Goal: Book appointment/travel/reservation

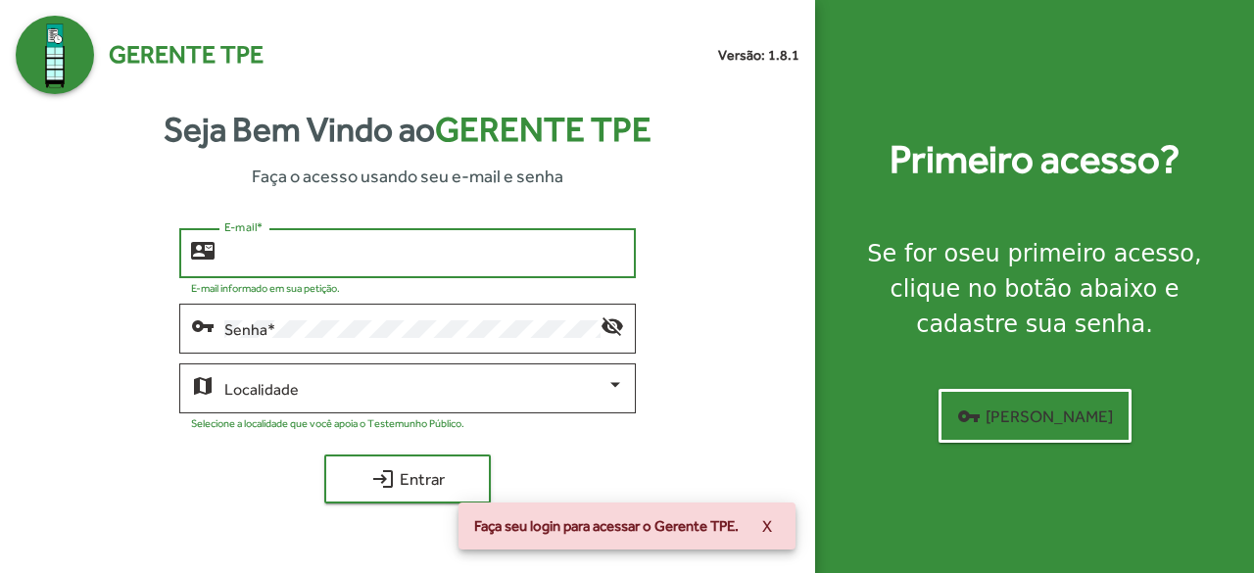
click at [245, 256] on input "E-mail *" at bounding box center [424, 254] width 401 height 18
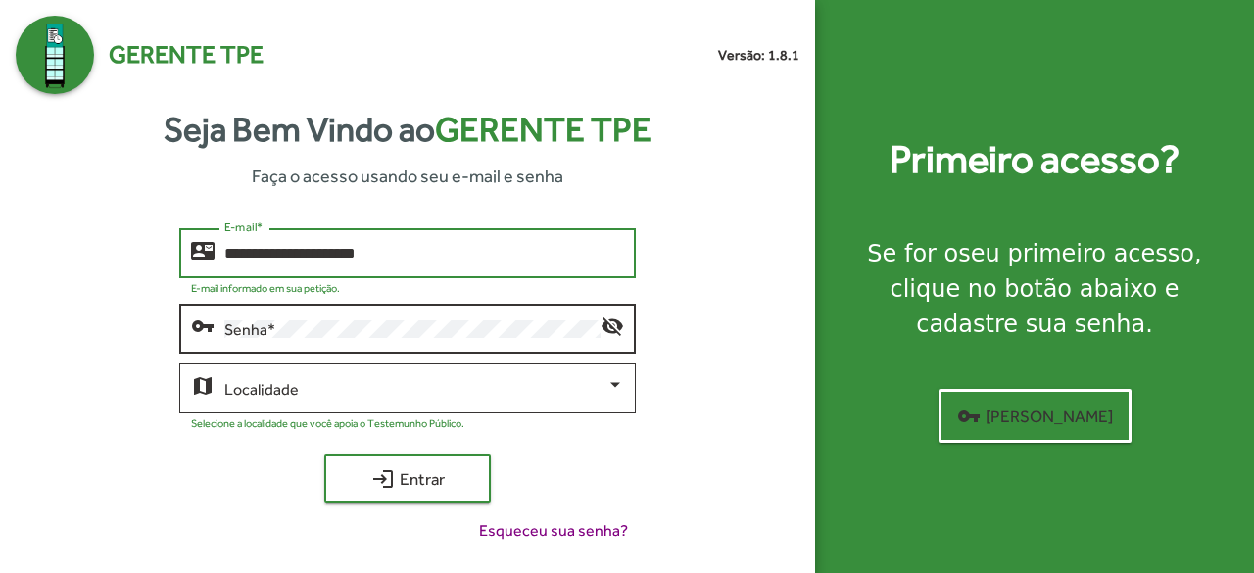
type input "**********"
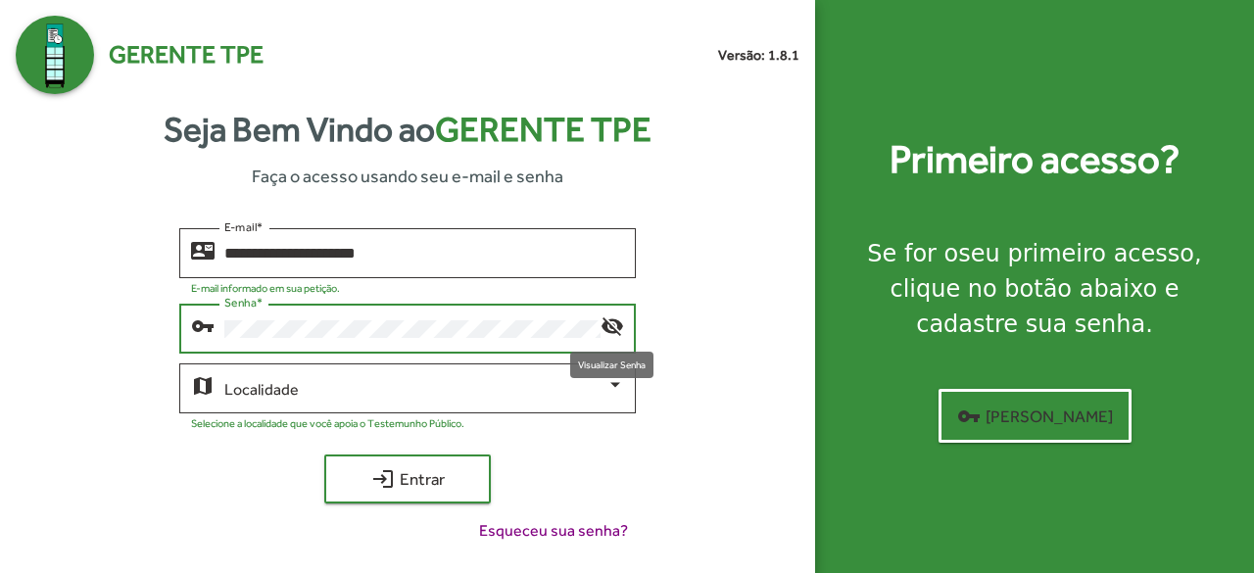
click at [610, 320] on mat-icon "visibility_off" at bounding box center [613, 326] width 24 height 24
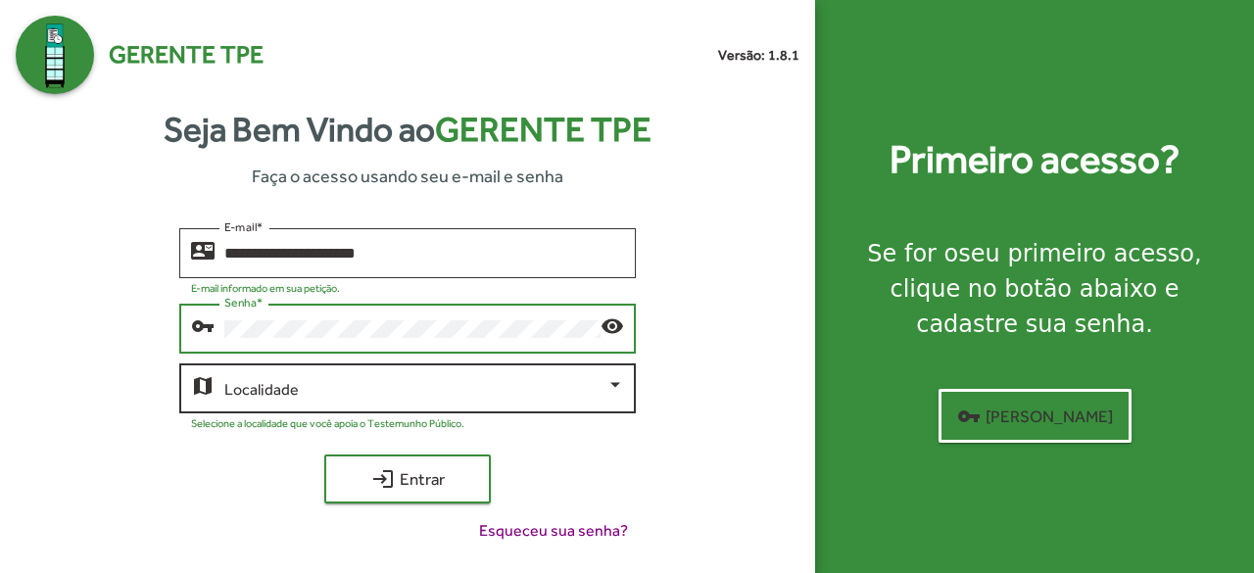
click at [268, 389] on span at bounding box center [415, 389] width 383 height 18
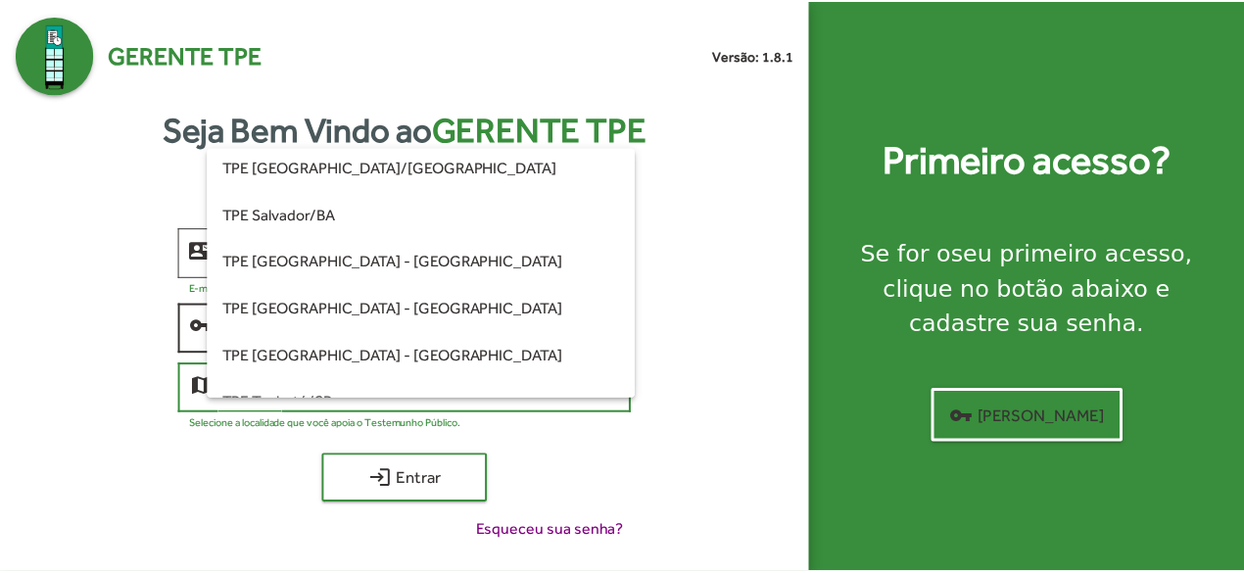
scroll to position [478, 0]
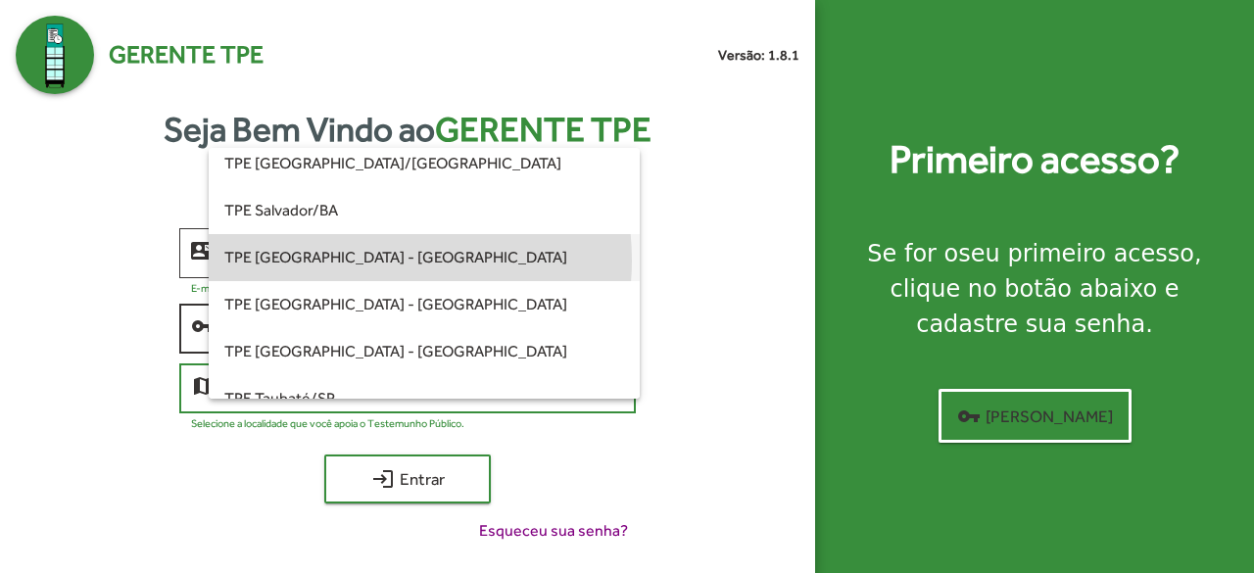
click at [366, 260] on span "TPE [GEOGRAPHIC_DATA] - [GEOGRAPHIC_DATA]" at bounding box center [424, 257] width 401 height 47
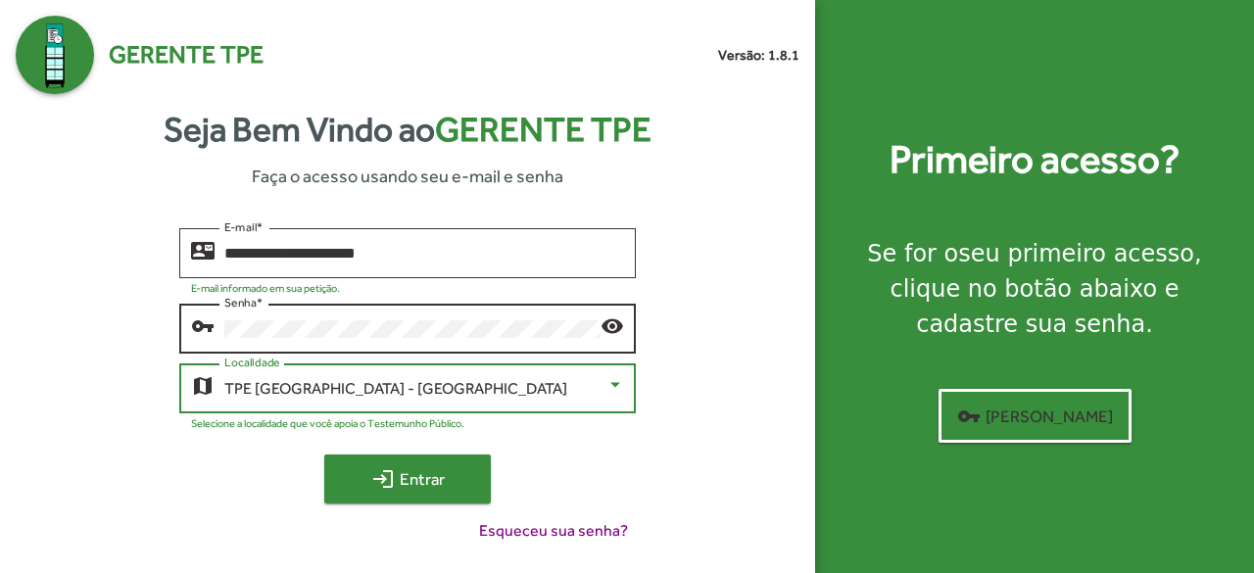
click at [398, 485] on span "login Entrar" at bounding box center [407, 479] width 131 height 35
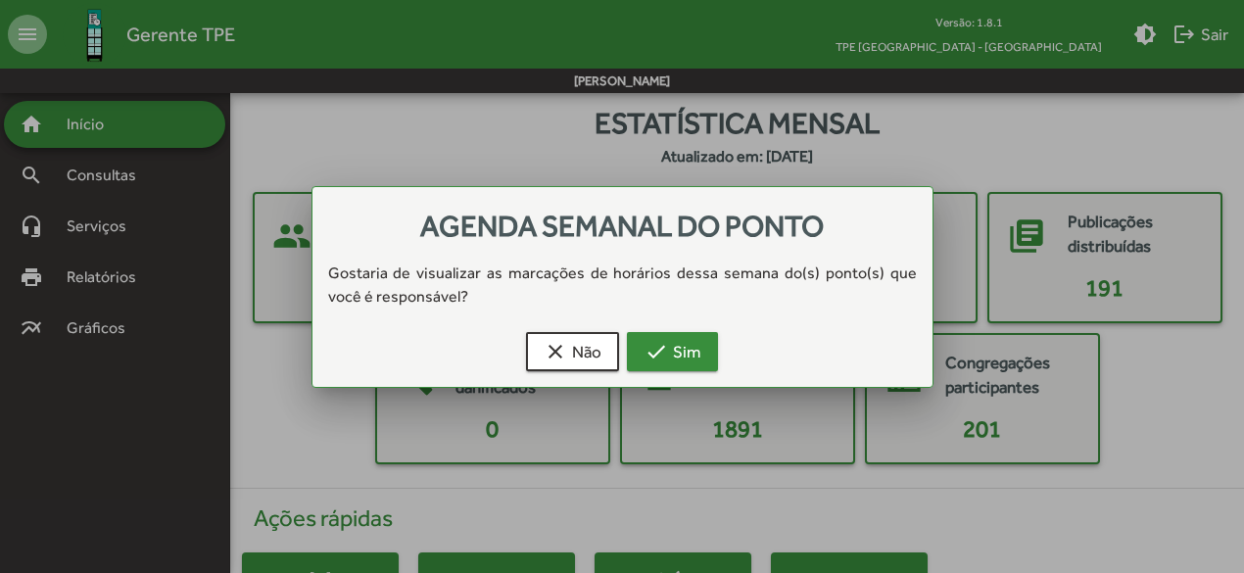
click at [686, 346] on span "check Sim" at bounding box center [673, 351] width 56 height 35
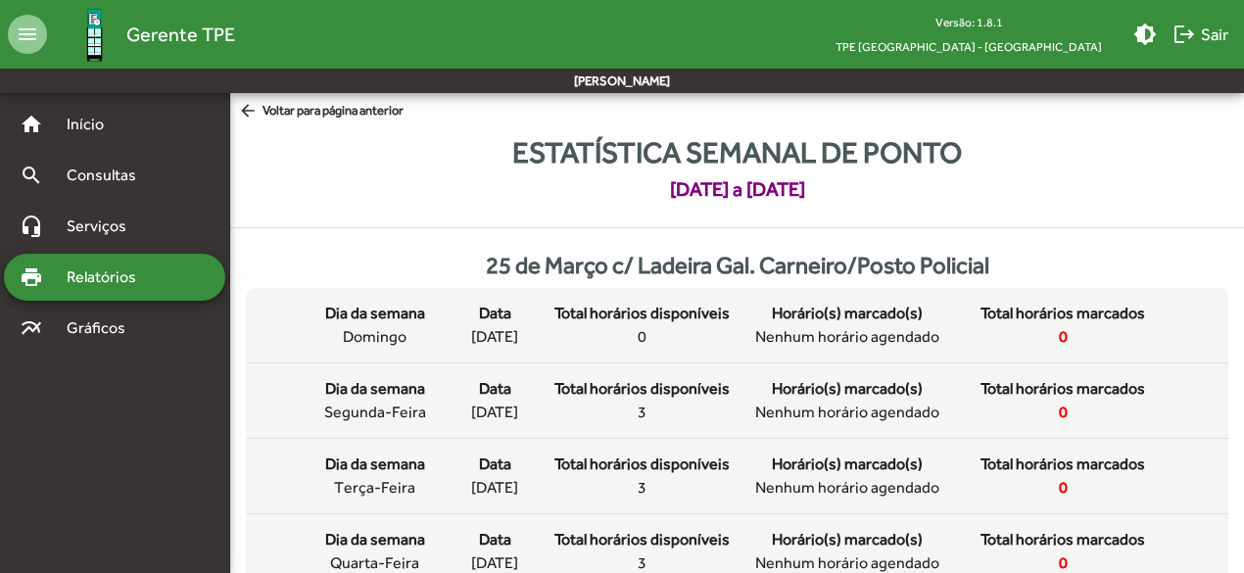
click at [306, 111] on span "arrow_back Voltar para página anterior" at bounding box center [321, 112] width 166 height 22
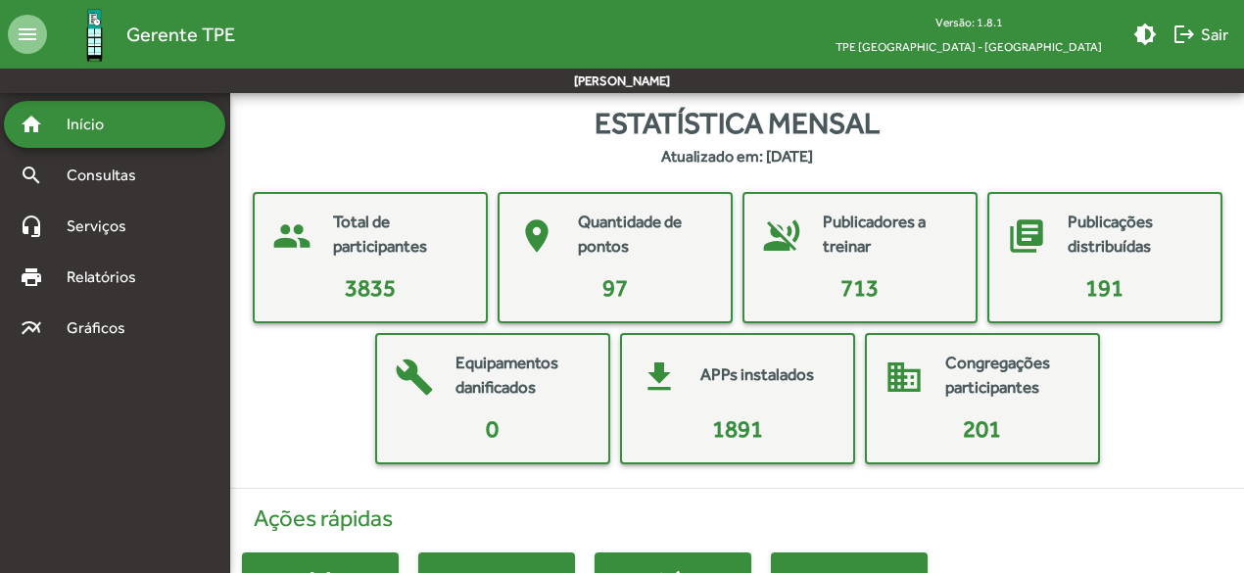
click at [1046, 364] on mat-card-title "Congregações participantes" at bounding box center [1012, 376] width 133 height 50
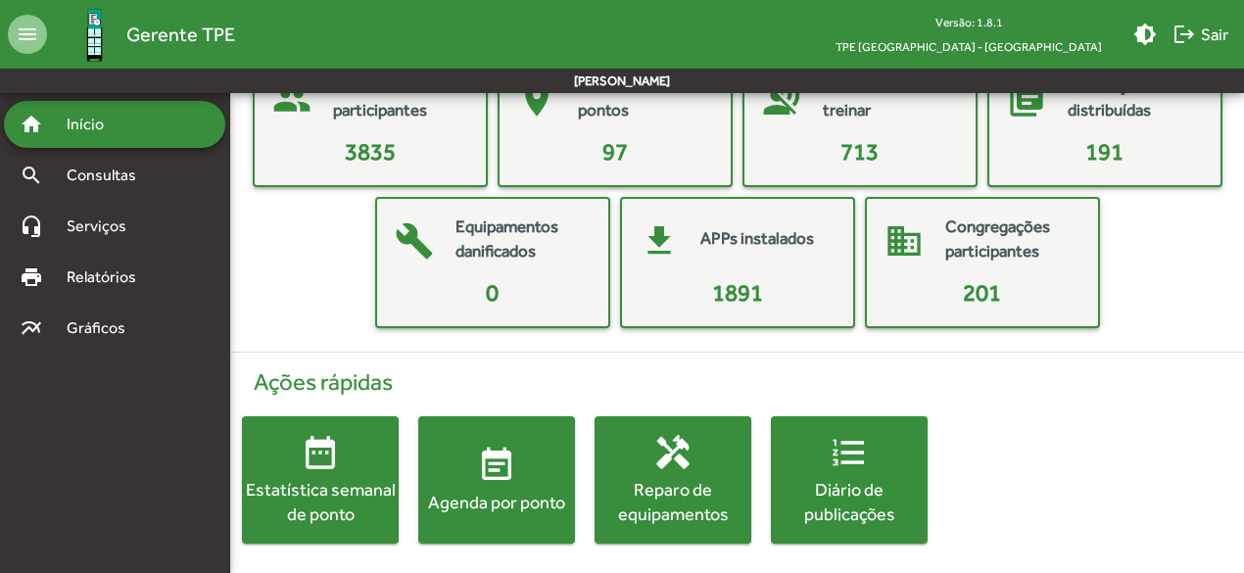
scroll to position [145, 0]
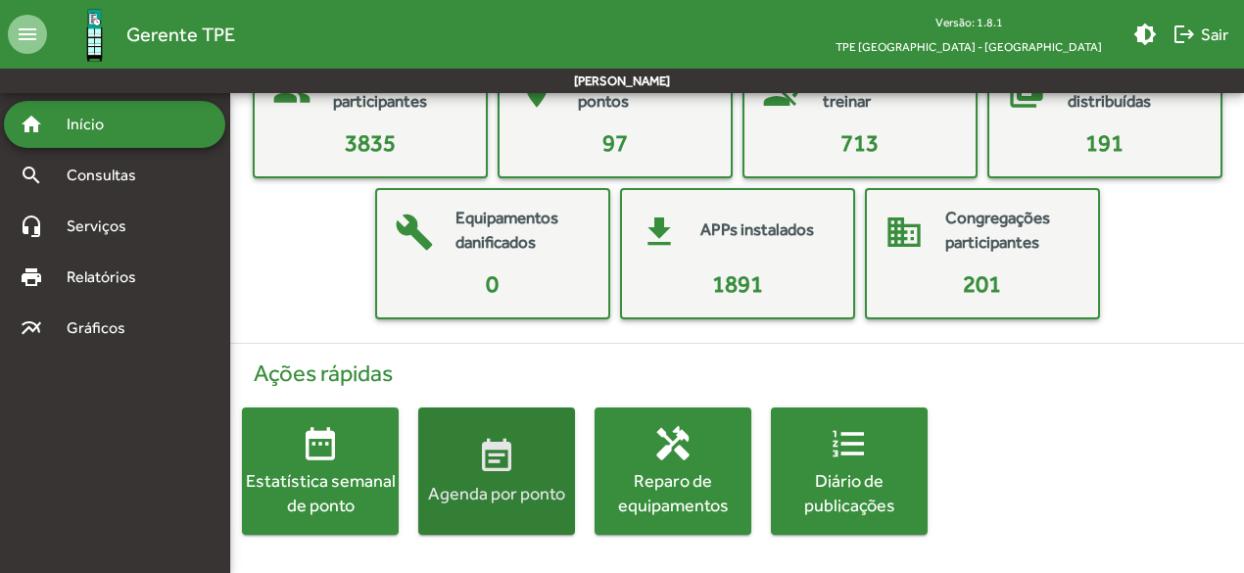
click at [478, 482] on div "Agenda por ponto" at bounding box center [496, 493] width 157 height 24
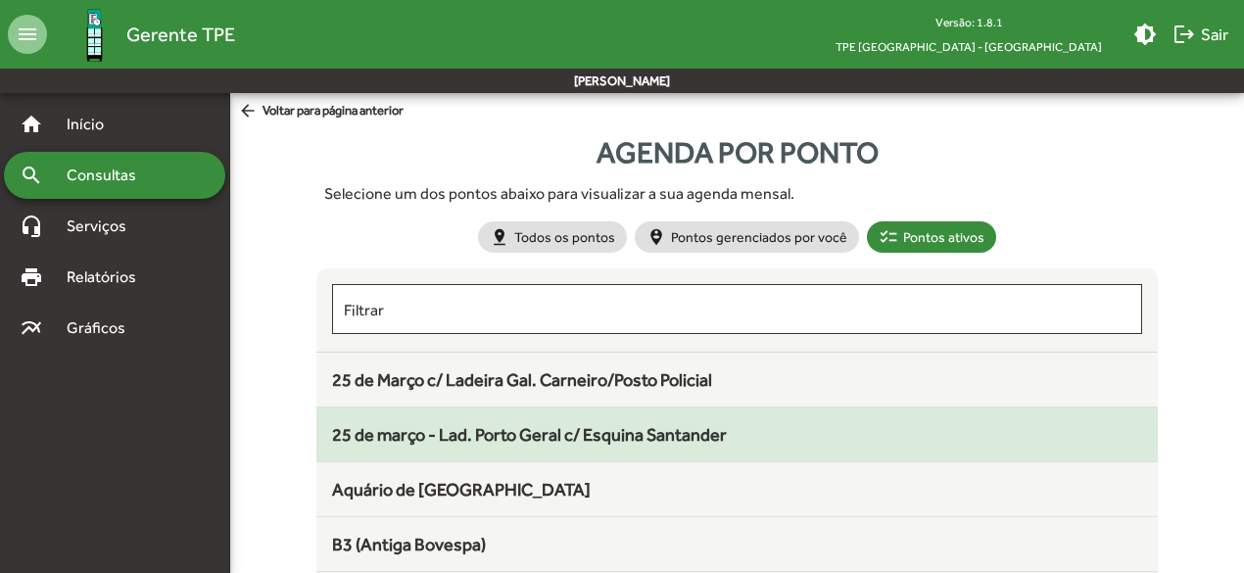
click at [513, 432] on span "25 de março - Lad. Porto Geral c/ Esquina Santander" at bounding box center [529, 434] width 395 height 21
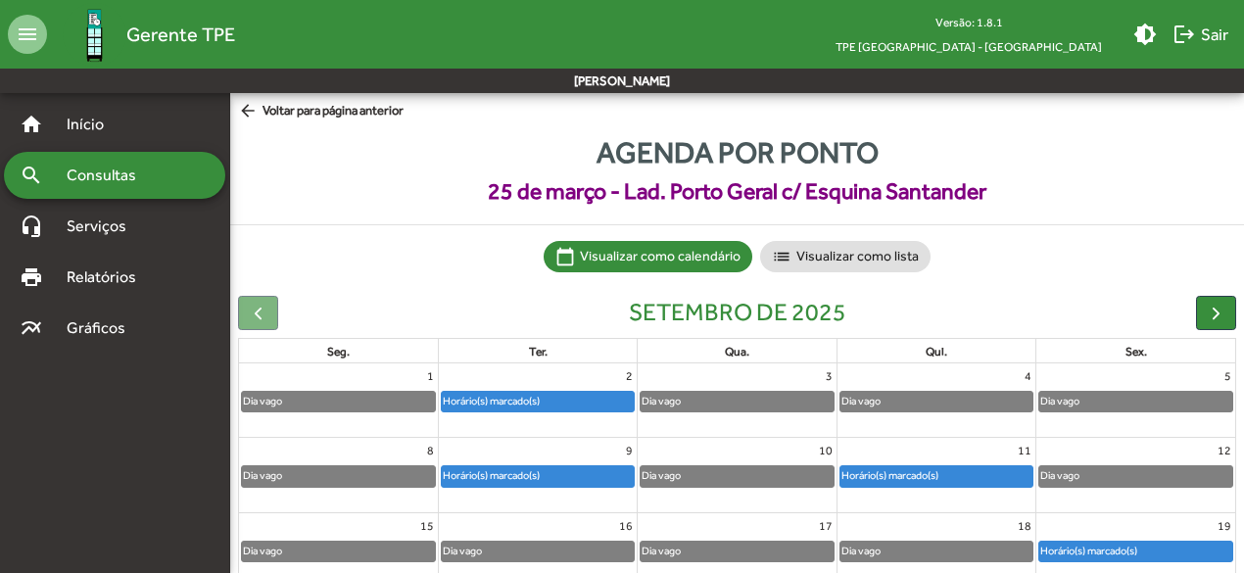
click at [295, 115] on span "arrow_back Voltar para página anterior" at bounding box center [321, 112] width 166 height 22
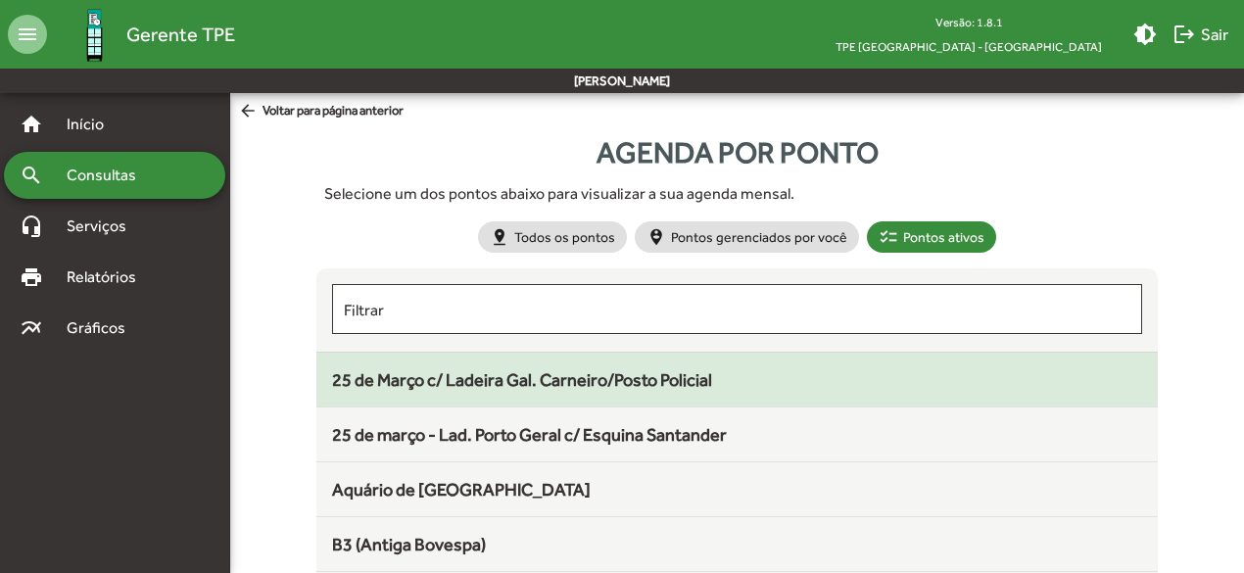
click at [393, 385] on span "25 de Março c/ Ladeira Gal. Carneiro/Posto Policial" at bounding box center [522, 379] width 380 height 21
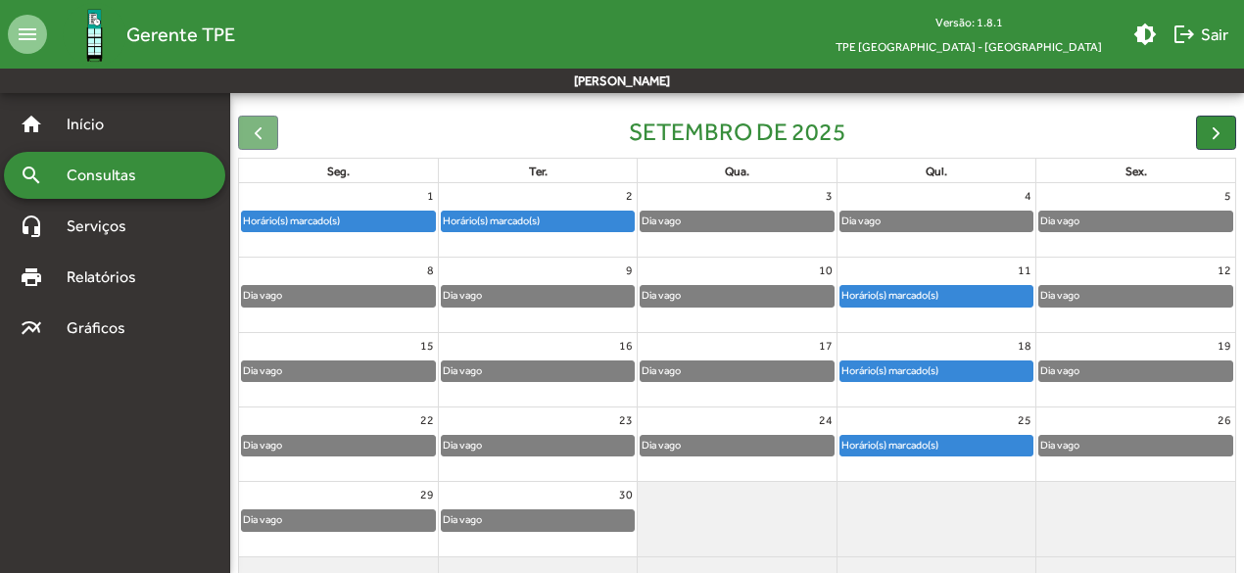
scroll to position [182, 0]
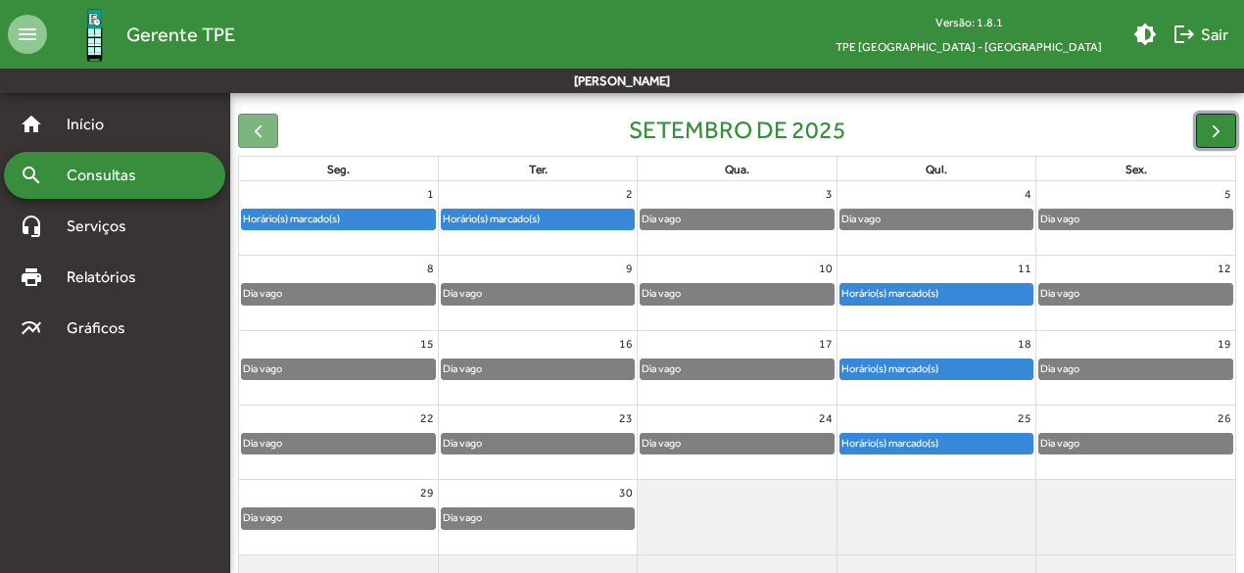
click at [1210, 136] on span "button" at bounding box center [1216, 131] width 21 height 21
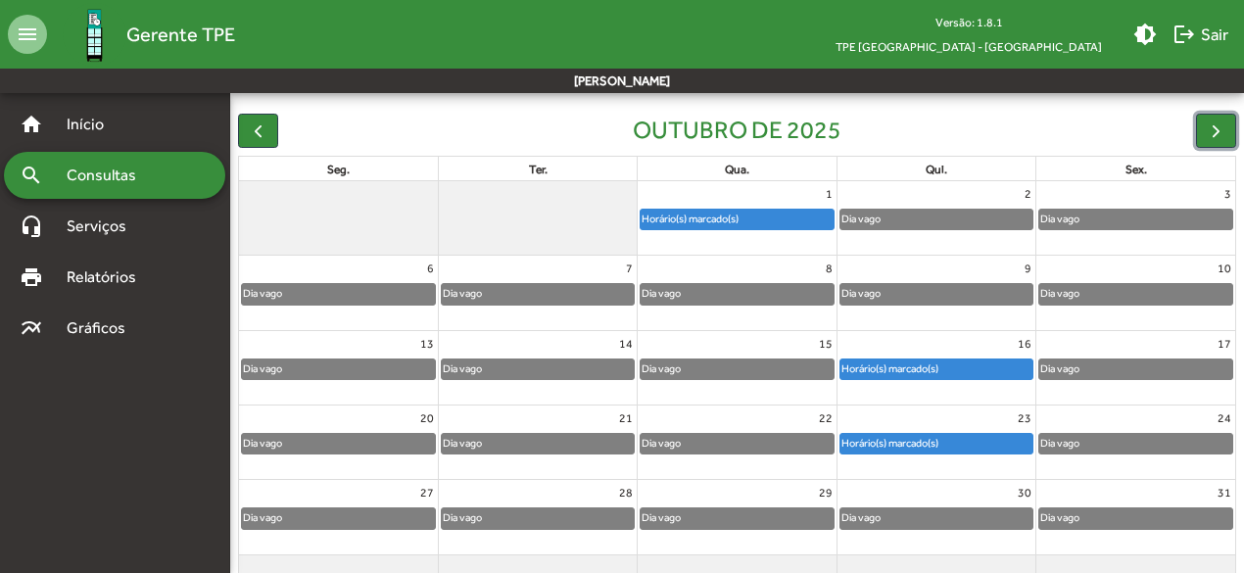
click at [401, 291] on div "Dia vago" at bounding box center [338, 294] width 193 height 20
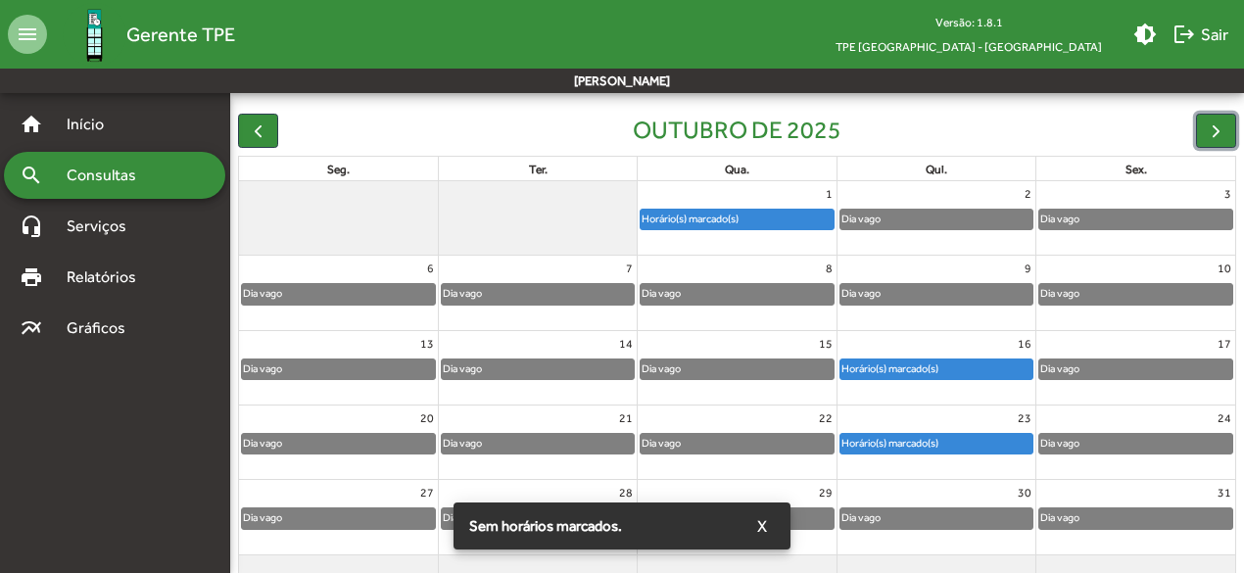
click at [476, 282] on div "Dia vago" at bounding box center [538, 293] width 198 height 23
click at [681, 217] on div "Horário(s) marcado(s)" at bounding box center [690, 219] width 99 height 19
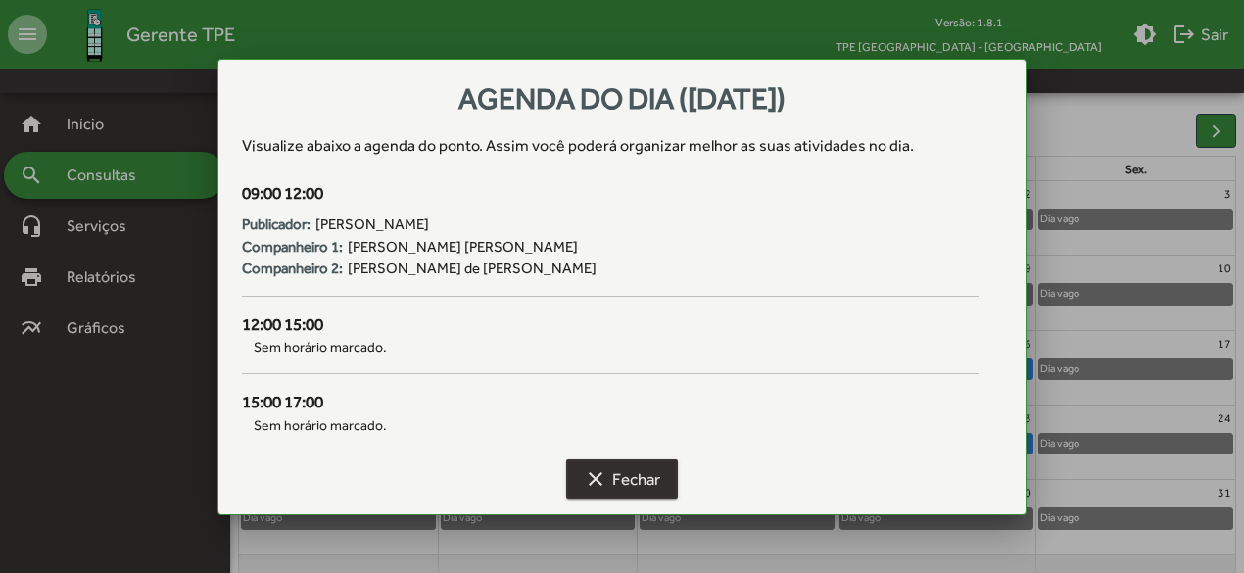
click at [613, 481] on span "clear Fechar" at bounding box center [622, 479] width 76 height 35
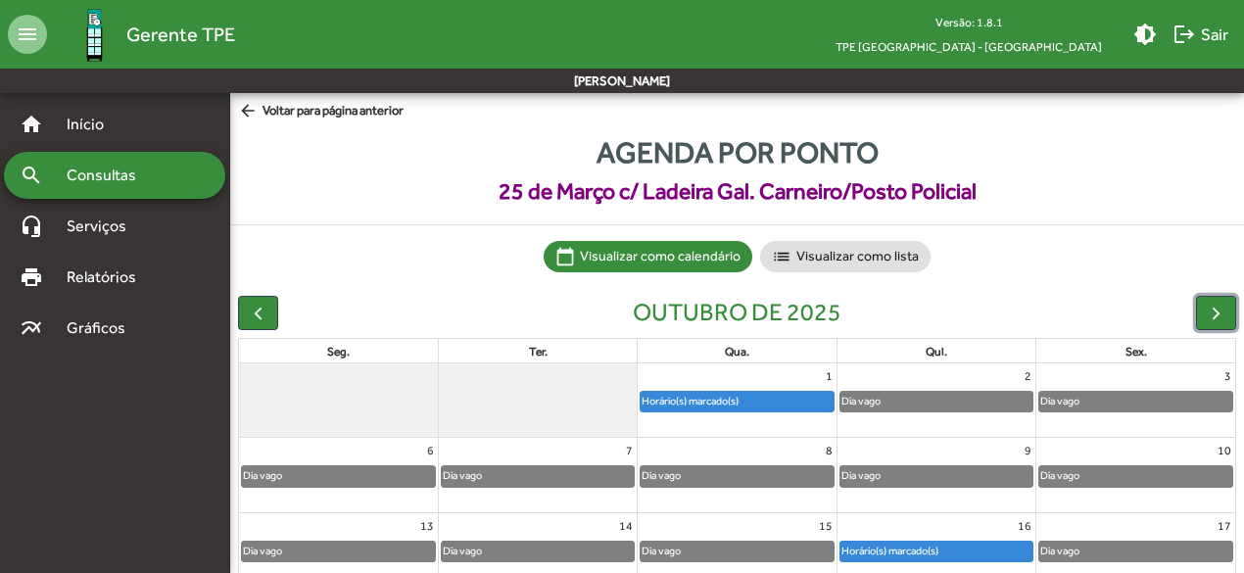
scroll to position [182, 0]
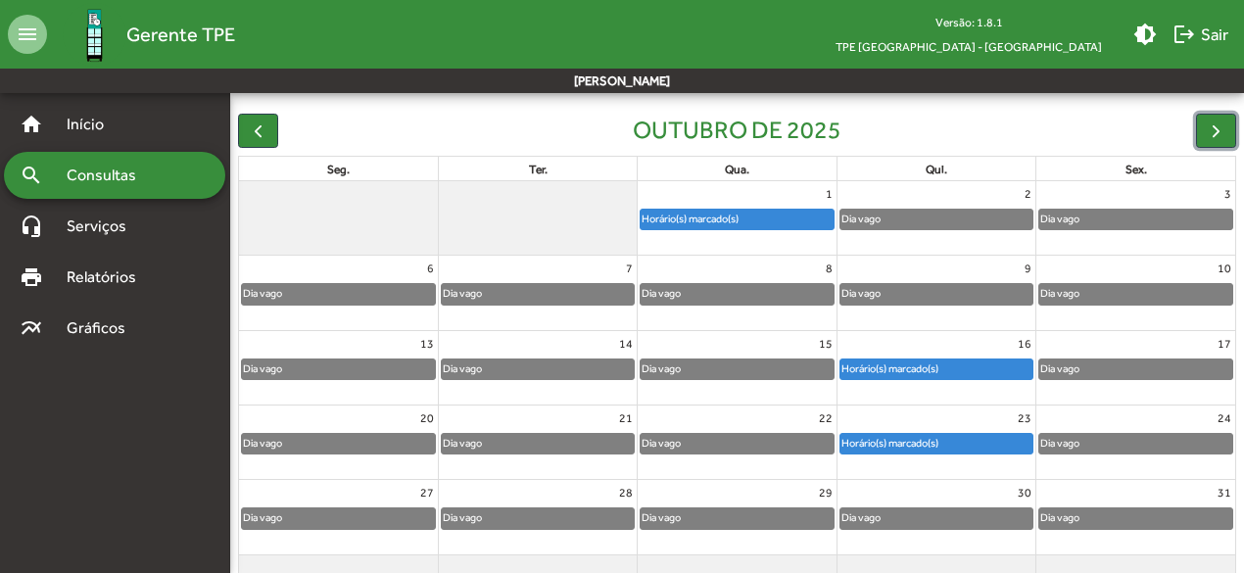
click at [908, 366] on div "Horário(s) marcado(s)" at bounding box center [890, 369] width 99 height 19
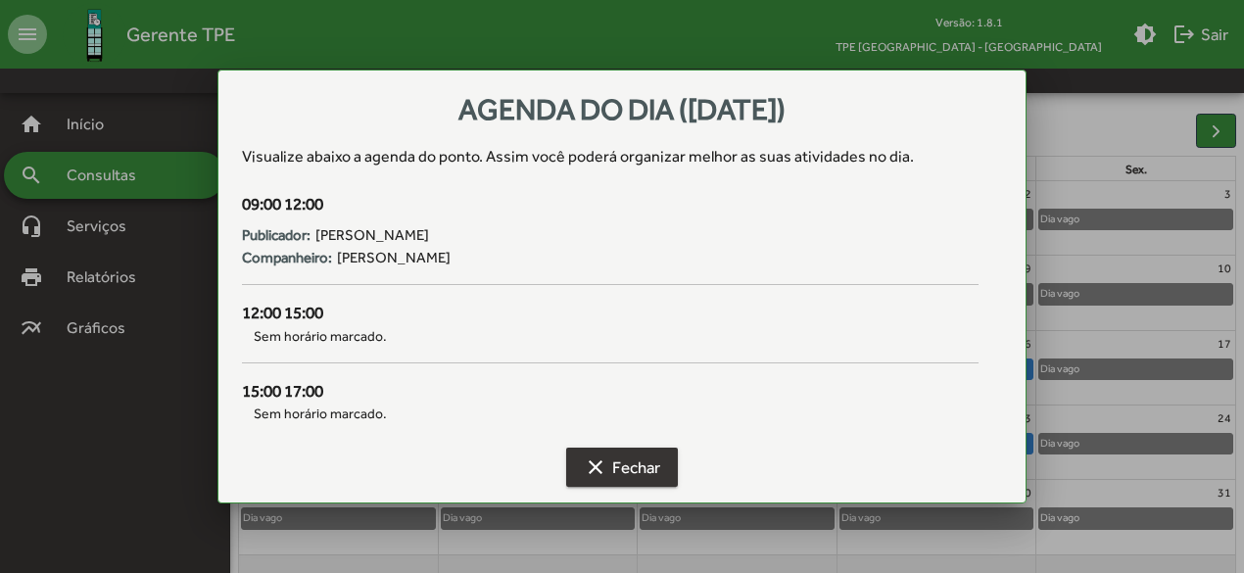
click at [645, 463] on span "clear Fechar" at bounding box center [622, 467] width 76 height 35
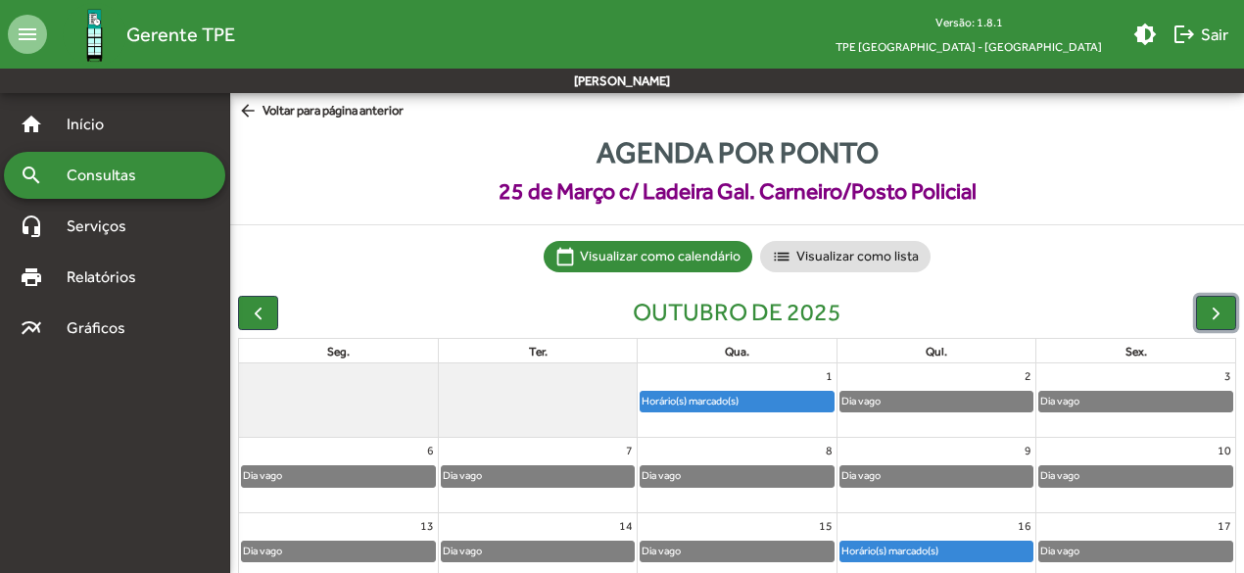
scroll to position [182, 0]
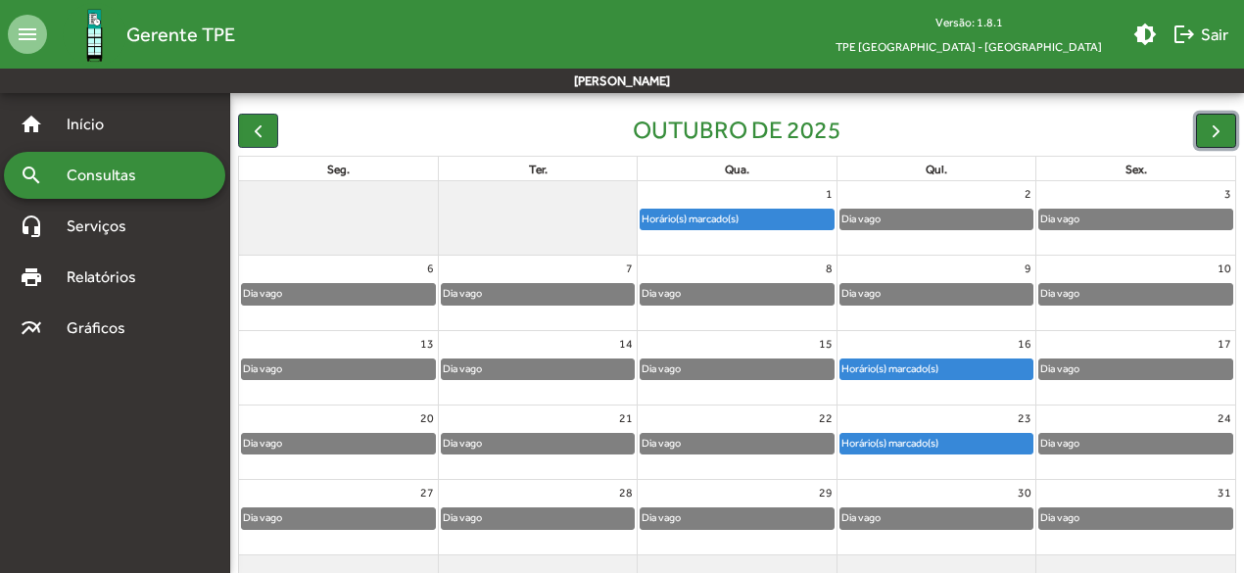
click at [1207, 128] on span "button" at bounding box center [1216, 131] width 21 height 21
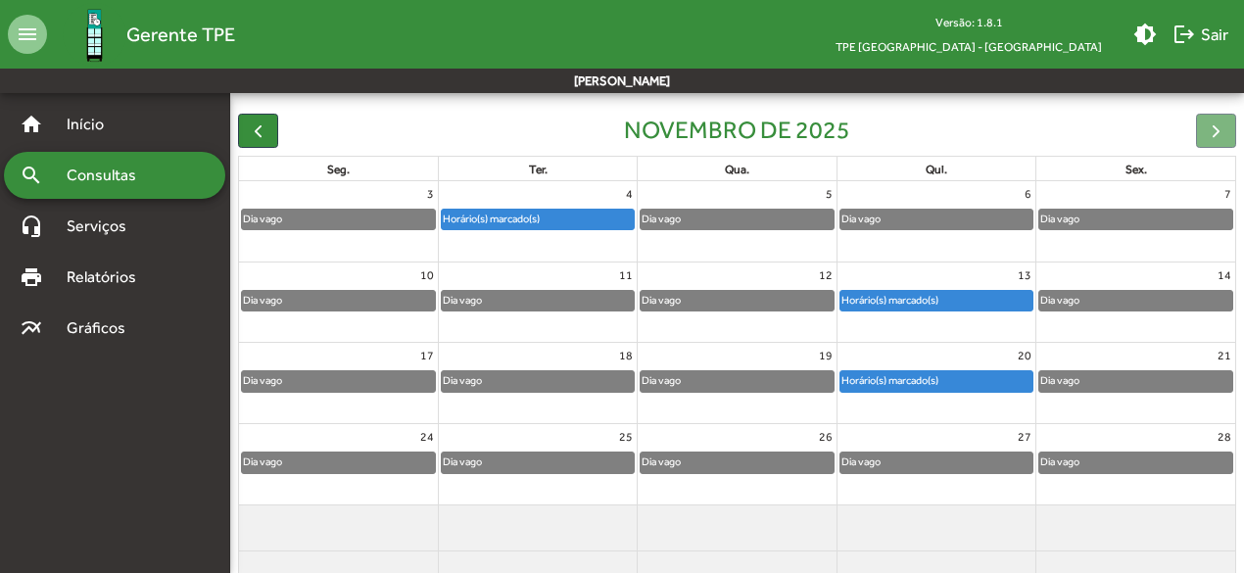
click at [984, 379] on div "Horário(s) marcado(s)" at bounding box center [937, 381] width 192 height 20
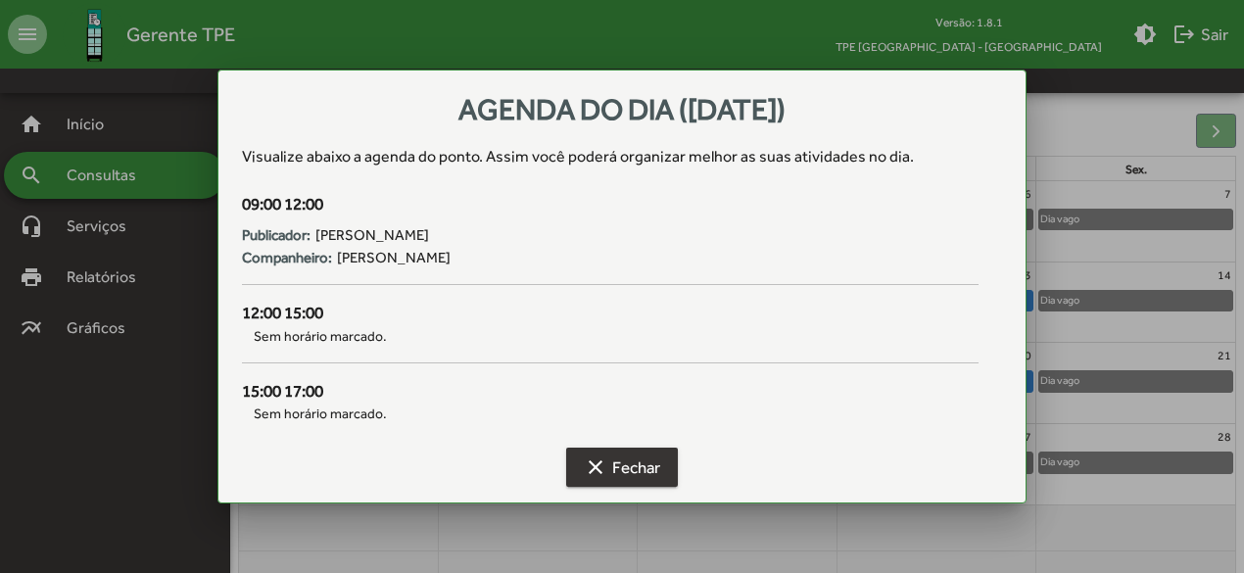
click at [627, 465] on span "clear Fechar" at bounding box center [622, 467] width 76 height 35
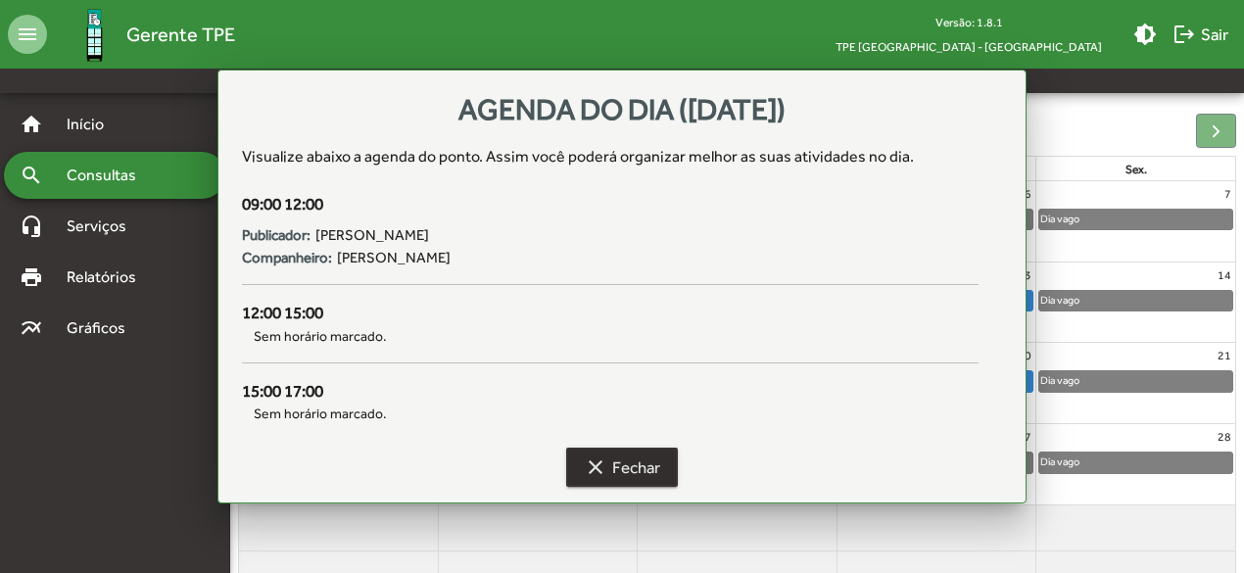
scroll to position [182, 0]
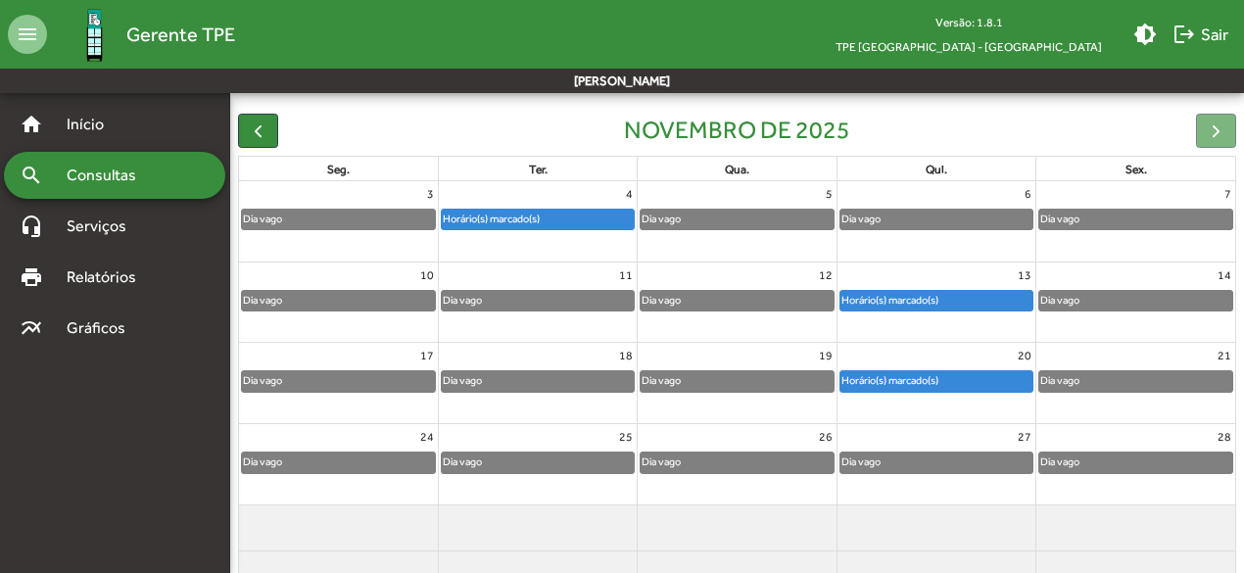
click at [566, 216] on div "Horário(s) marcado(s)" at bounding box center [538, 220] width 192 height 20
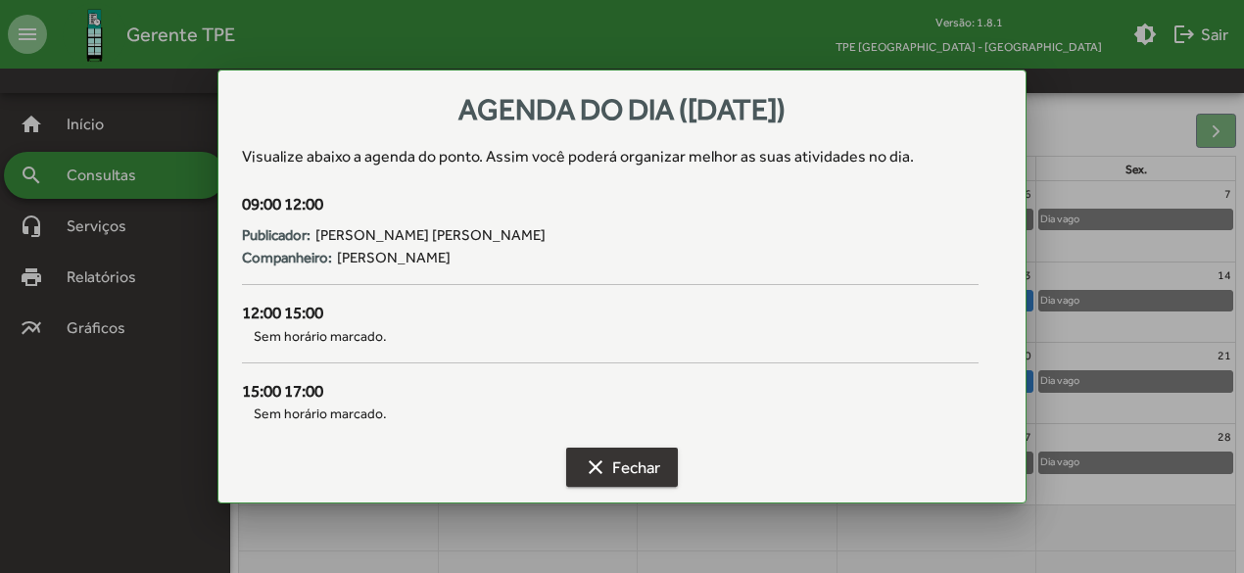
click at [611, 465] on span "clear Fechar" at bounding box center [622, 467] width 76 height 35
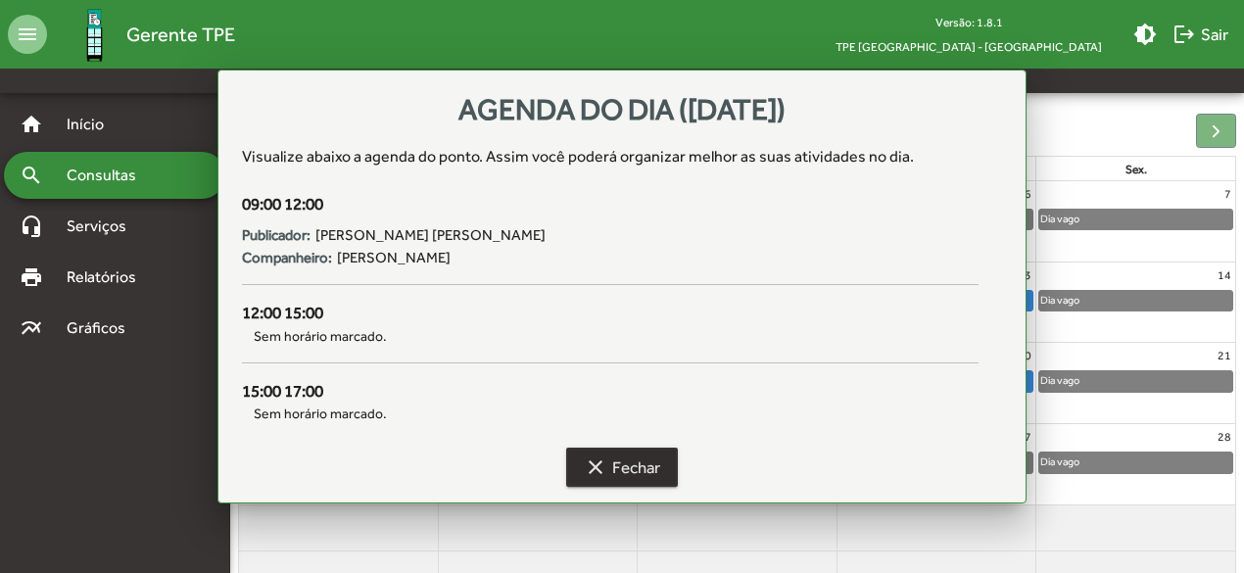
scroll to position [182, 0]
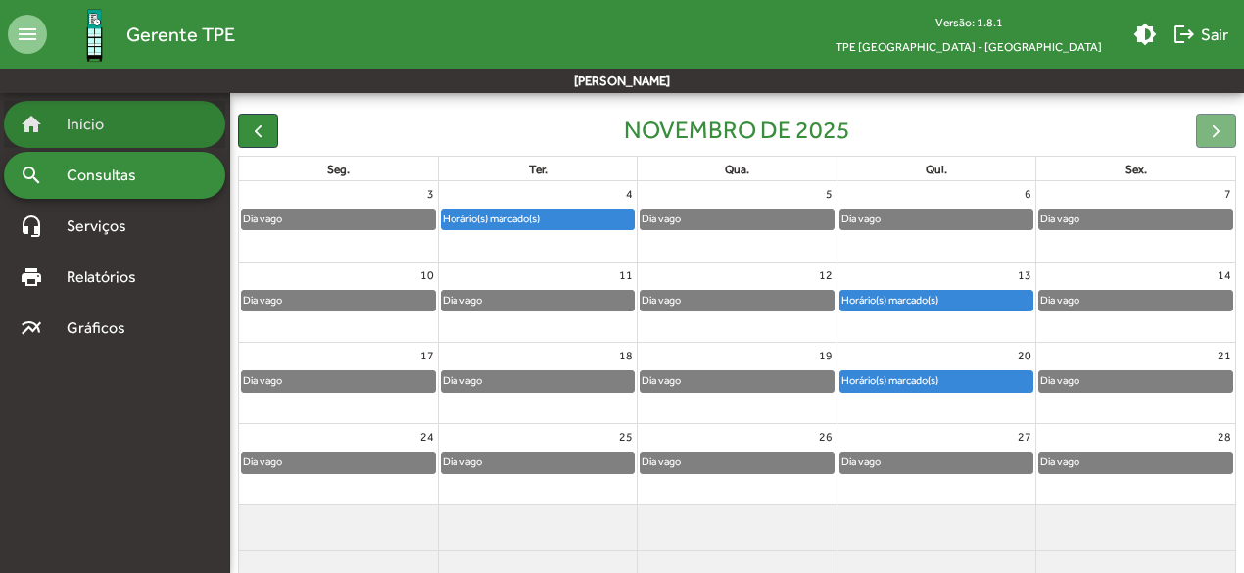
click at [111, 130] on span "Início" at bounding box center [93, 125] width 77 height 24
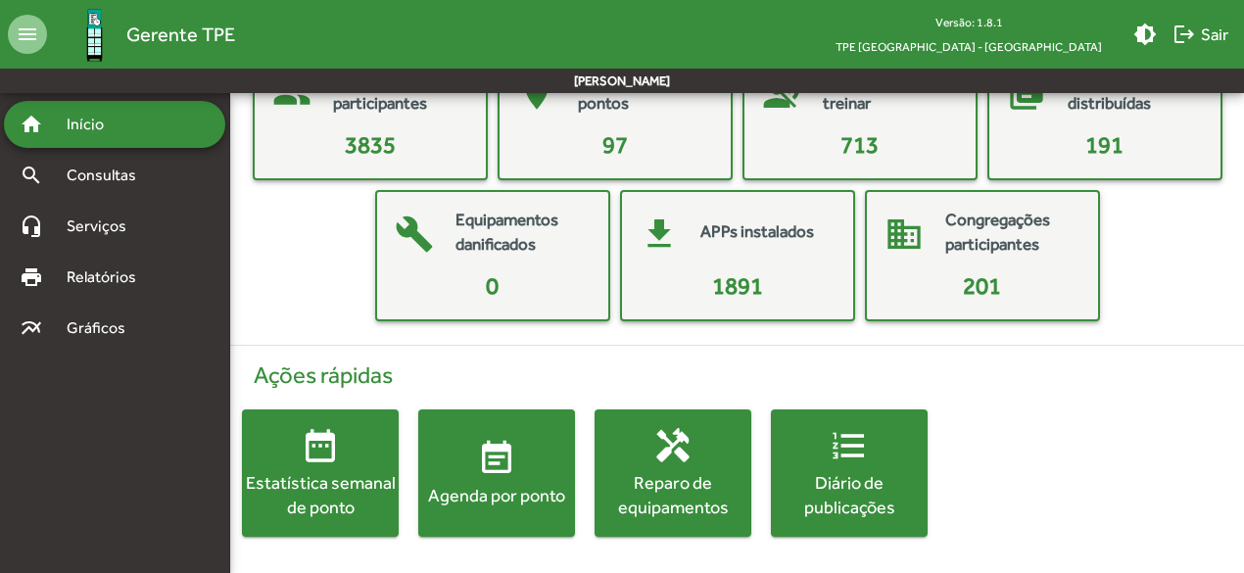
scroll to position [145, 0]
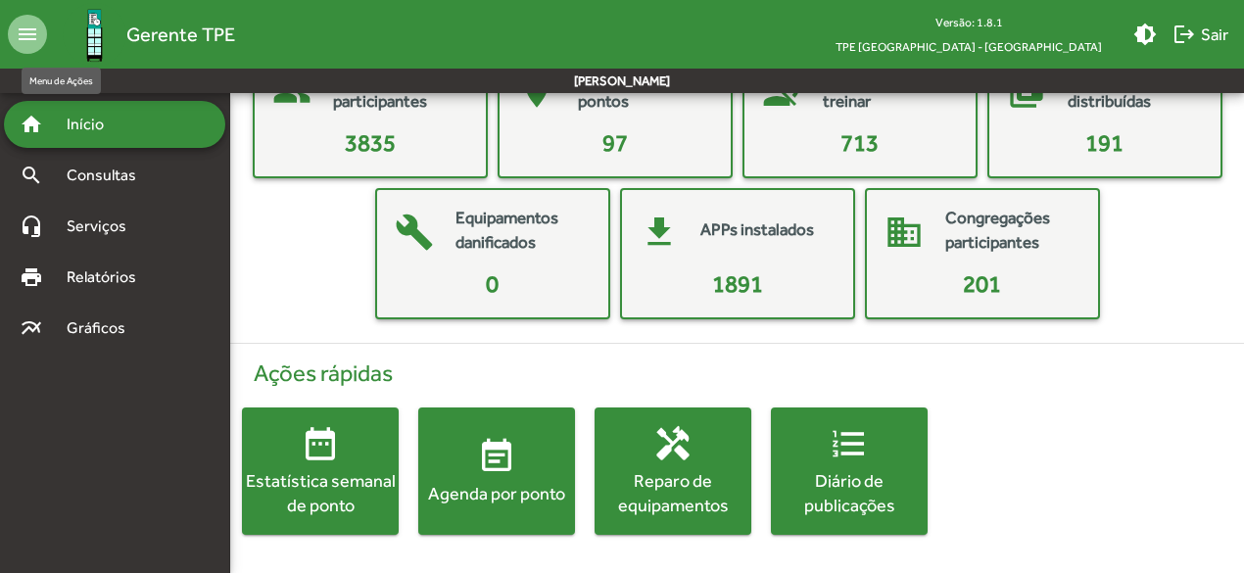
click at [28, 26] on mat-icon "menu" at bounding box center [27, 34] width 39 height 39
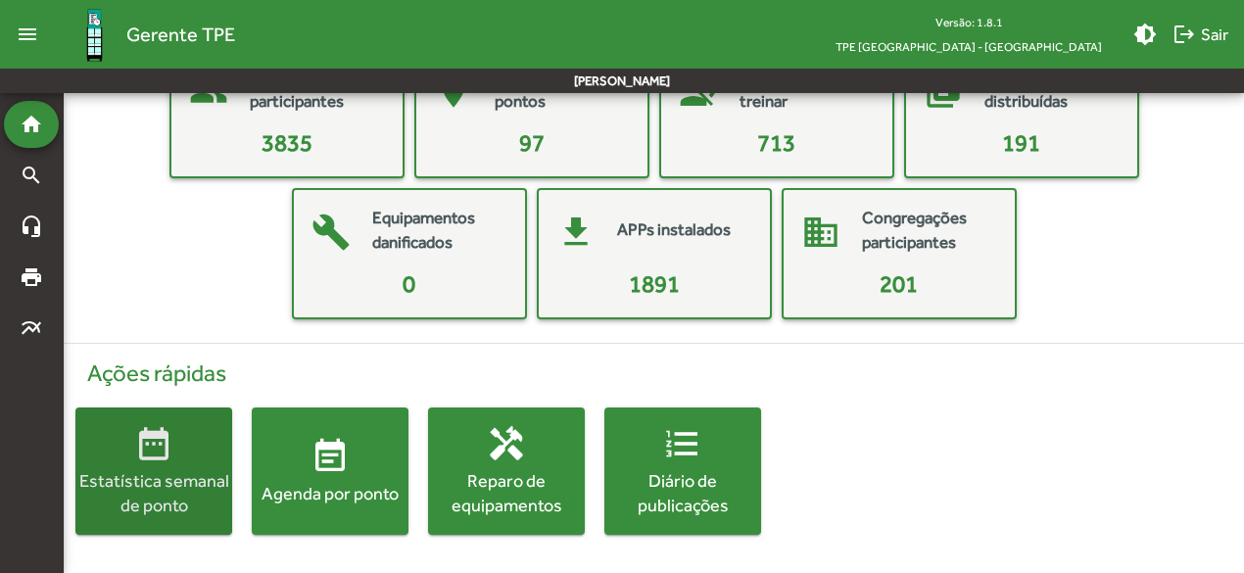
click at [168, 448] on mat-icon "date_range" at bounding box center [153, 443] width 39 height 39
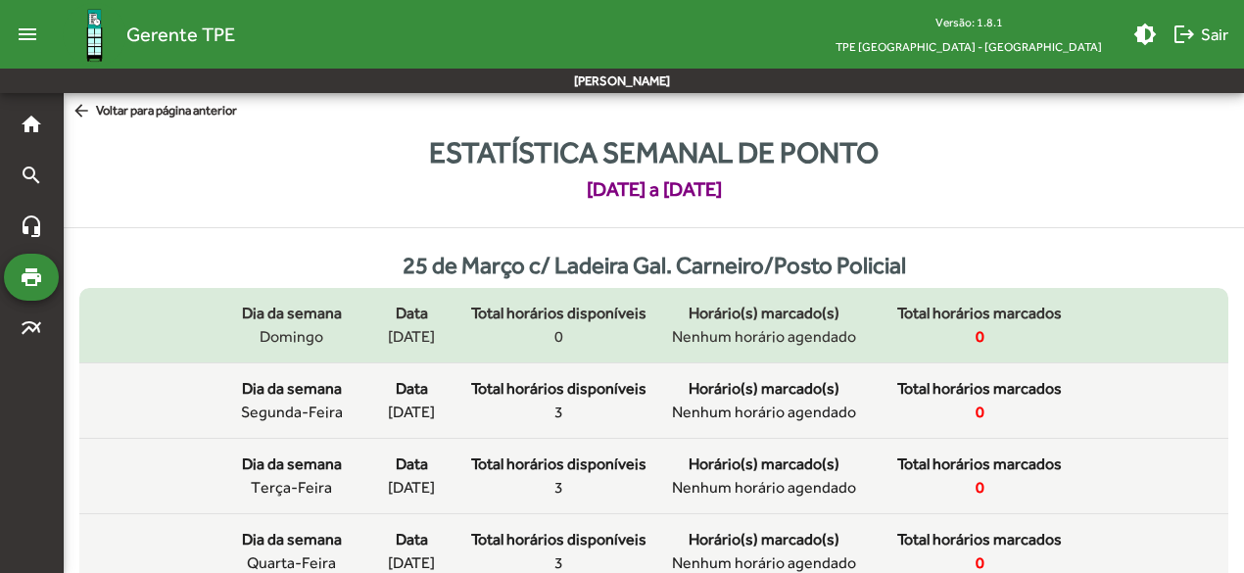
click at [913, 309] on span "Total horários marcados" at bounding box center [980, 314] width 165 height 24
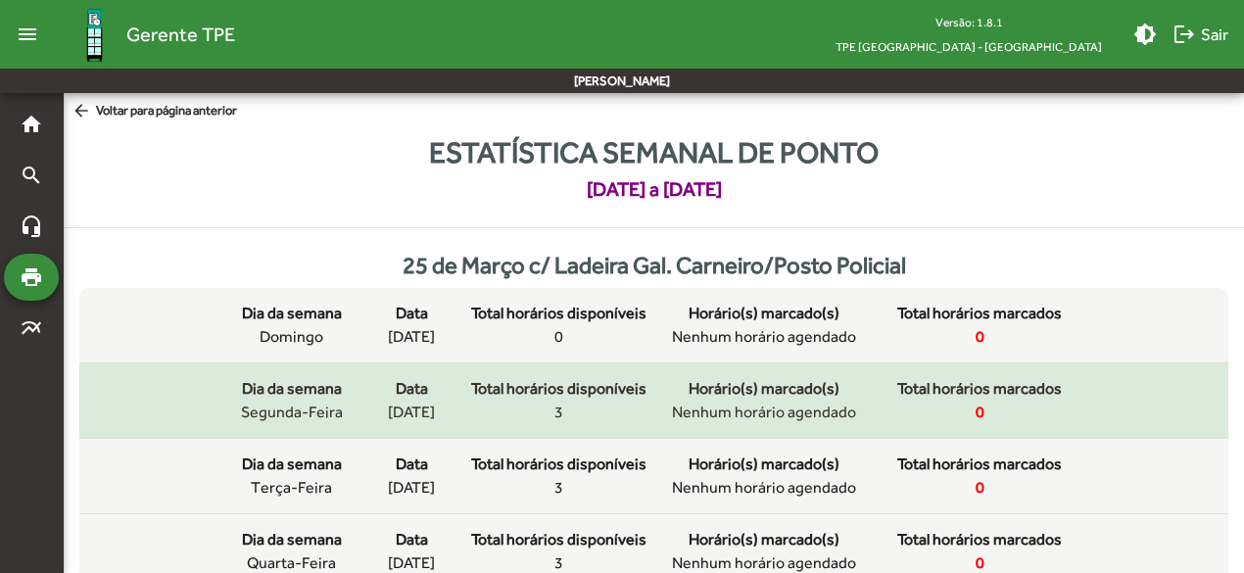
click at [875, 396] on div "Dia da semana segunda-feira Data [DATE] Total horários disponíveis 3 Horário(s)…" at bounding box center [654, 400] width 848 height 47
click at [847, 405] on span "Nenhum horário agendado" at bounding box center [764, 413] width 184 height 24
click at [417, 403] on span "[DATE]" at bounding box center [411, 413] width 47 height 24
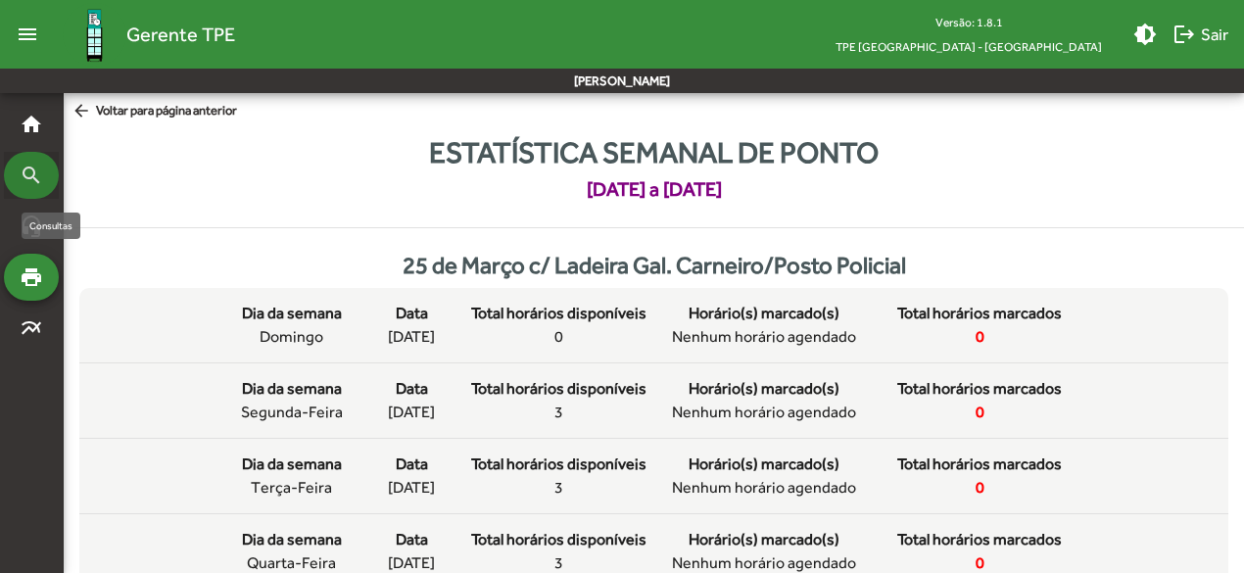
click at [36, 190] on div "search" at bounding box center [31, 175] width 55 height 47
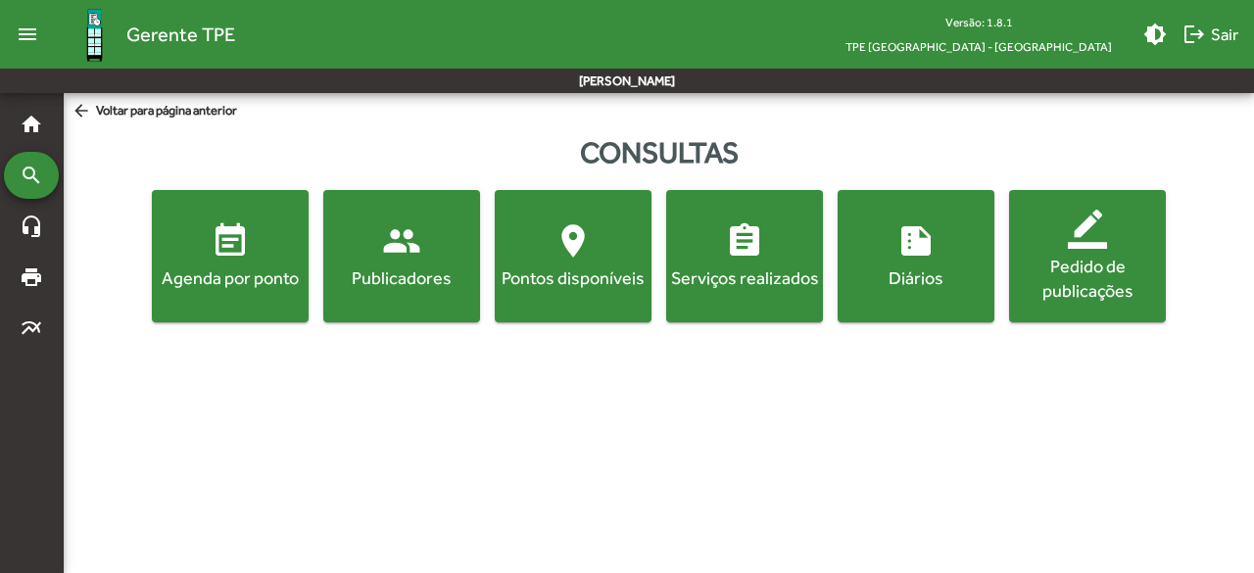
click at [366, 262] on span "people Publicadores" at bounding box center [401, 255] width 149 height 69
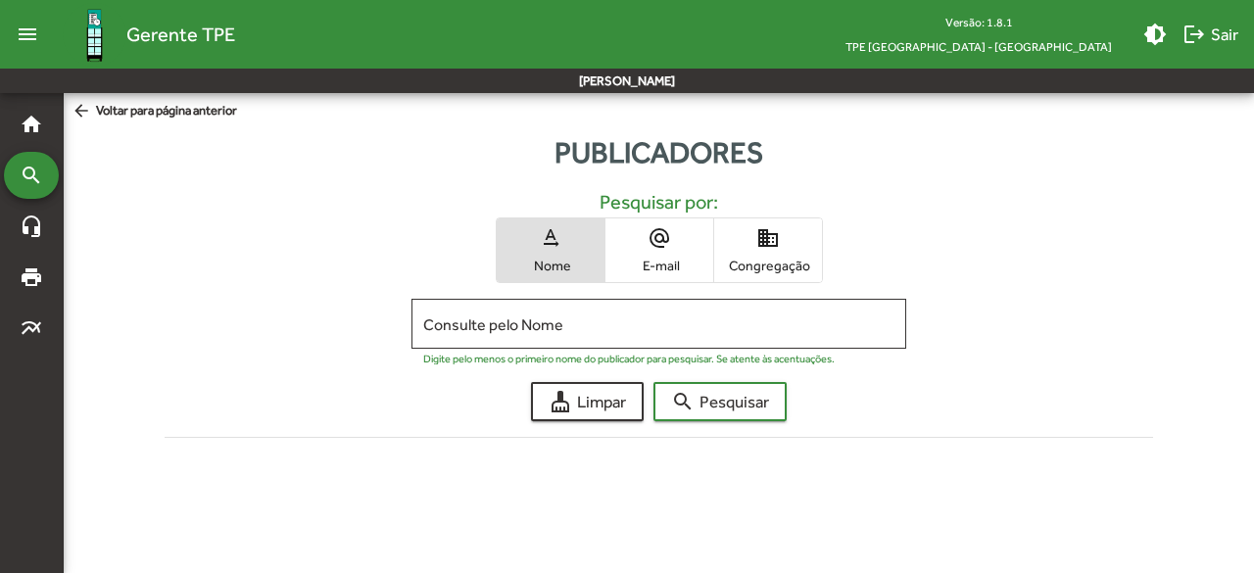
click at [750, 261] on span "Congregação" at bounding box center [768, 266] width 98 height 18
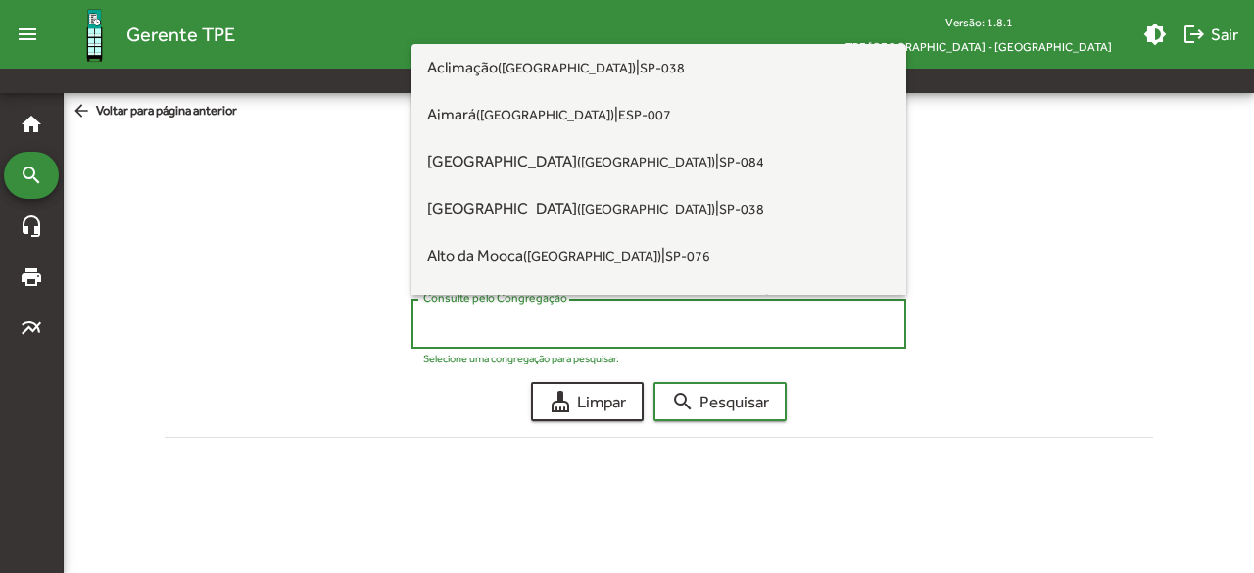
click at [690, 329] on input "Consulte pelo Congregação" at bounding box center [658, 325] width 470 height 18
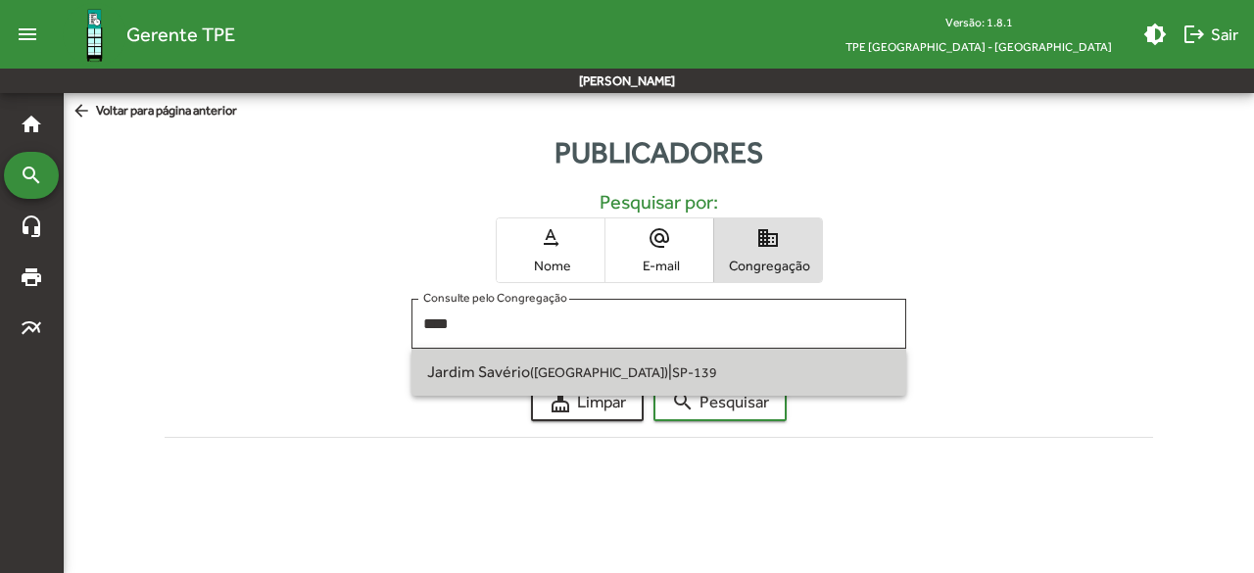
click at [649, 363] on span "Jardim Savério ([GEOGRAPHIC_DATA]) | SP-139" at bounding box center [658, 372] width 463 height 47
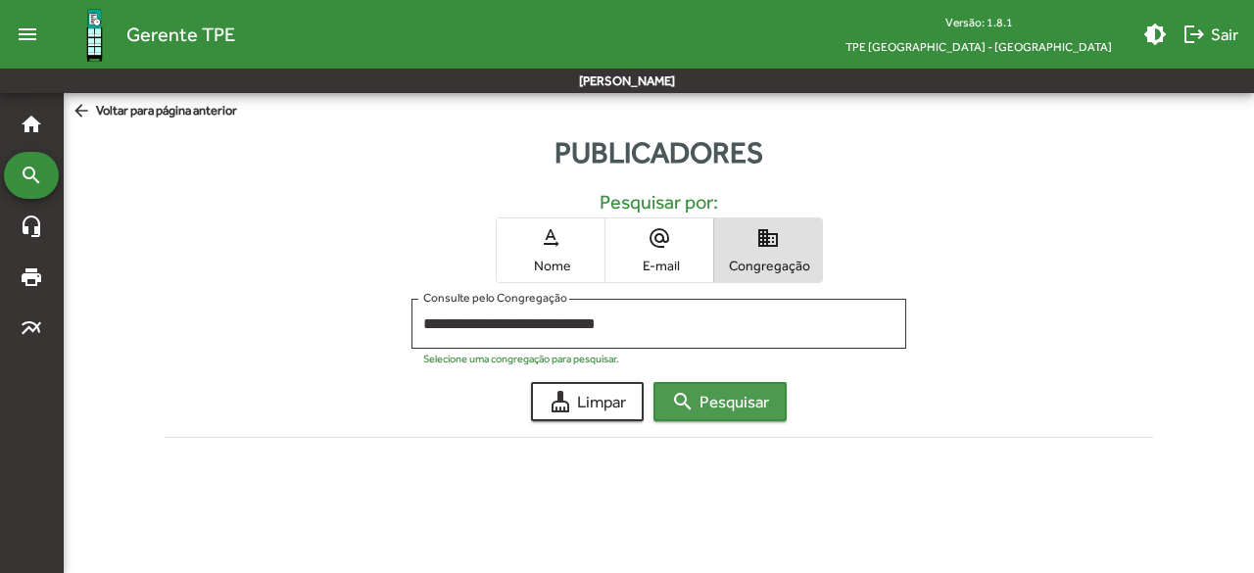
click at [706, 403] on span "search Pesquisar" at bounding box center [720, 401] width 98 height 35
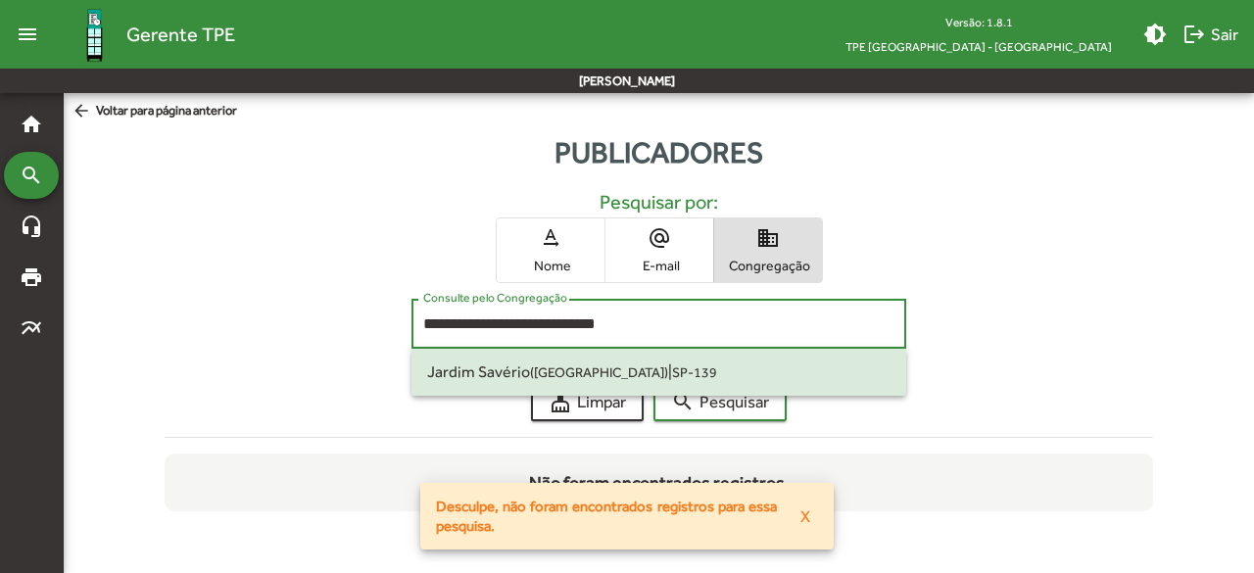
click at [750, 328] on input "**********" at bounding box center [658, 325] width 470 height 18
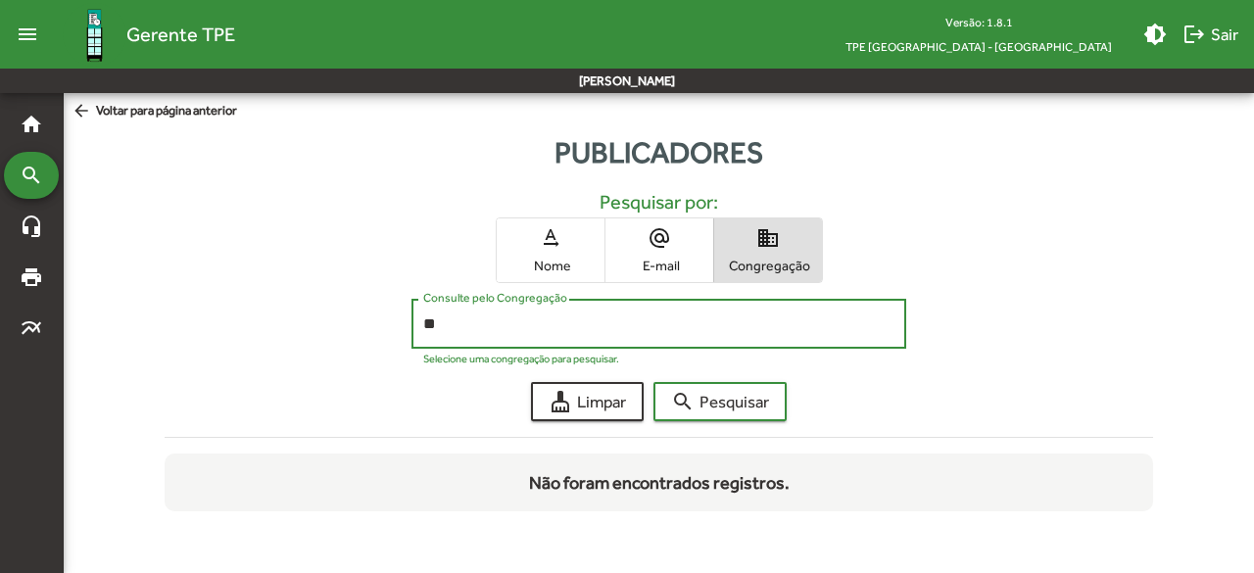
type input "*"
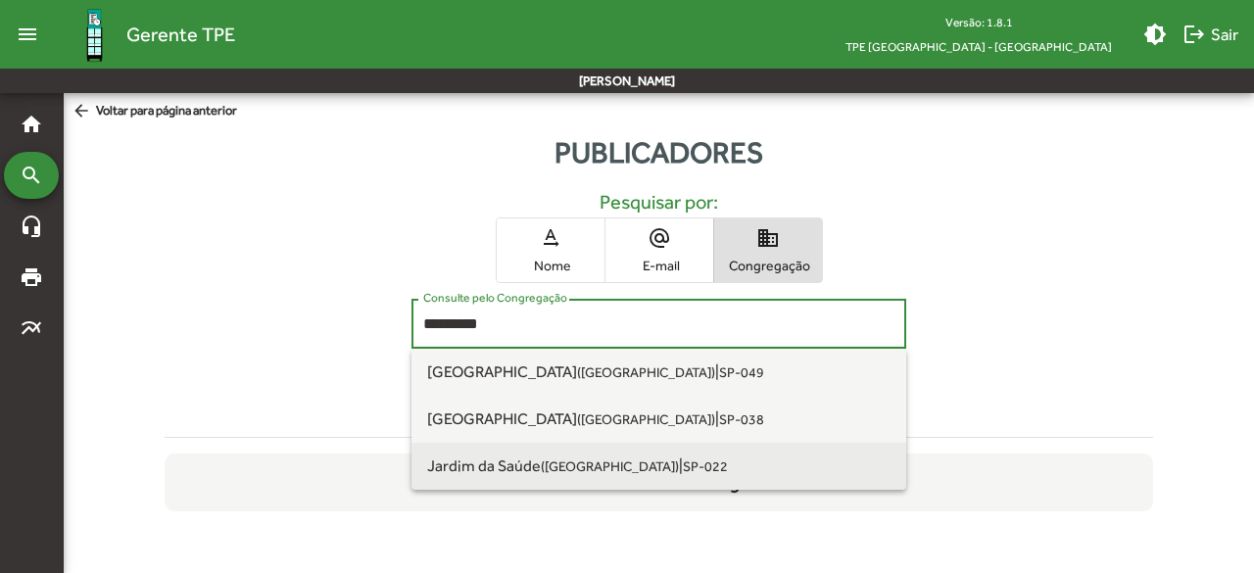
click at [683, 463] on small "SP-022" at bounding box center [705, 467] width 45 height 16
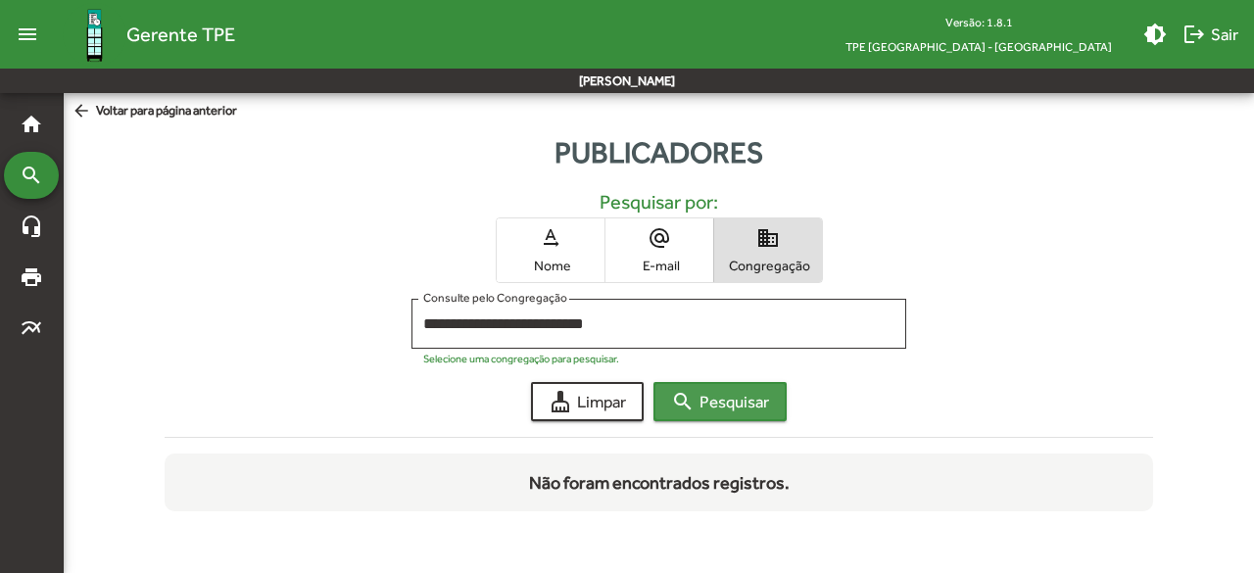
click at [725, 401] on span "search Pesquisar" at bounding box center [720, 401] width 98 height 35
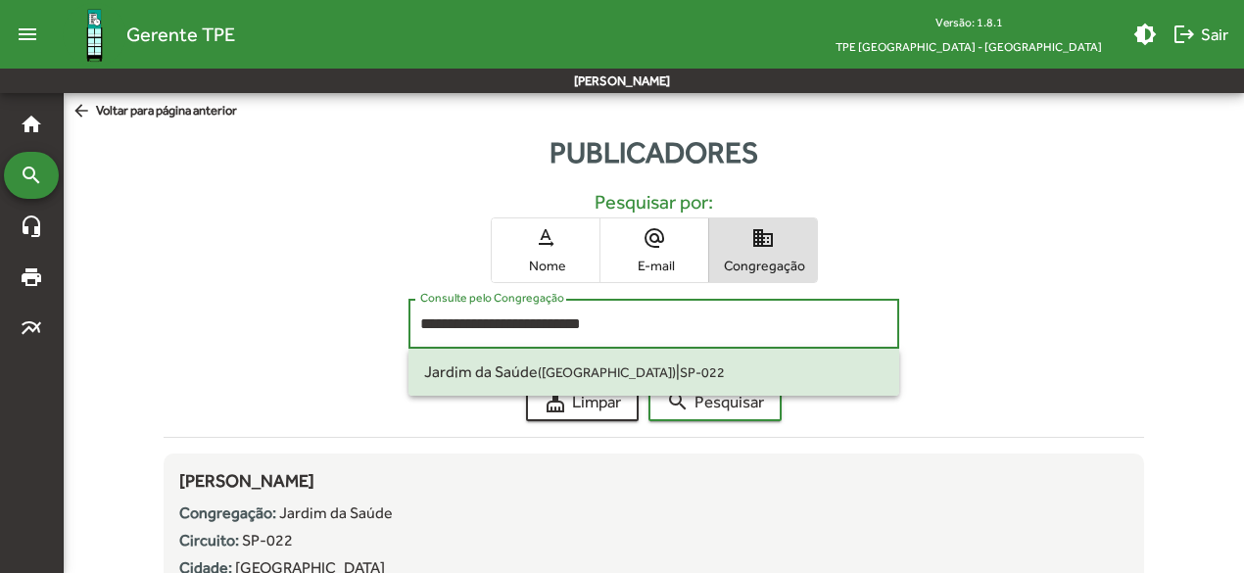
click at [807, 316] on input "**********" at bounding box center [653, 325] width 466 height 18
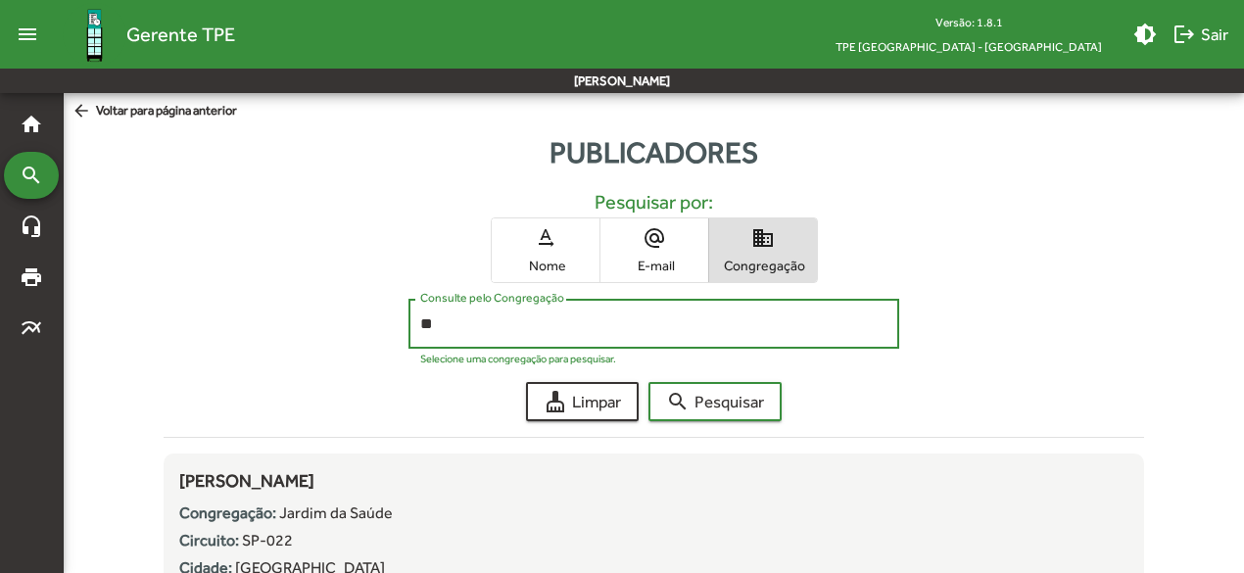
type input "*"
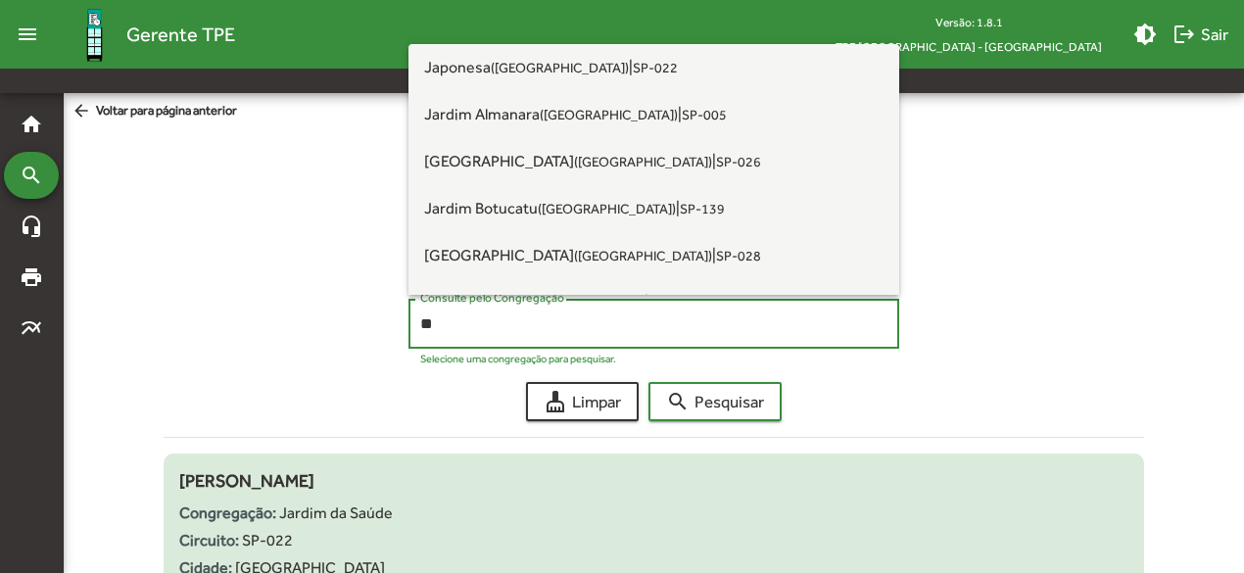
type input "*"
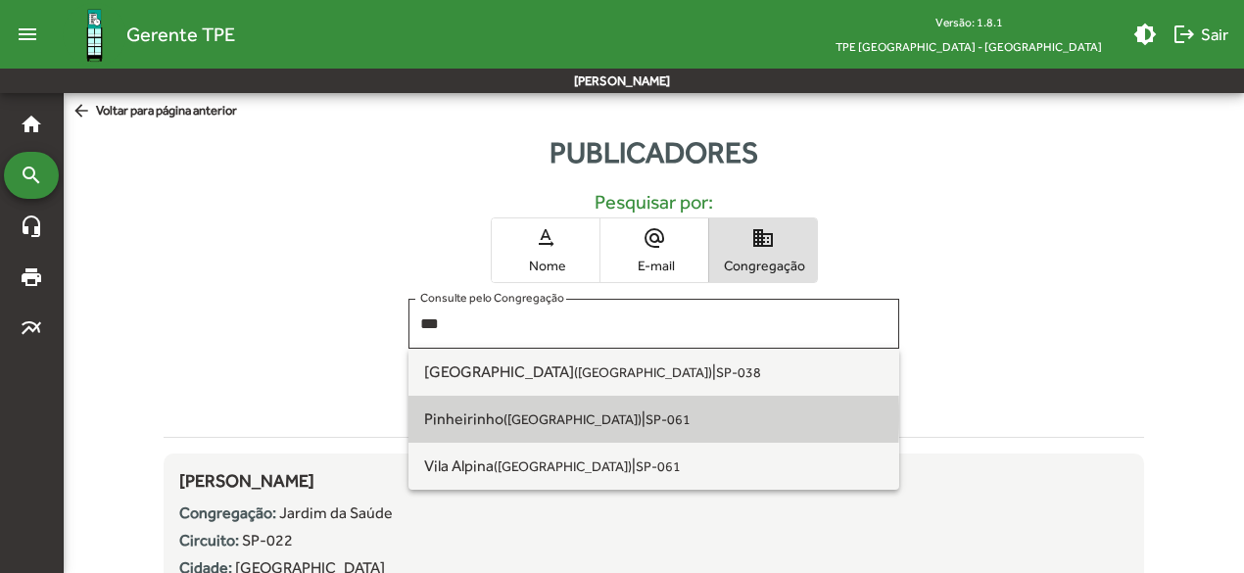
click at [496, 416] on span "Pinheirinho ([GEOGRAPHIC_DATA] SP)" at bounding box center [533, 419] width 218 height 19
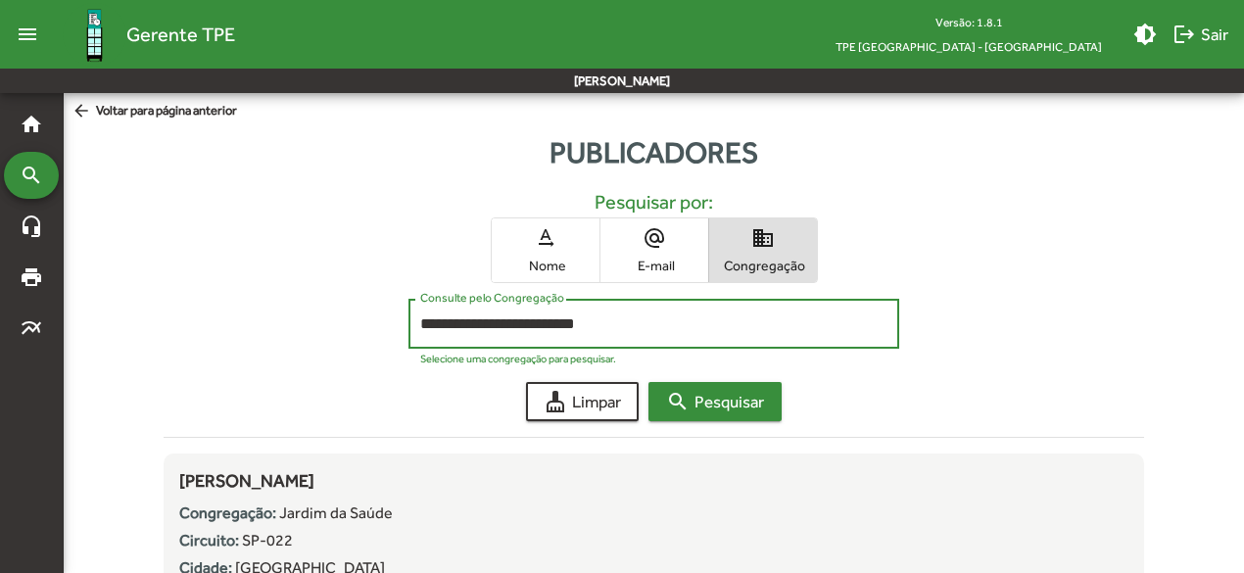
click at [710, 411] on span "search Pesquisar" at bounding box center [715, 401] width 98 height 35
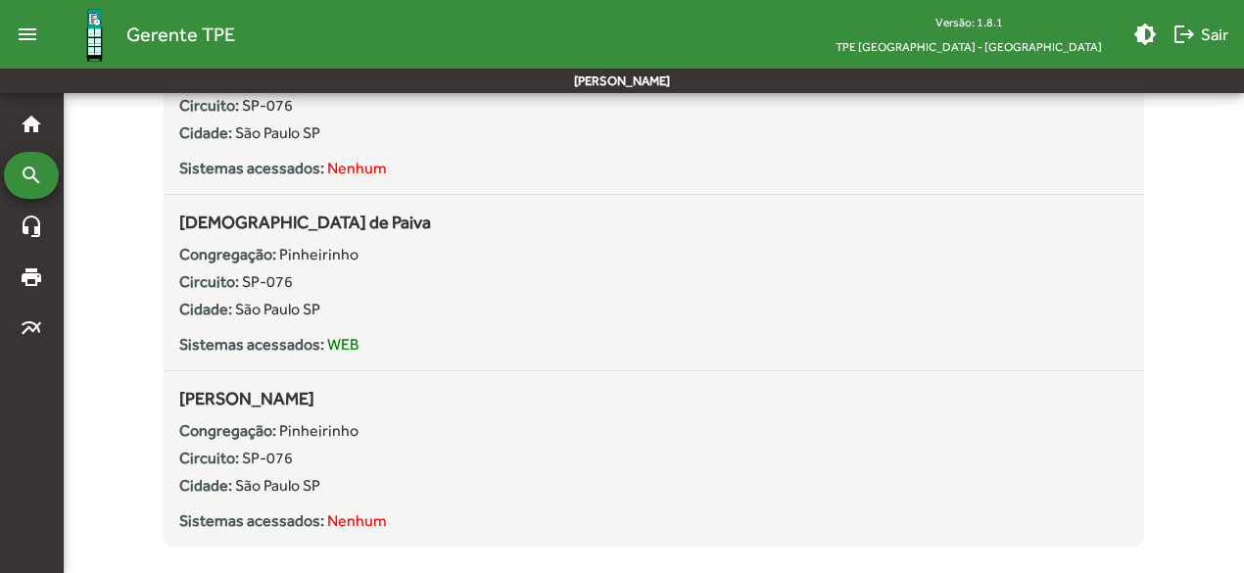
scroll to position [2743, 0]
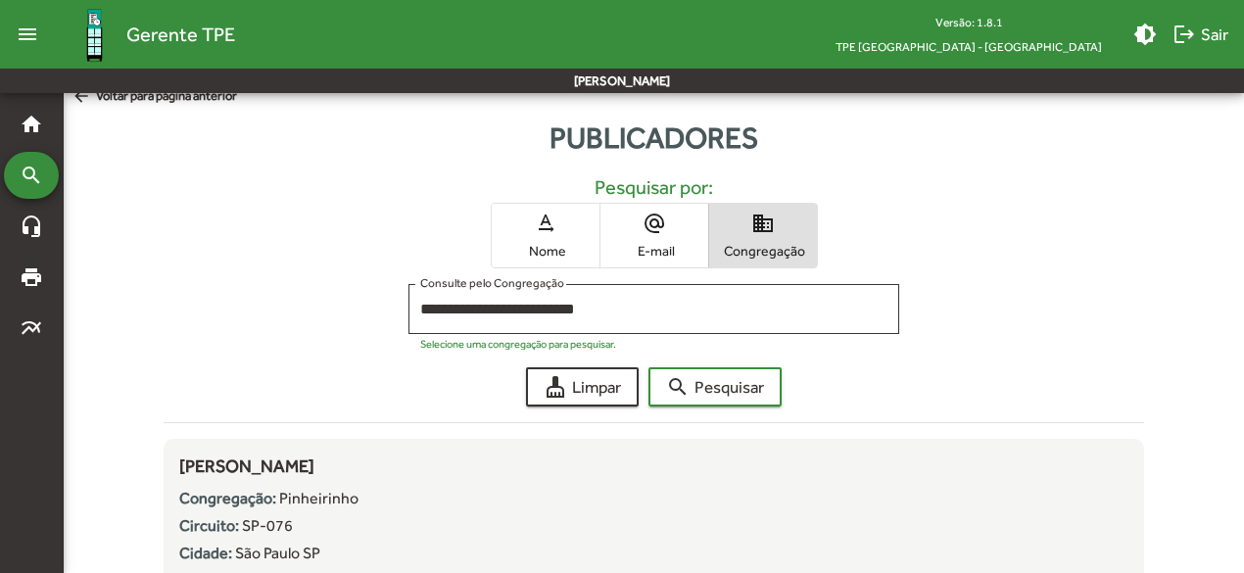
scroll to position [0, 0]
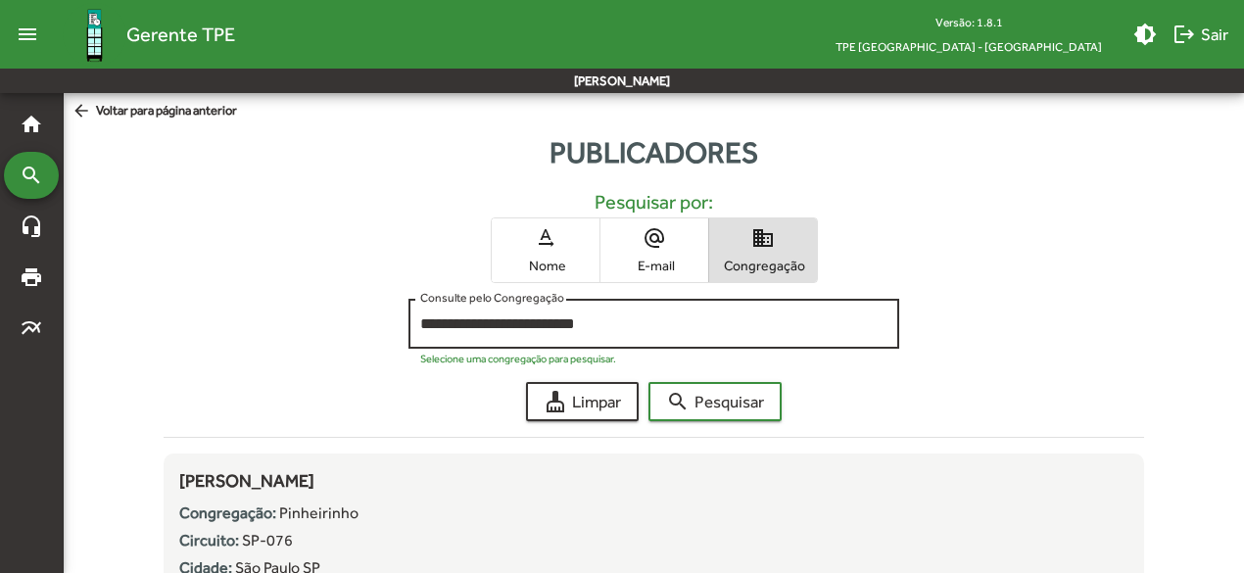
click at [721, 314] on div "**********" at bounding box center [653, 322] width 466 height 54
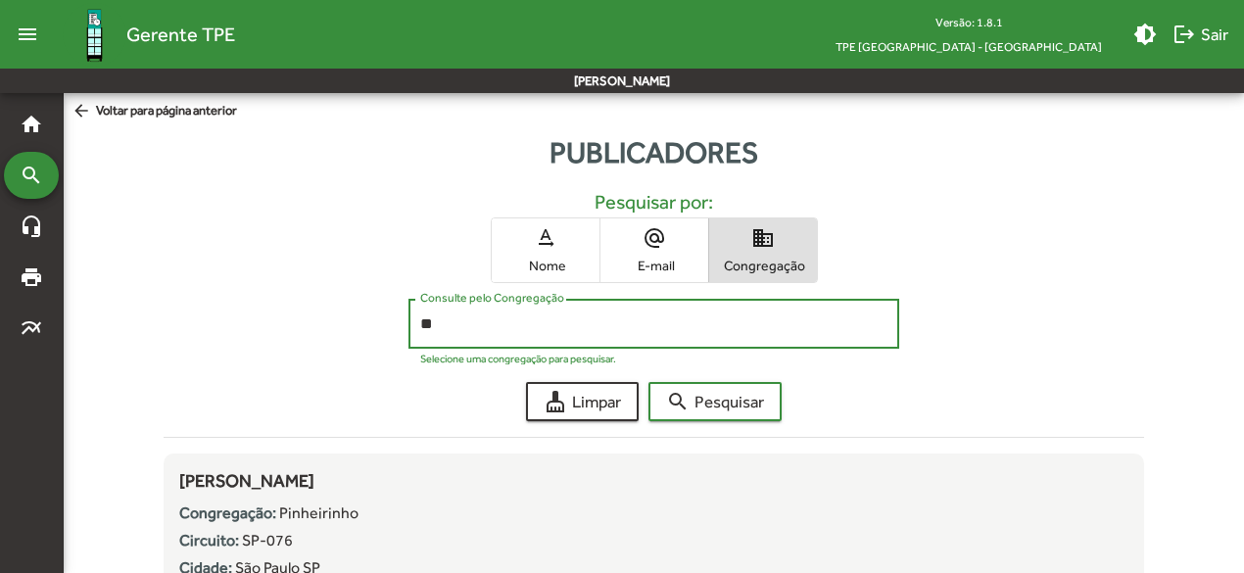
type input "*"
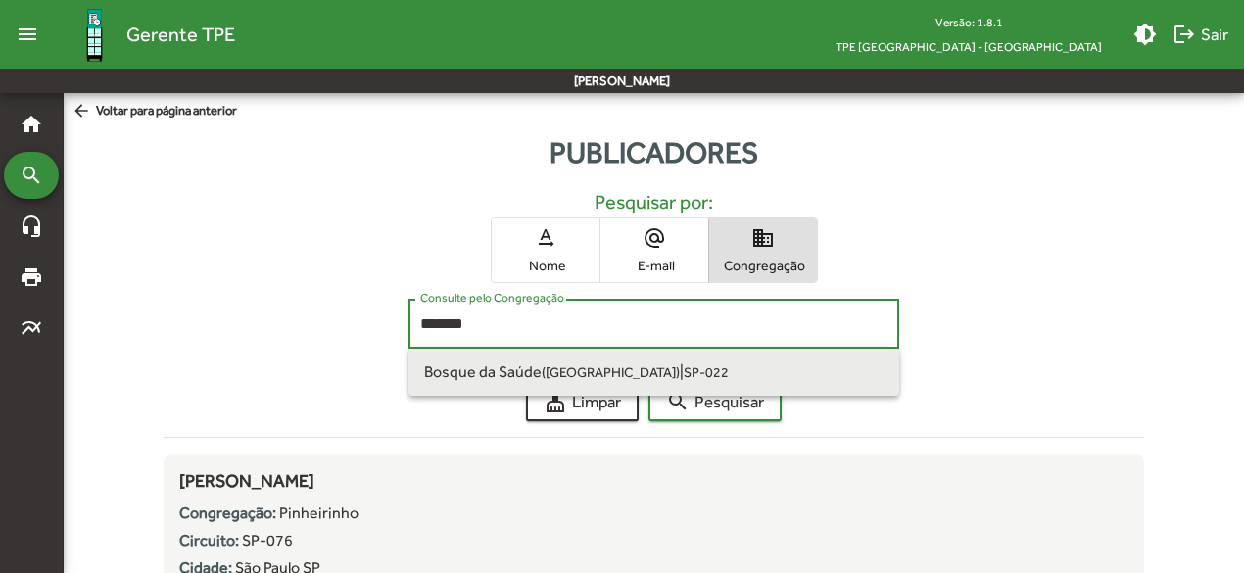
click at [625, 369] on small "([GEOGRAPHIC_DATA])" at bounding box center [611, 373] width 138 height 16
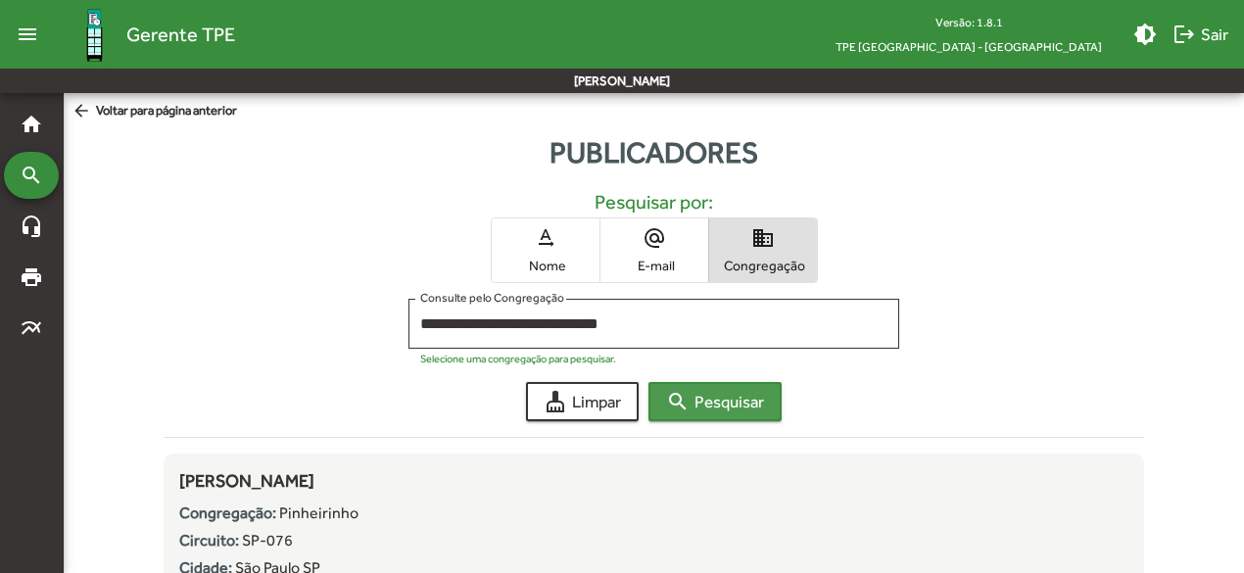
click at [682, 405] on mat-icon "search" at bounding box center [678, 402] width 24 height 24
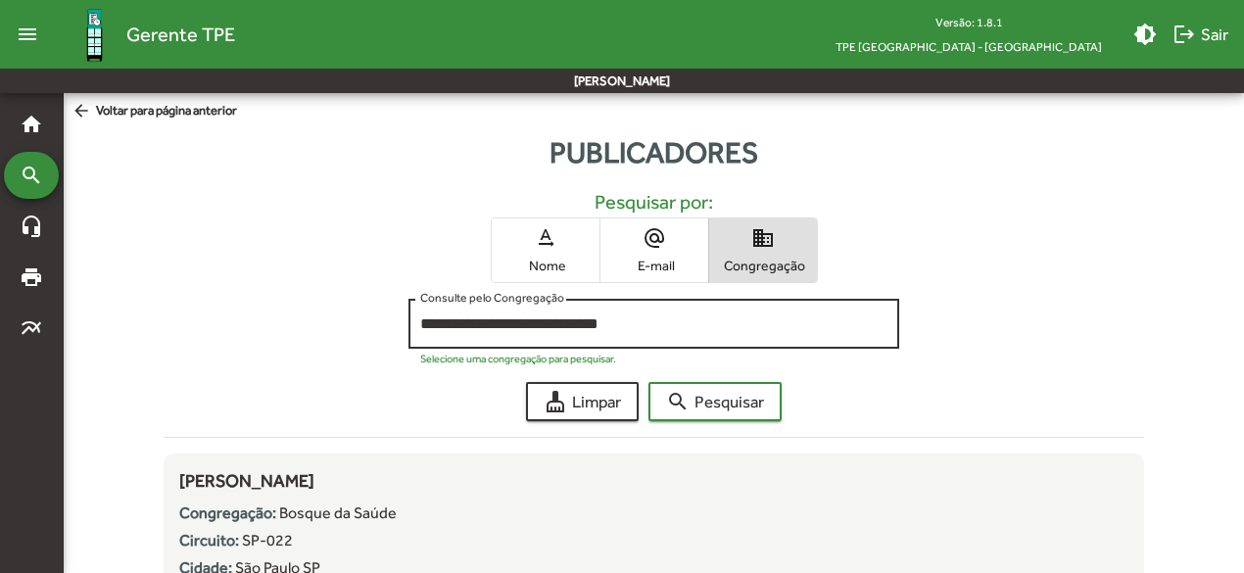
click at [715, 317] on input "**********" at bounding box center [653, 325] width 466 height 18
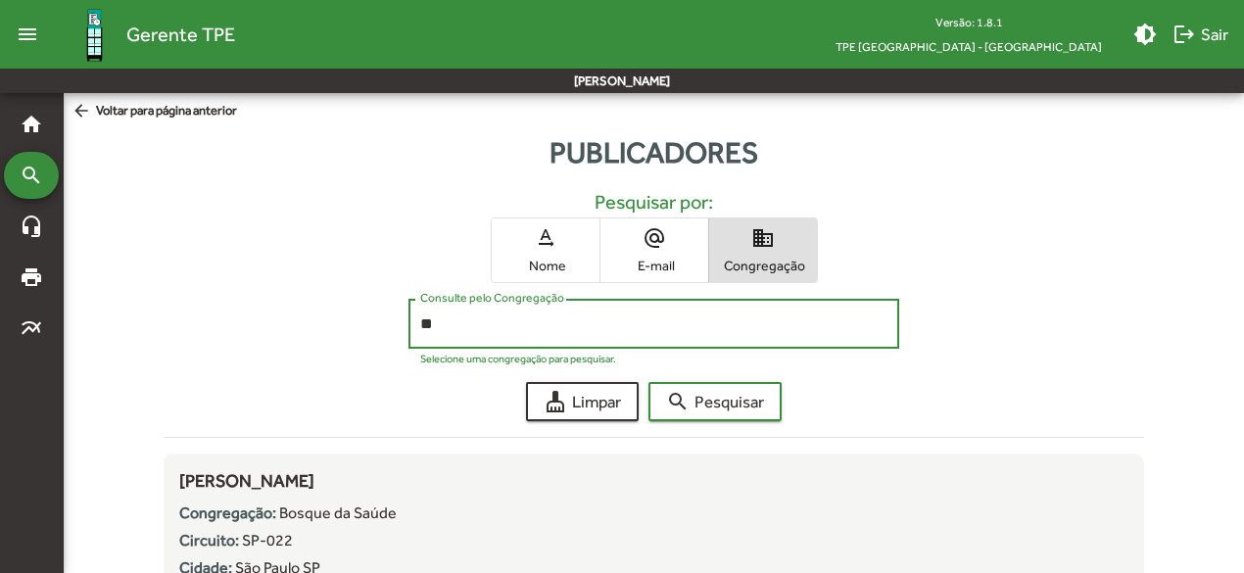
type input "*"
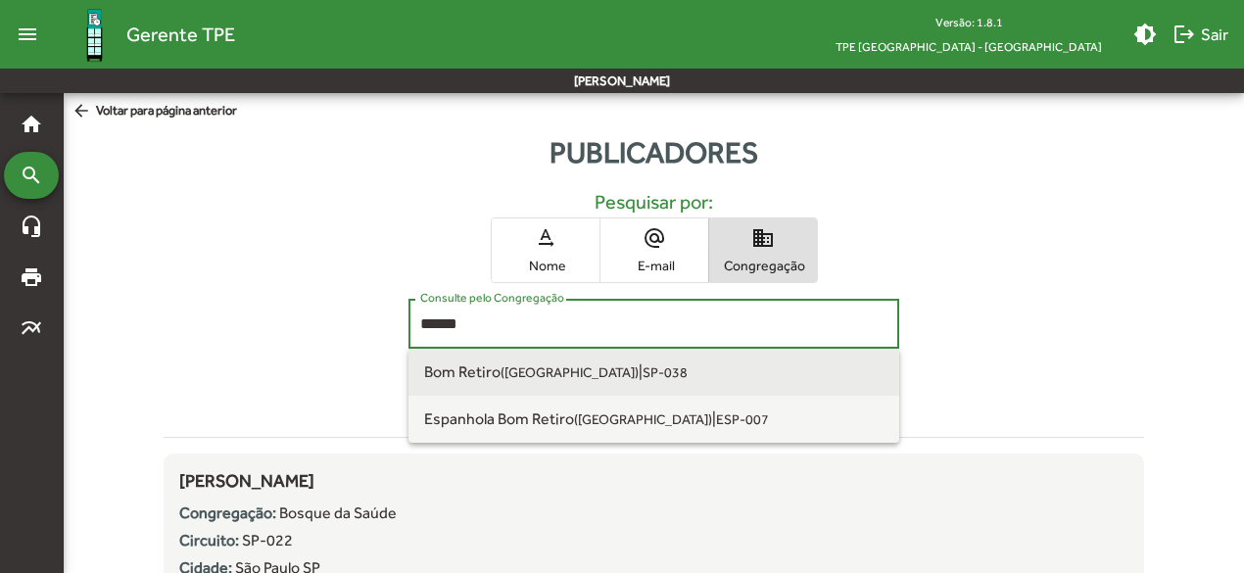
click at [643, 368] on small "SP-038" at bounding box center [665, 373] width 45 height 16
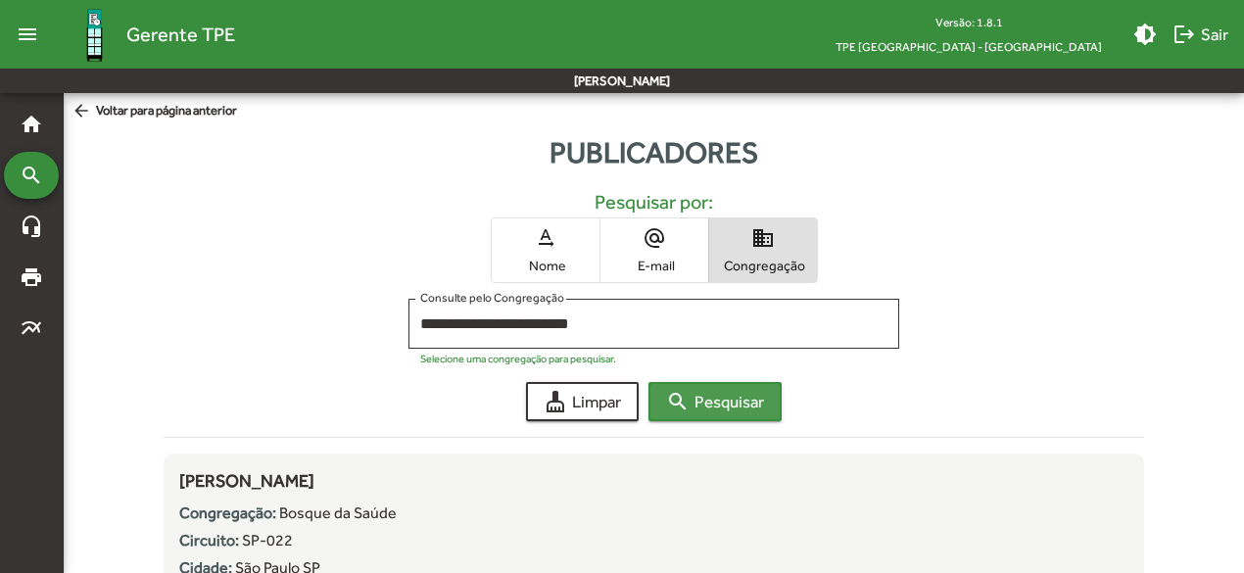
click at [676, 399] on mat-icon "search" at bounding box center [678, 402] width 24 height 24
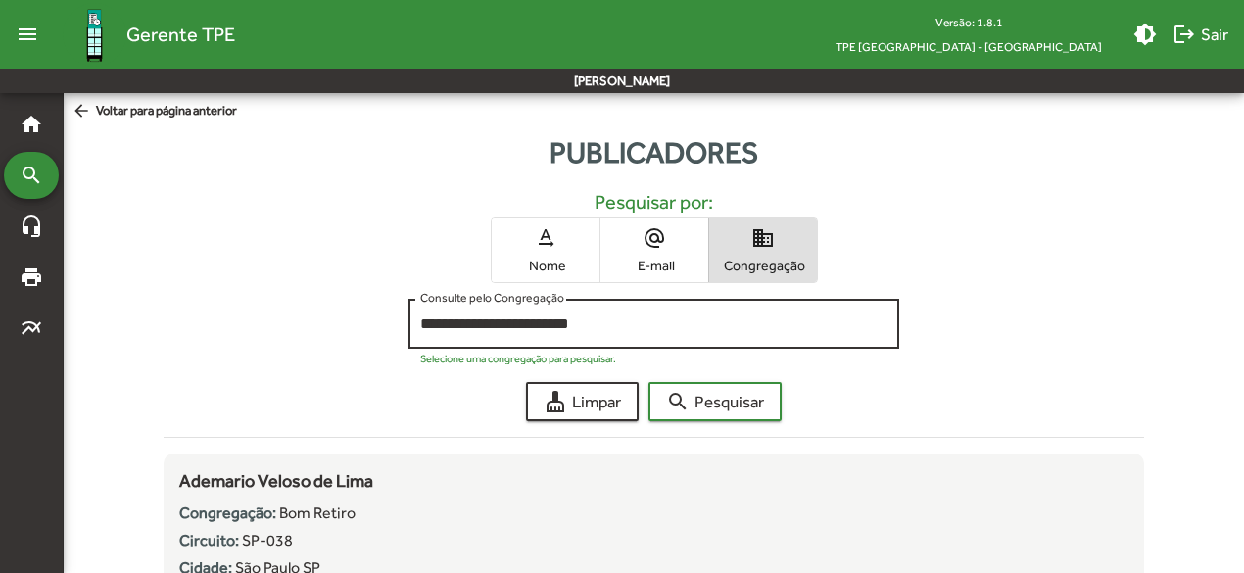
click at [721, 324] on input "**********" at bounding box center [653, 325] width 466 height 18
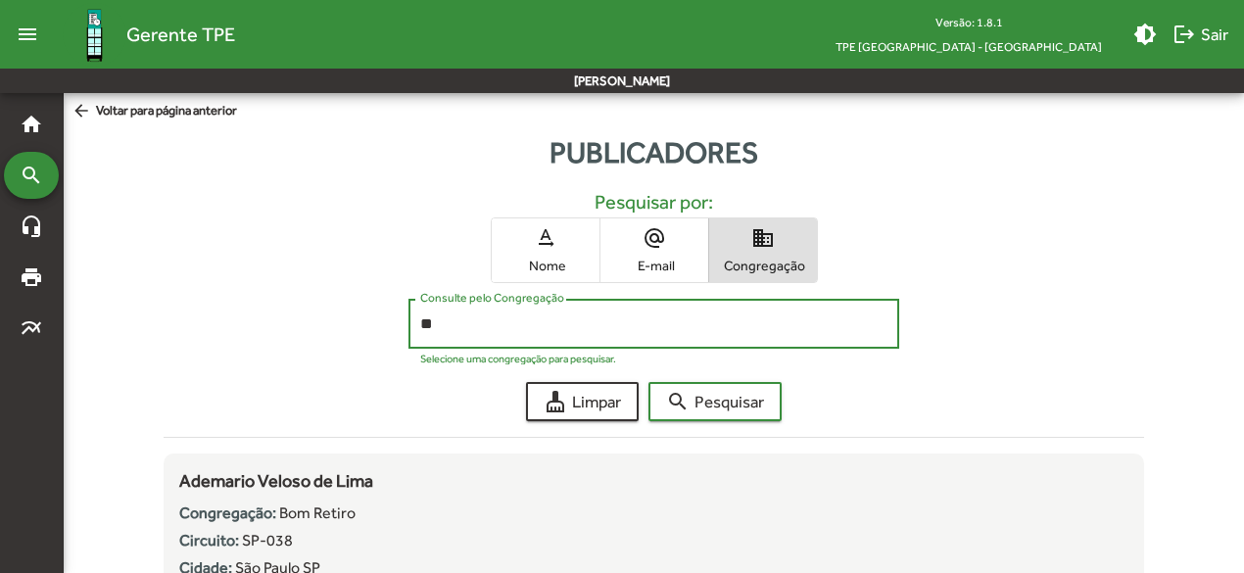
type input "*"
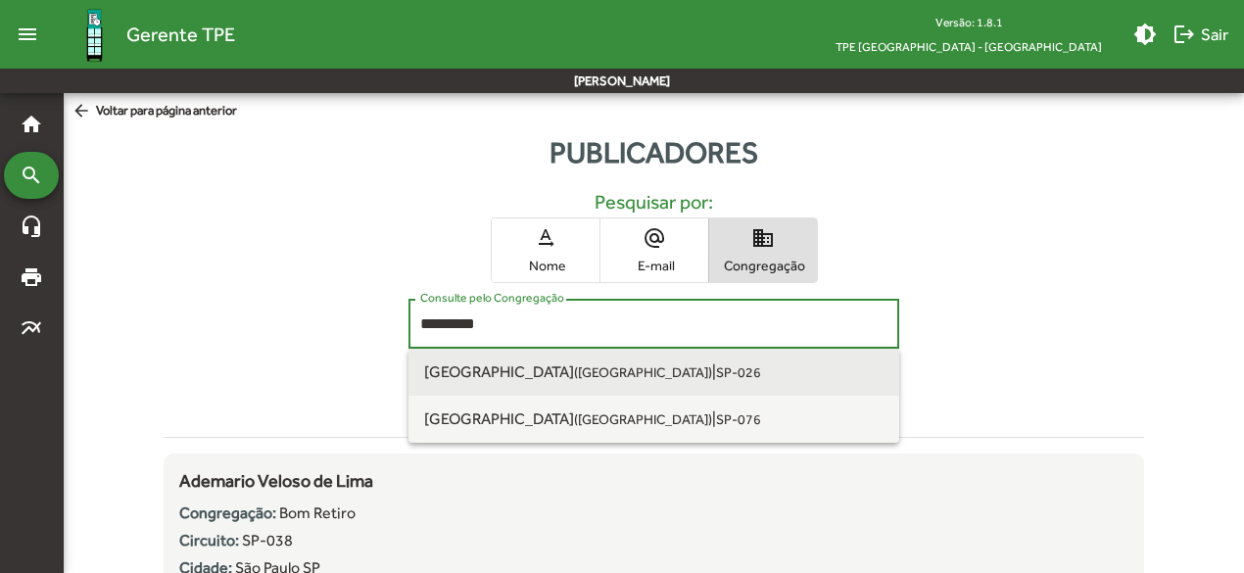
click at [623, 377] on span "[GEOGRAPHIC_DATA] ([GEOGRAPHIC_DATA]) | SP-026" at bounding box center [653, 372] width 459 height 47
type input "**********"
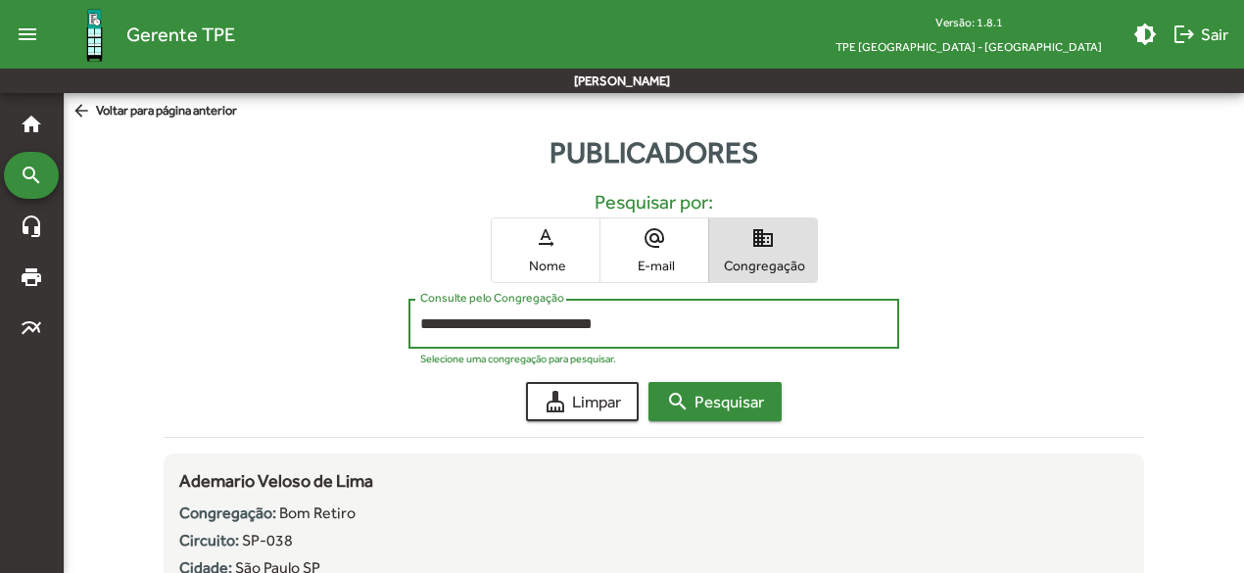
click at [684, 398] on mat-icon "search" at bounding box center [678, 402] width 24 height 24
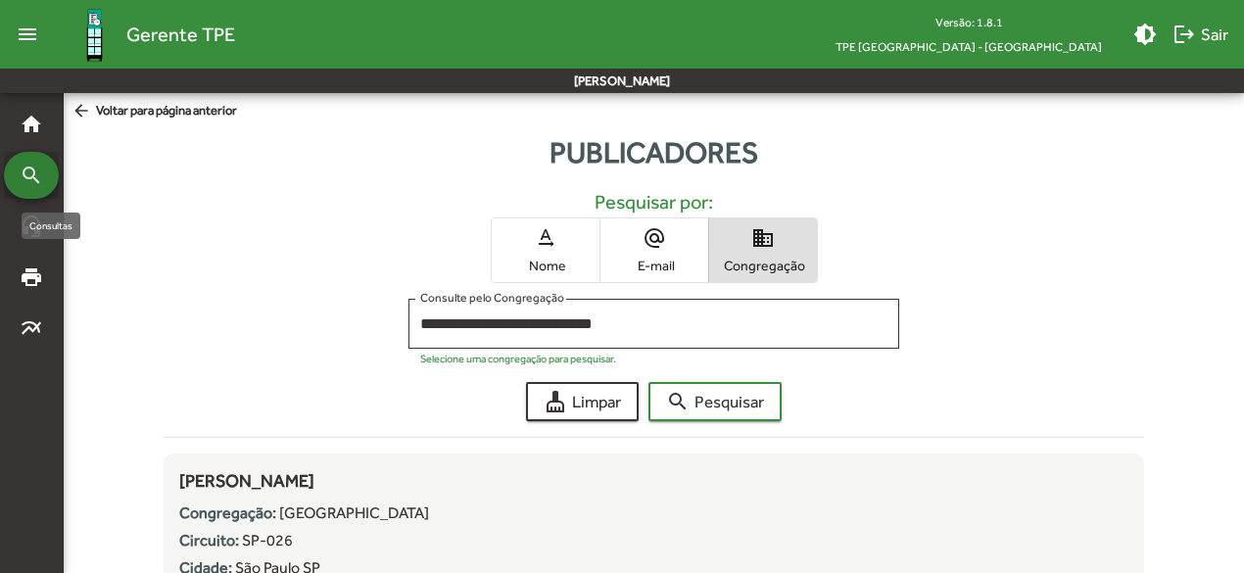
click at [31, 175] on mat-icon "search" at bounding box center [32, 176] width 24 height 24
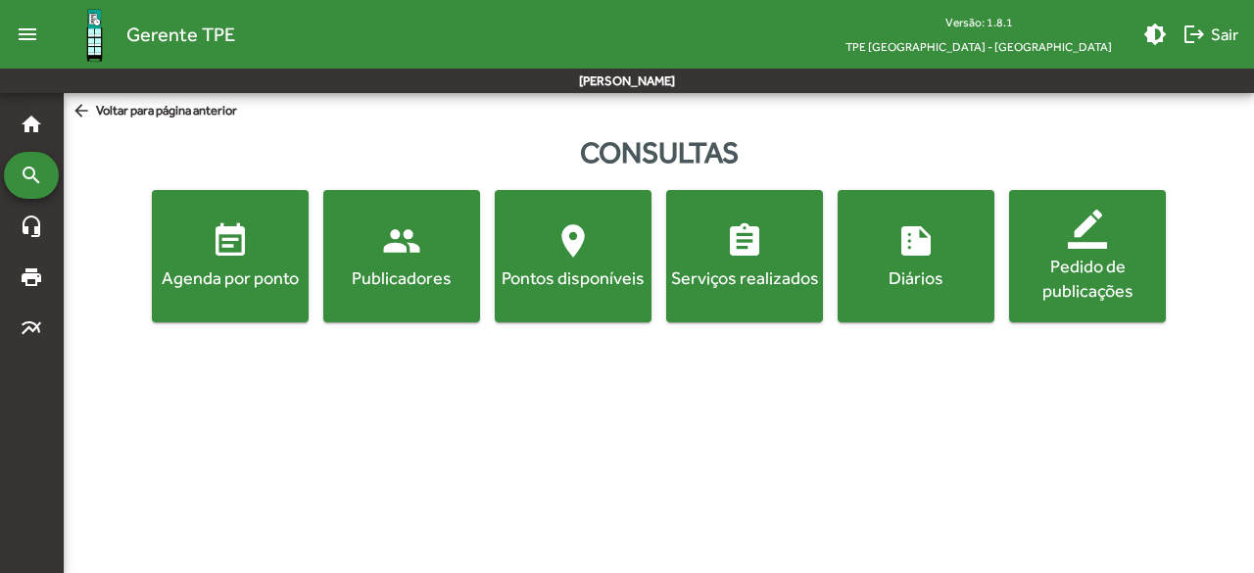
click at [200, 248] on span "event_note Agenda por ponto" at bounding box center [230, 255] width 149 height 69
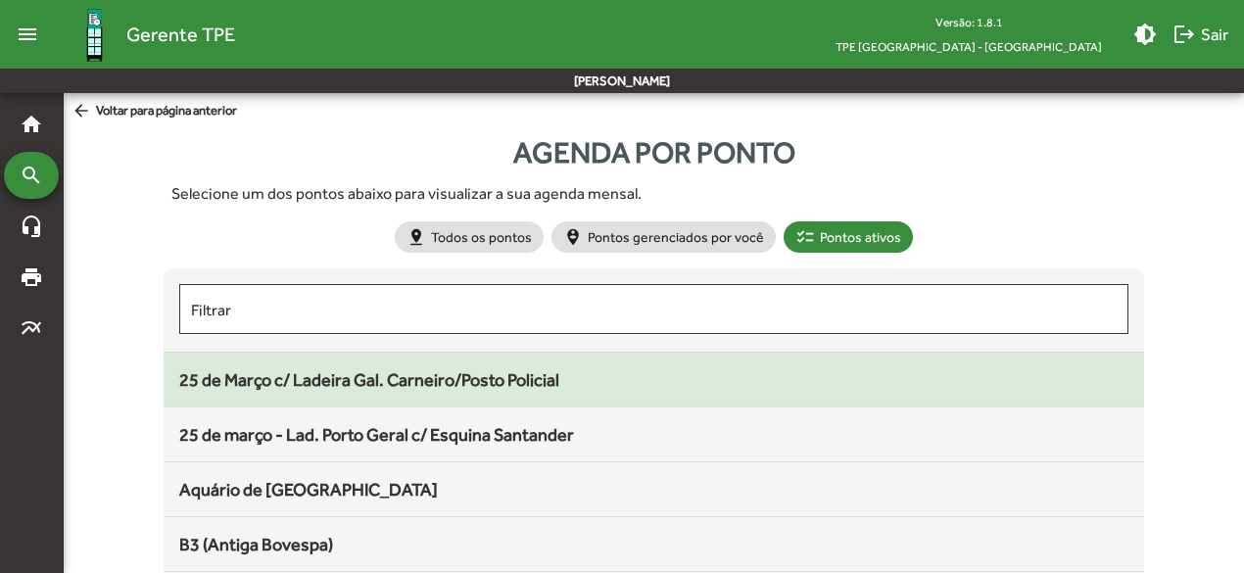
click at [218, 369] on span "25 de Março c/ Ladeira Gal. Carneiro/Posto Policial" at bounding box center [369, 379] width 380 height 21
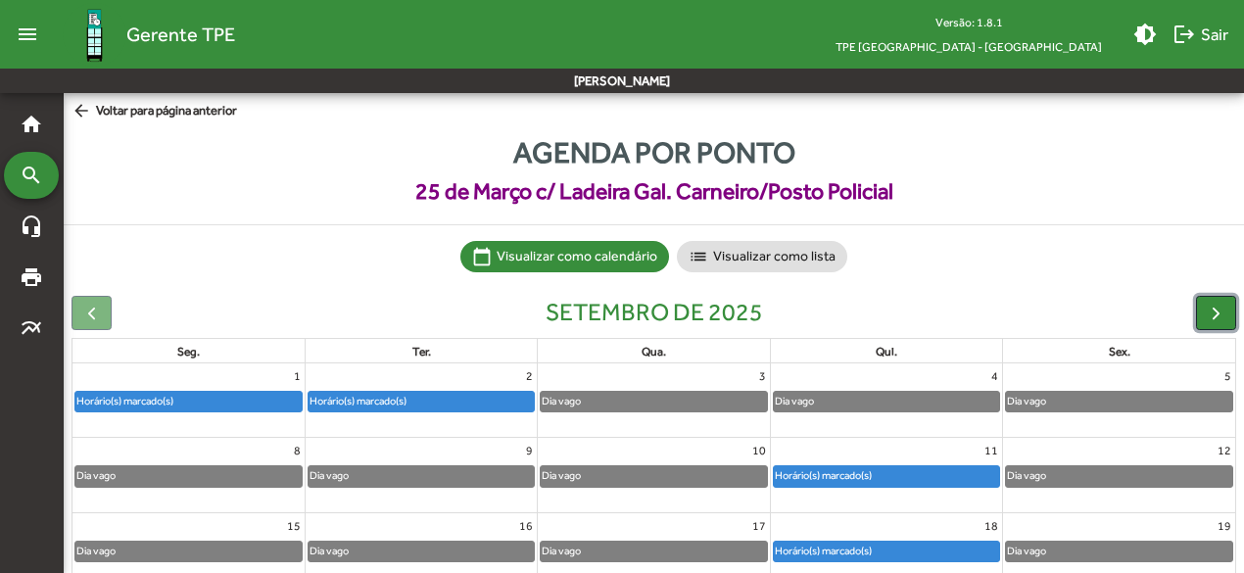
click at [1213, 310] on span "button" at bounding box center [1216, 313] width 21 height 21
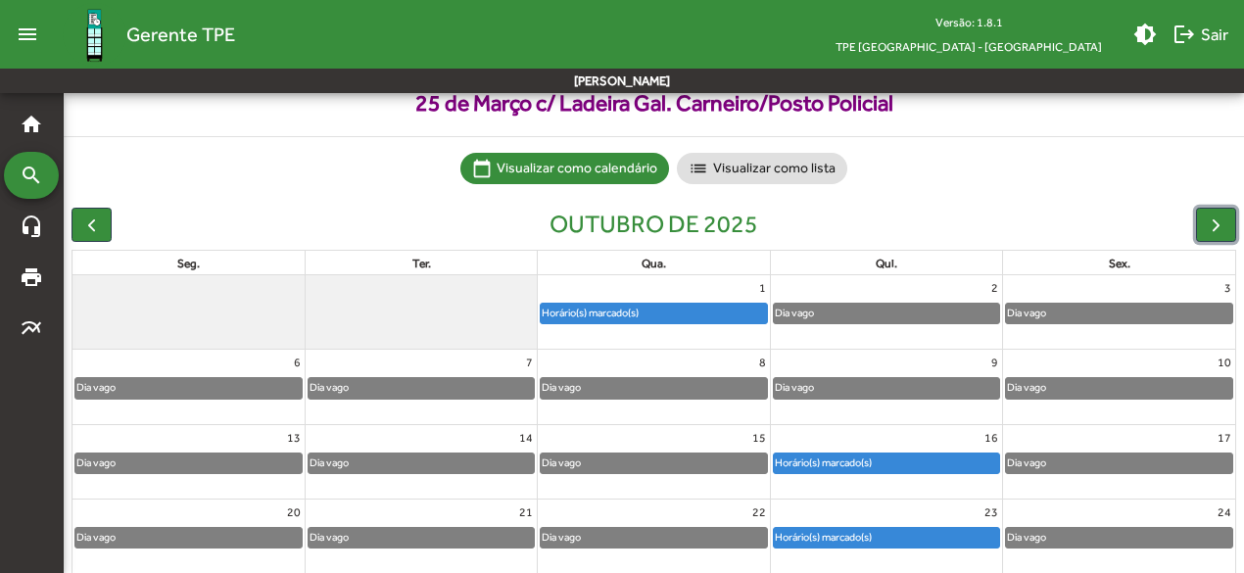
scroll to position [92, 0]
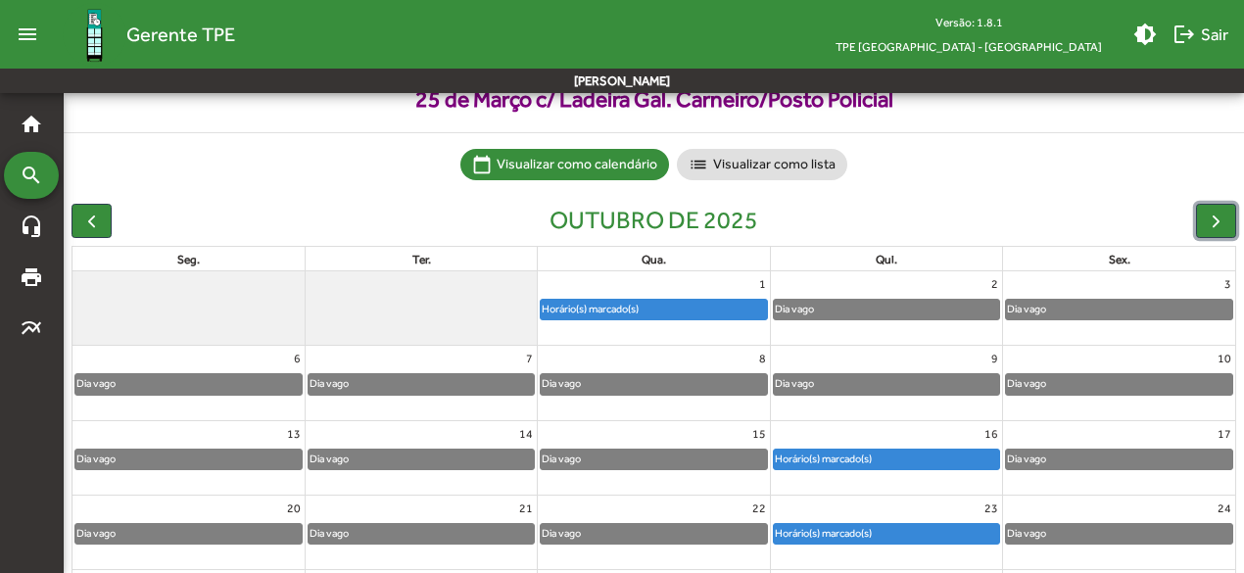
click at [731, 312] on div "Horário(s) marcado(s)" at bounding box center [653, 310] width 225 height 20
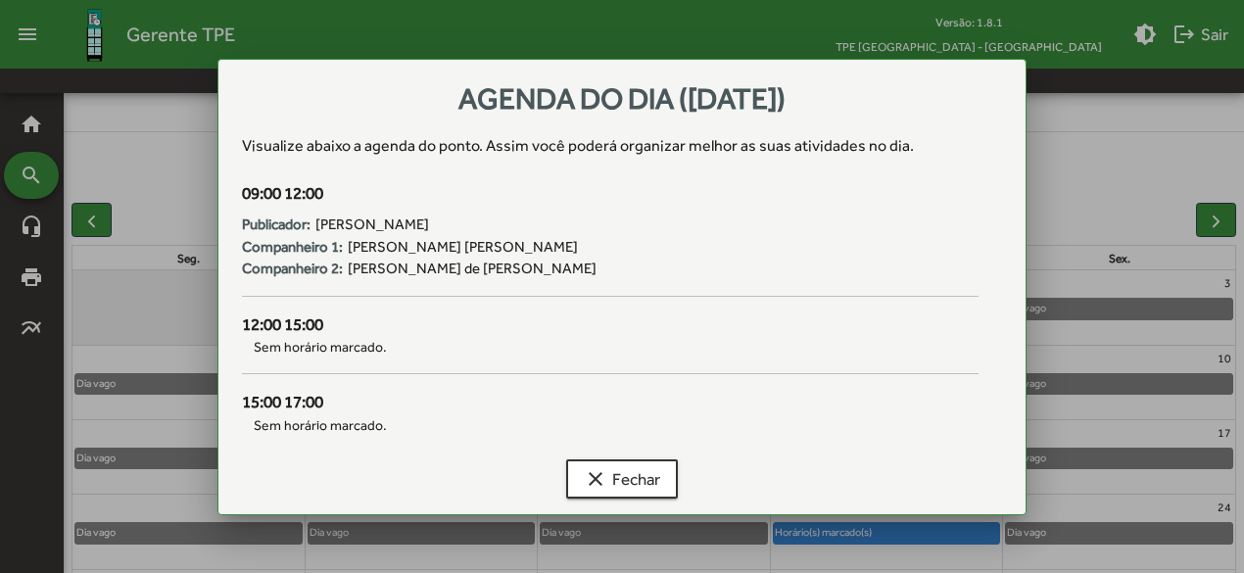
scroll to position [0, 0]
click at [623, 481] on span "clear Fechar" at bounding box center [622, 479] width 76 height 35
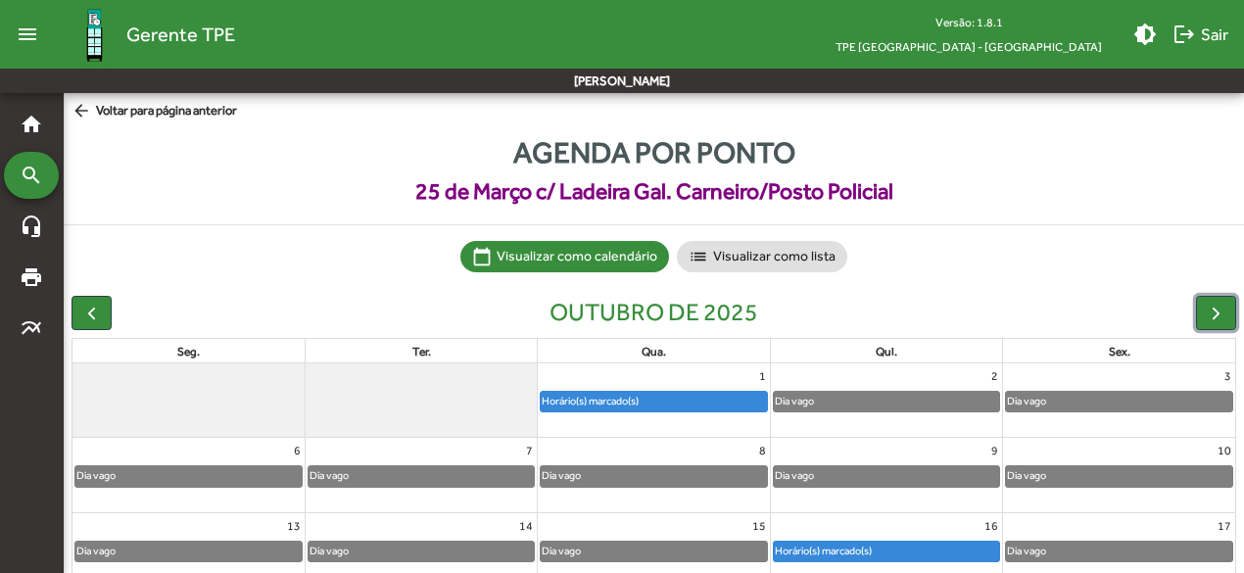
scroll to position [92, 0]
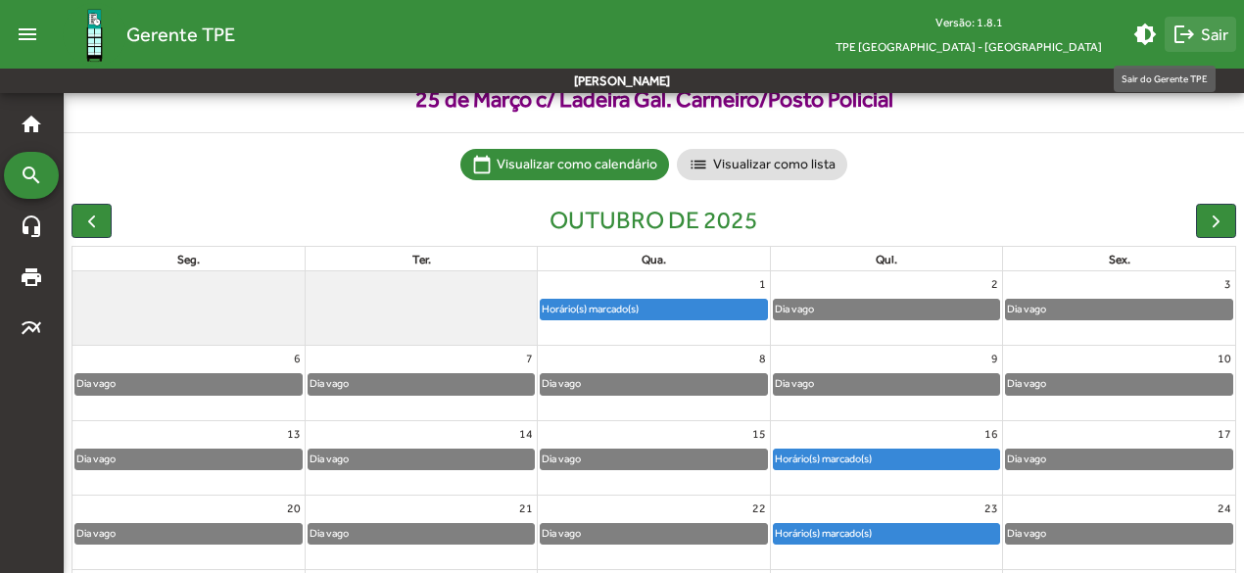
click at [1215, 27] on span "logout Sair" at bounding box center [1201, 34] width 56 height 35
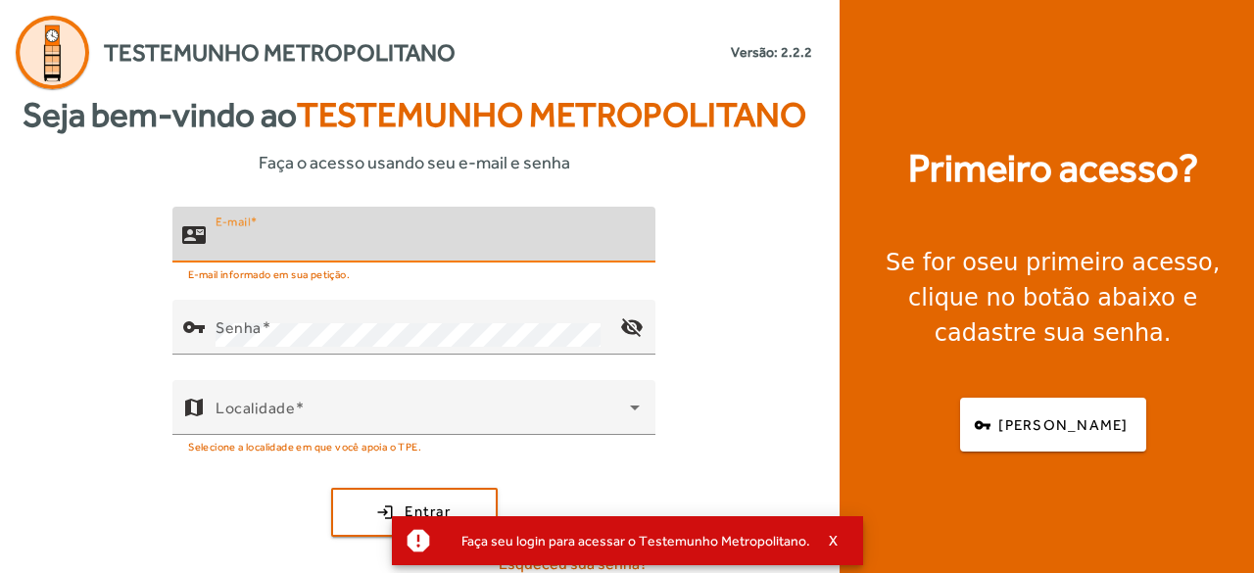
click at [280, 231] on input "E-mail" at bounding box center [428, 243] width 424 height 24
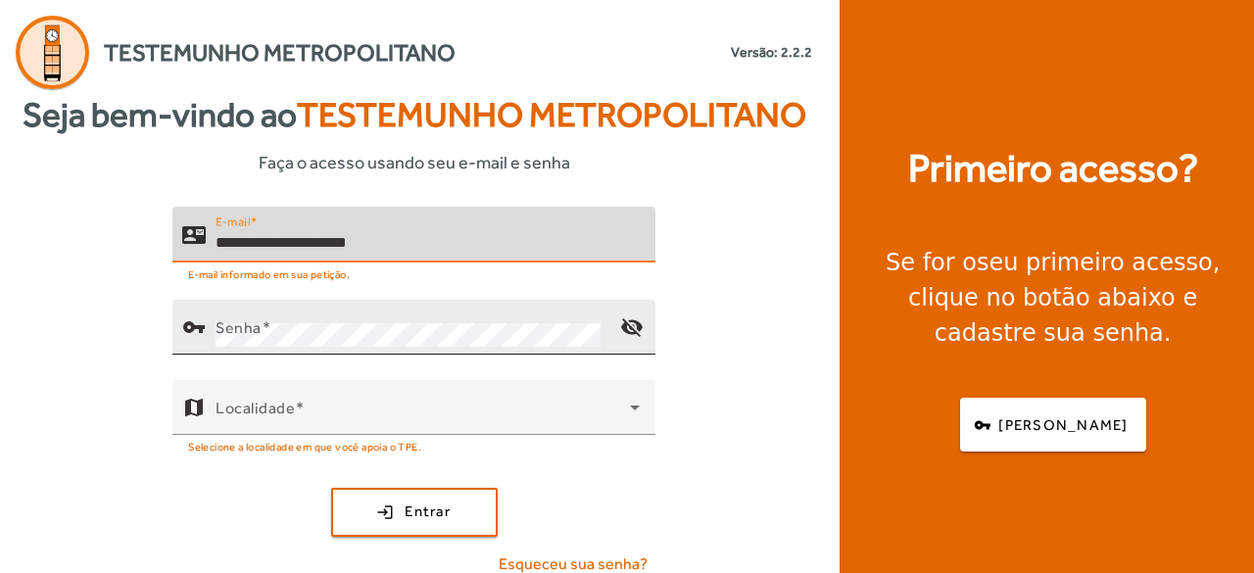
type input "**********"
click at [244, 319] on mat-label "Senha" at bounding box center [239, 326] width 46 height 19
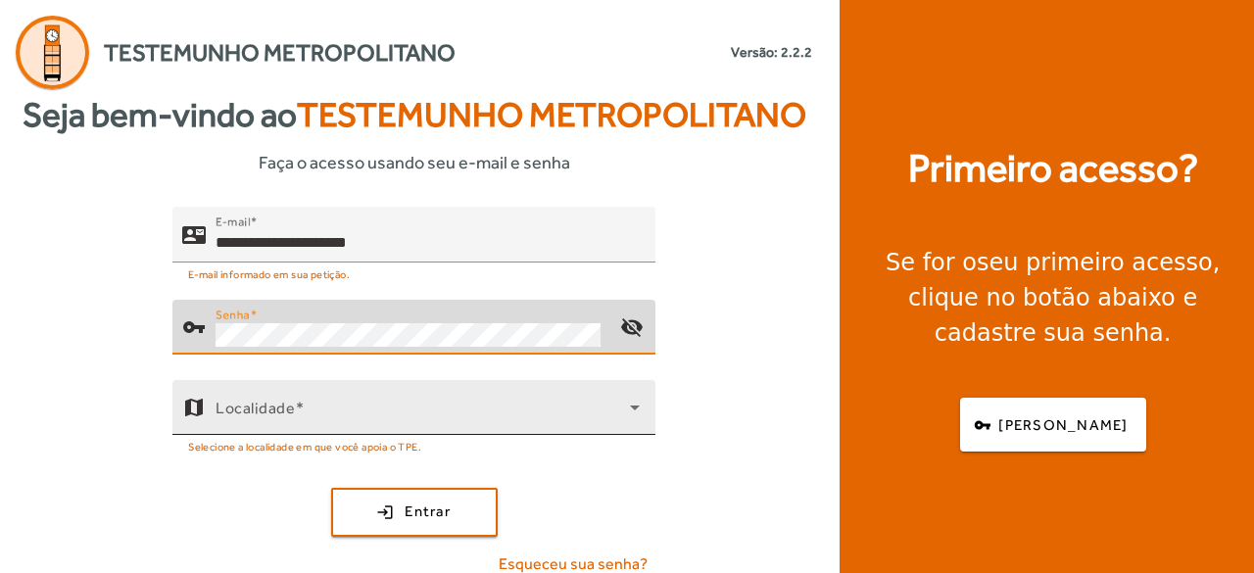
click at [213, 405] on div "map" at bounding box center [193, 407] width 43 height 43
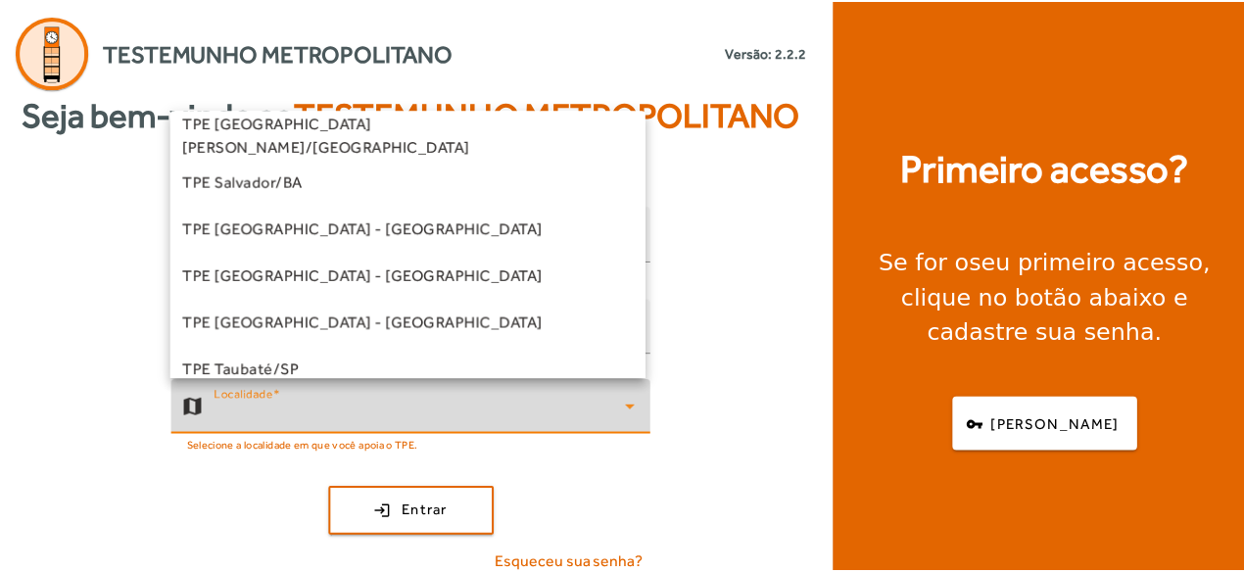
scroll to position [484, 0]
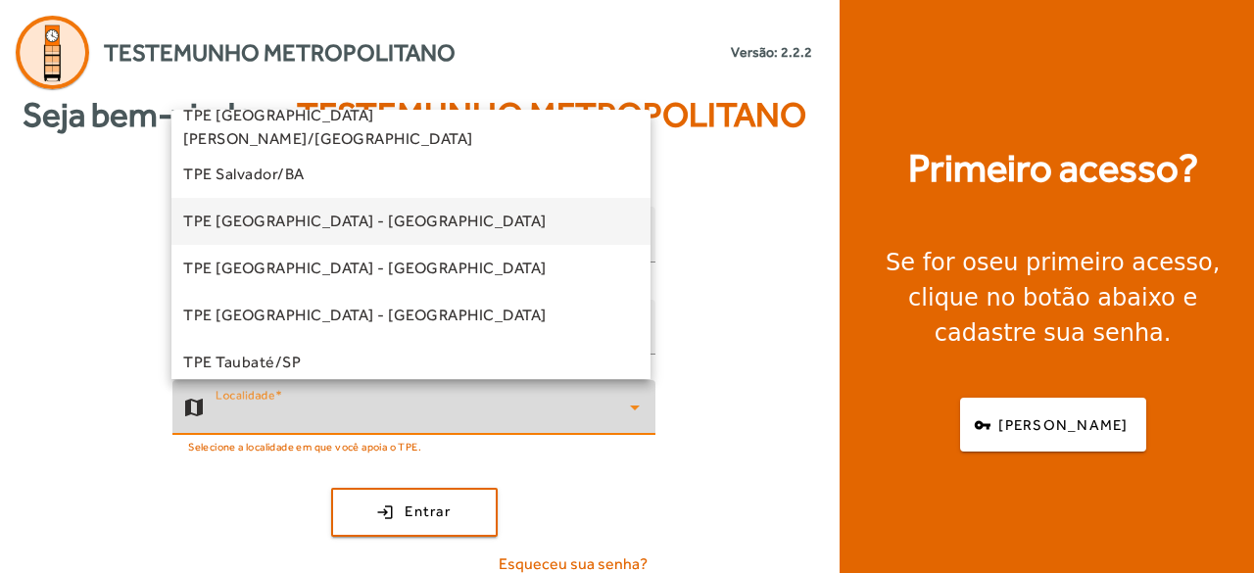
click at [453, 228] on mat-option "TPE [GEOGRAPHIC_DATA] - [GEOGRAPHIC_DATA]" at bounding box center [410, 221] width 479 height 47
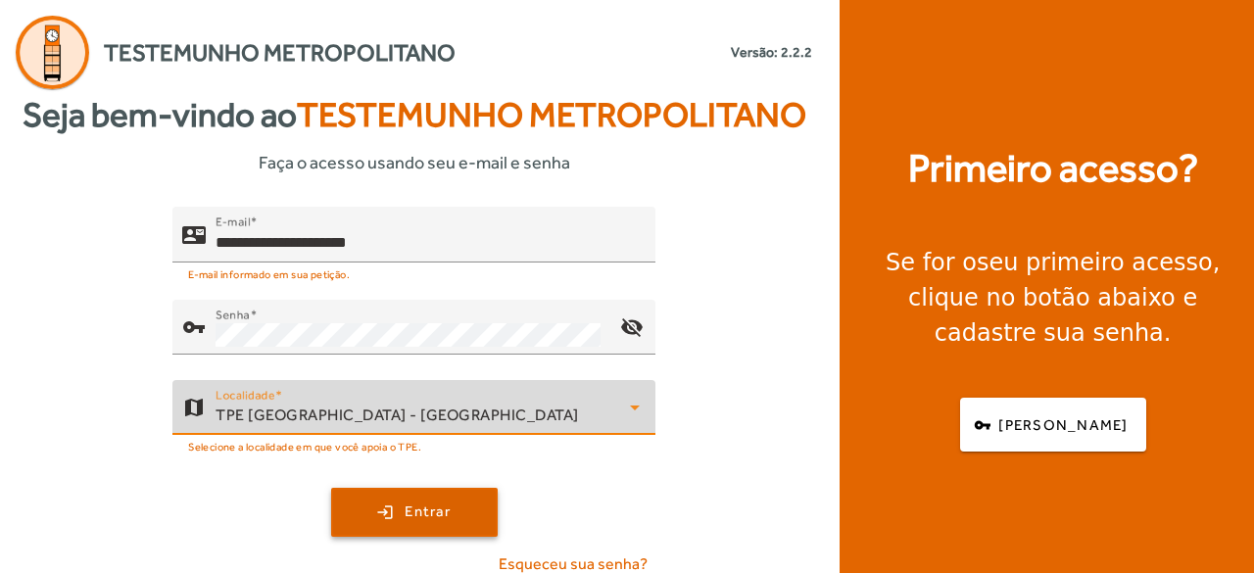
click at [412, 492] on span "submit" at bounding box center [414, 512] width 163 height 47
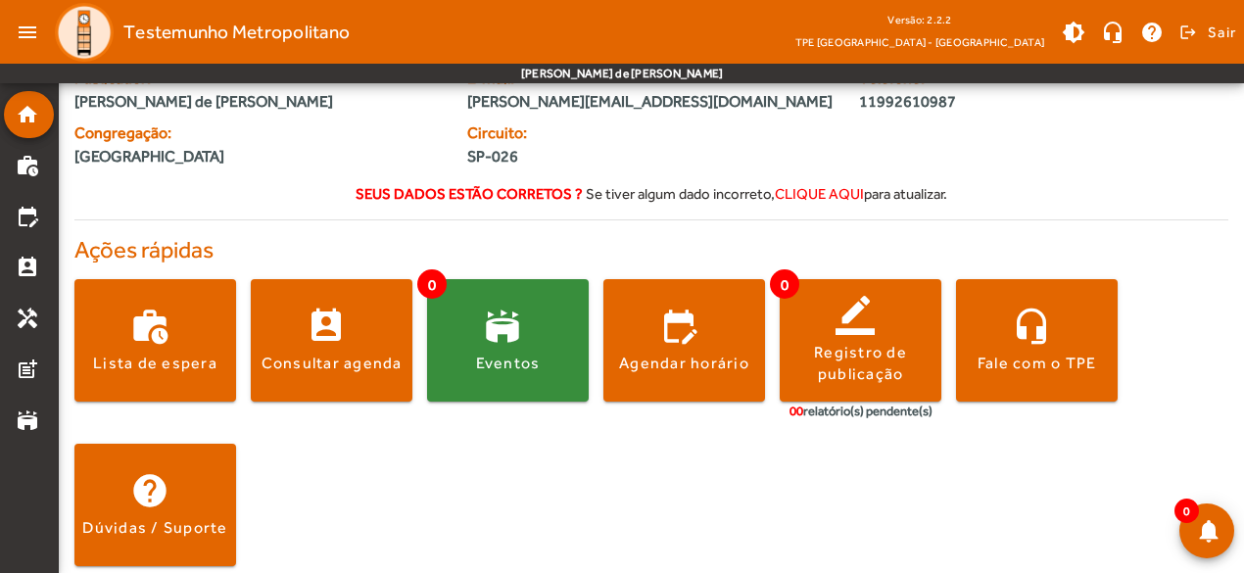
scroll to position [92, 0]
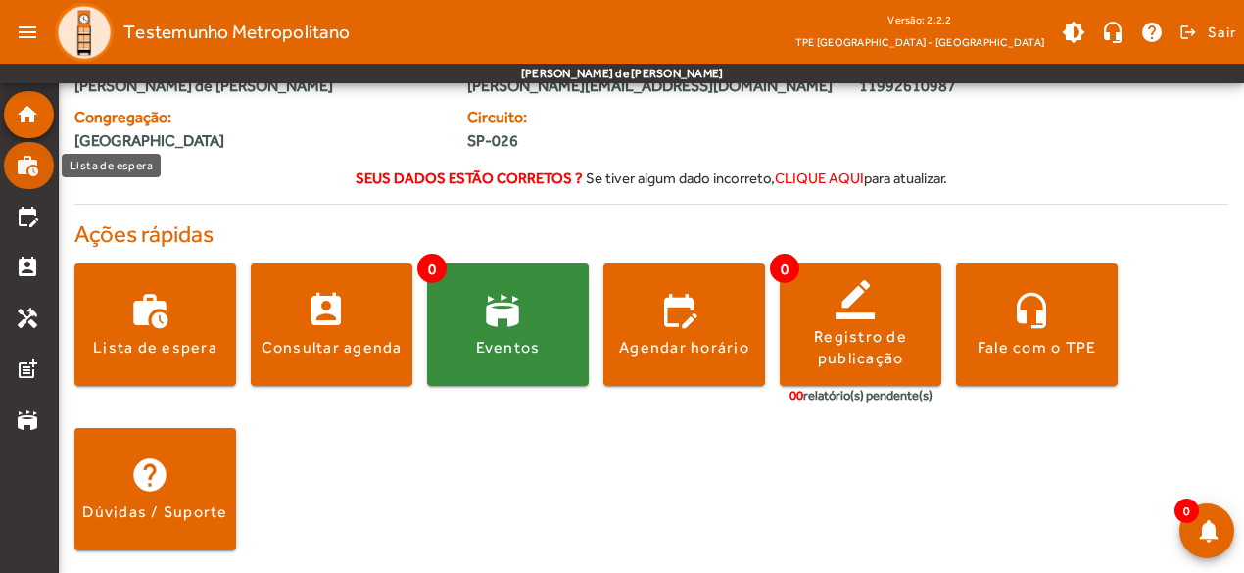
click at [35, 167] on mat-icon "work_history" at bounding box center [28, 166] width 24 height 24
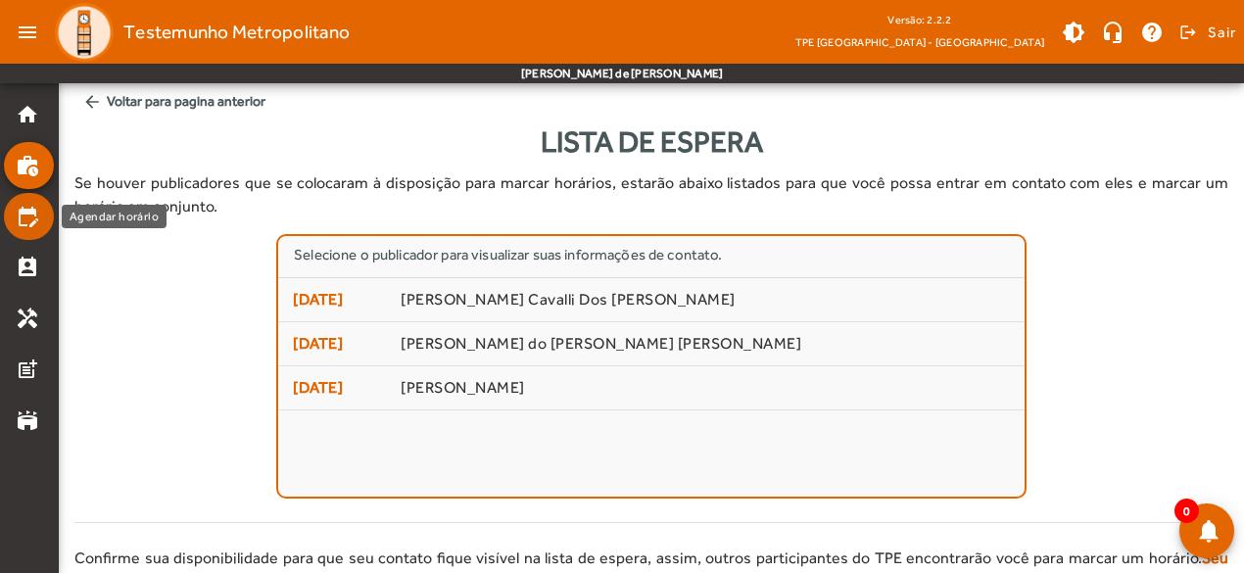
click at [15, 218] on mat-list-item "edit_calendar" at bounding box center [29, 216] width 50 height 47
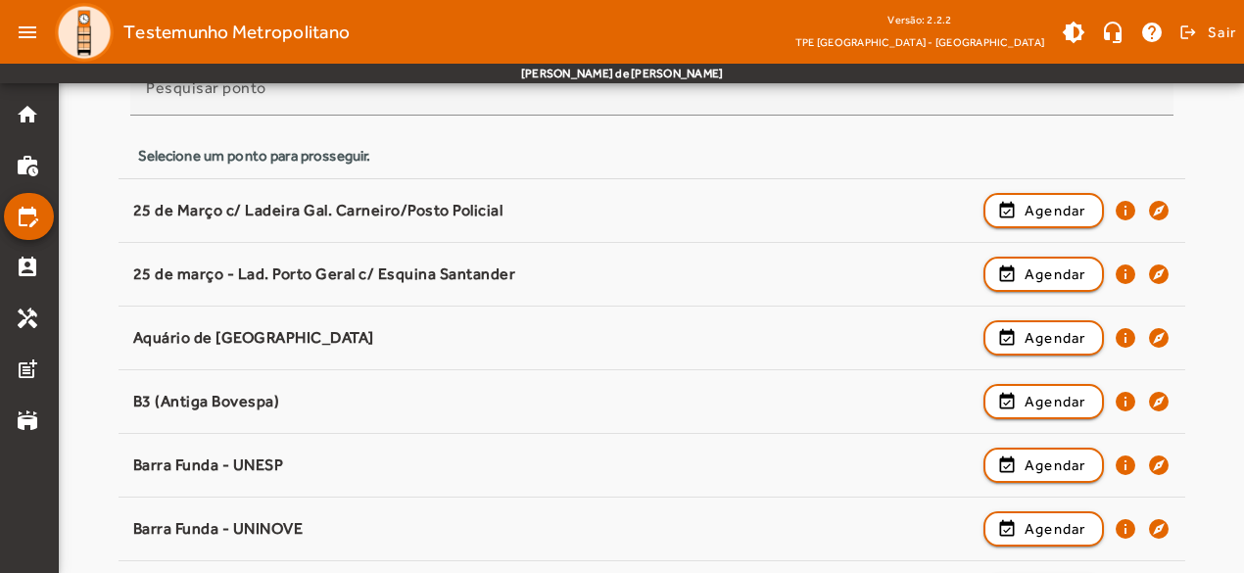
scroll to position [221, 0]
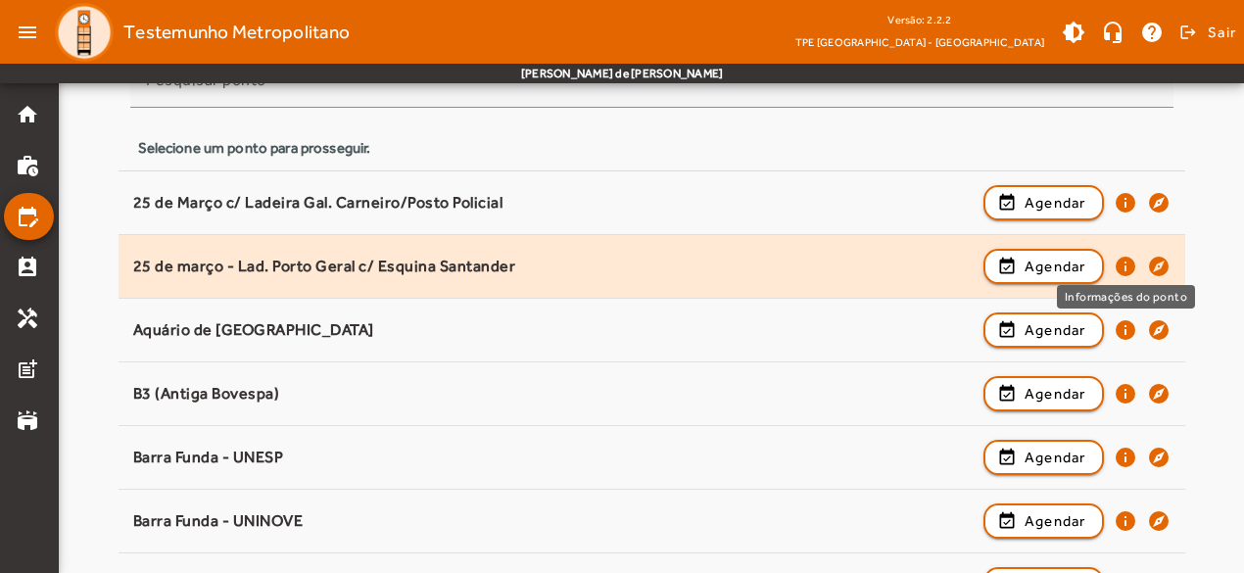
click at [1125, 258] on mat-icon "info" at bounding box center [1126, 267] width 24 height 24
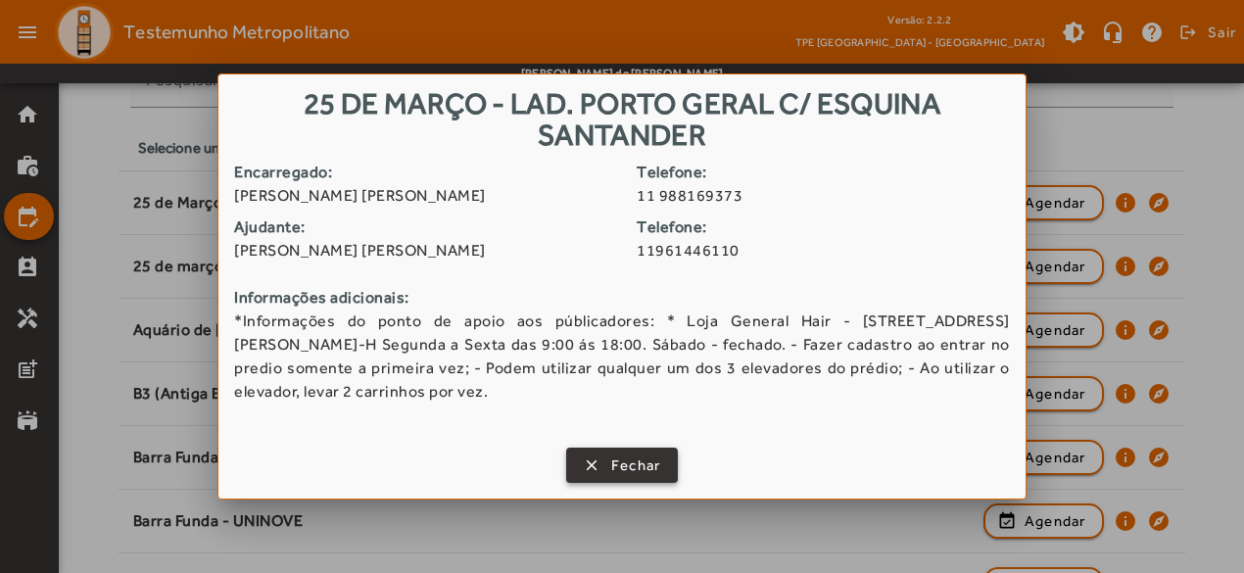
click at [643, 457] on span "Fechar" at bounding box center [636, 466] width 50 height 23
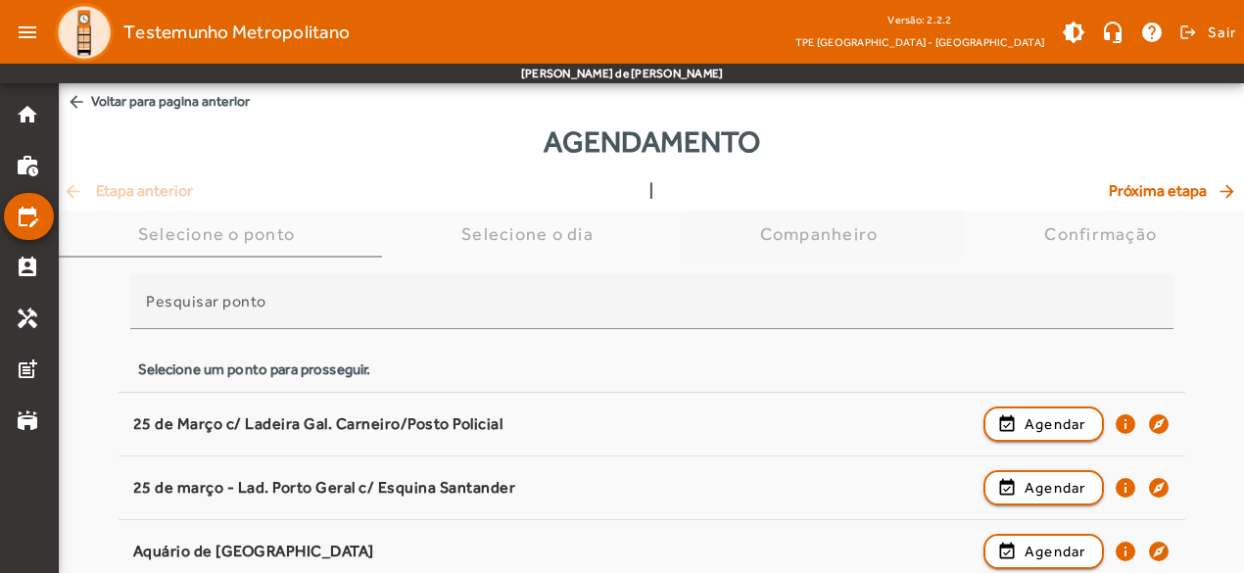
click at [785, 230] on div "Companheiro" at bounding box center [823, 234] width 126 height 20
click at [16, 268] on mat-icon "perm_contact_calendar" at bounding box center [28, 268] width 24 height 24
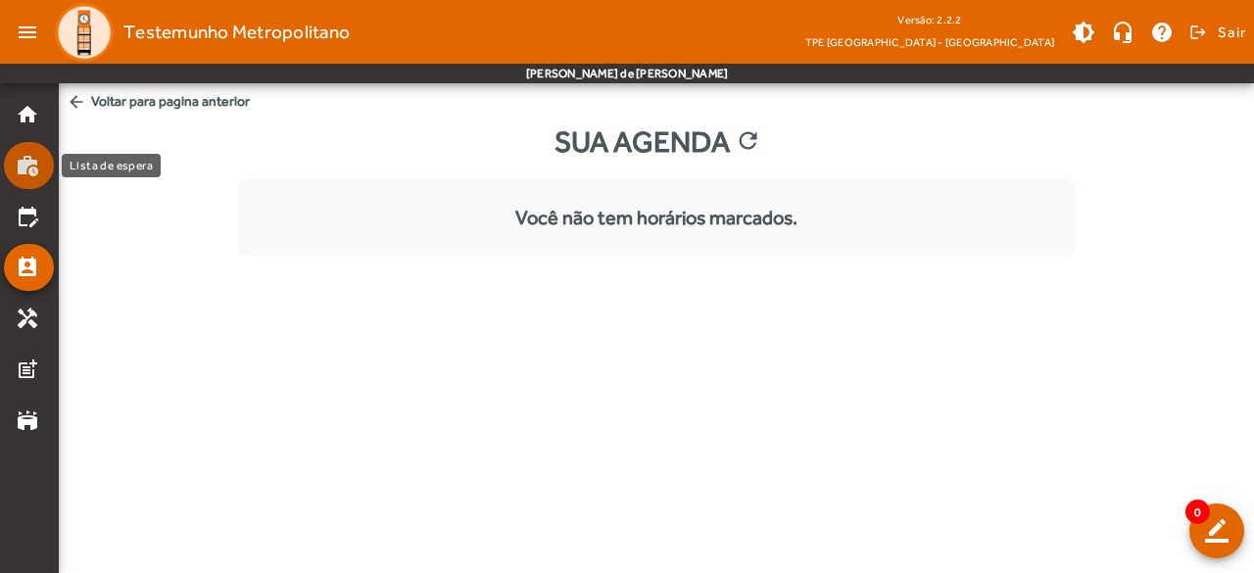
click at [23, 163] on mat-icon "work_history" at bounding box center [28, 166] width 24 height 24
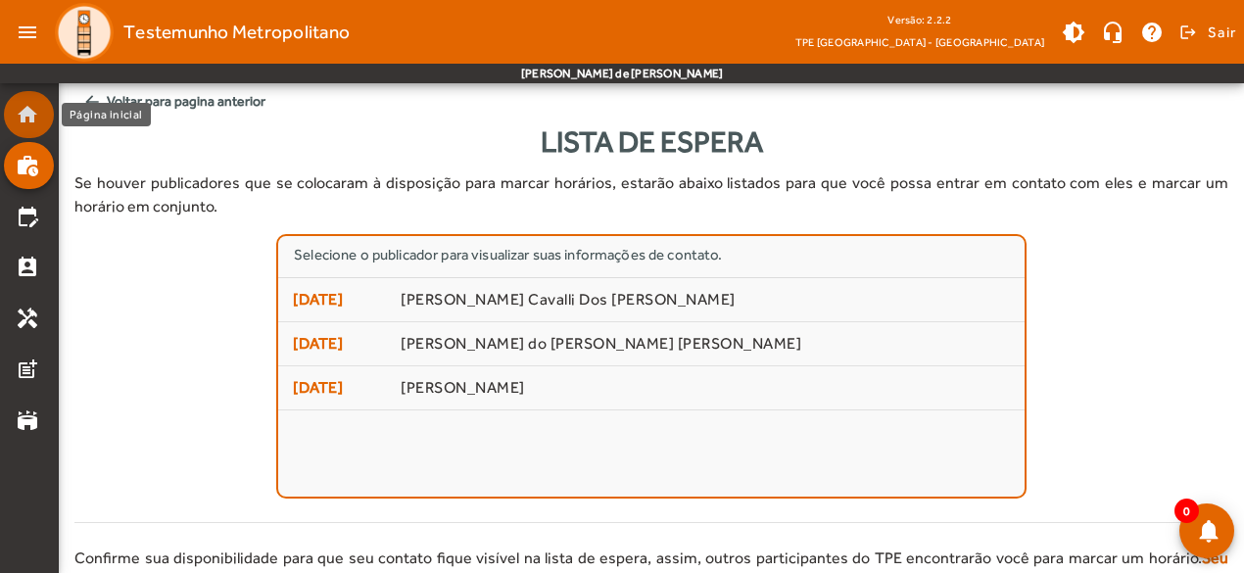
click at [25, 115] on mat-icon "home" at bounding box center [28, 115] width 24 height 24
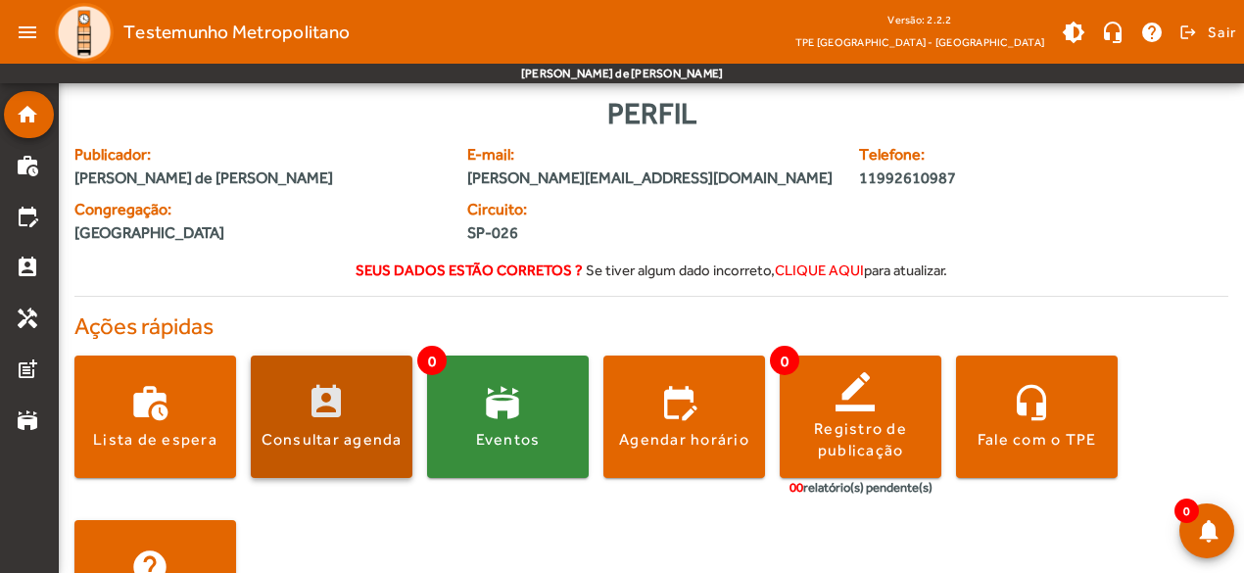
click at [331, 423] on span at bounding box center [332, 417] width 162 height 47
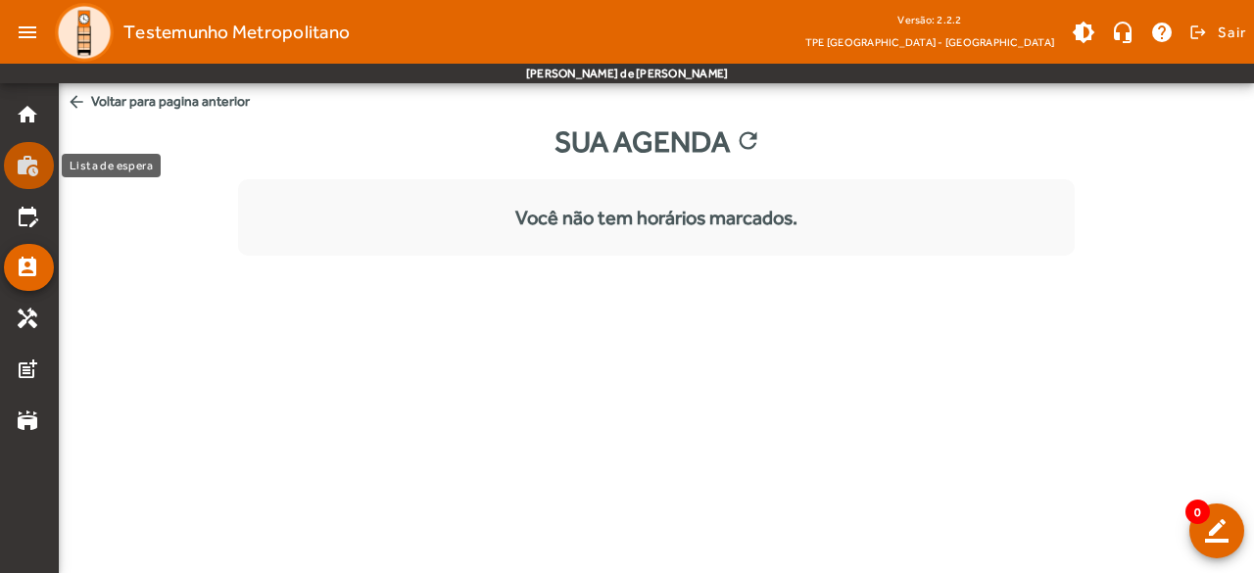
click at [24, 170] on mat-icon "work_history" at bounding box center [28, 166] width 24 height 24
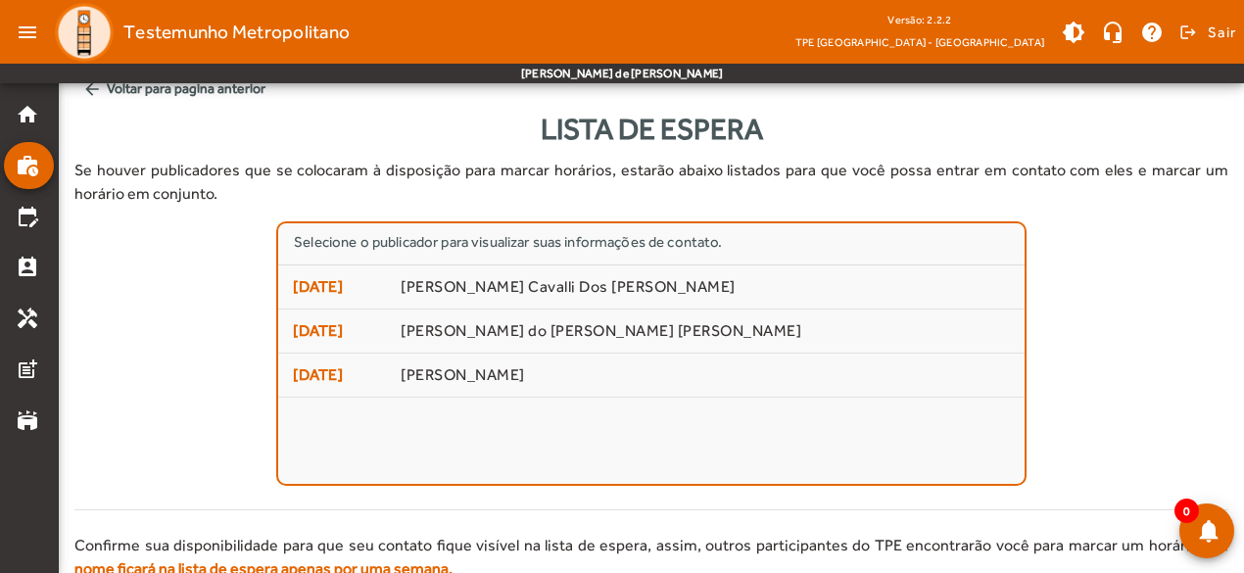
scroll to position [10, 0]
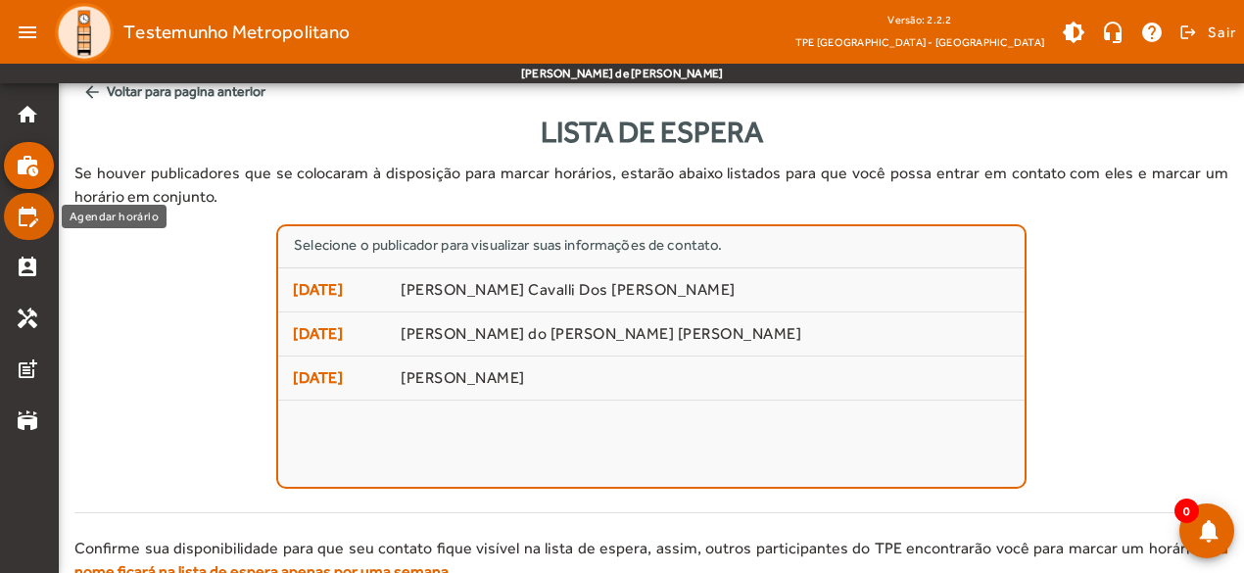
click at [31, 209] on mat-icon "edit_calendar" at bounding box center [28, 217] width 24 height 24
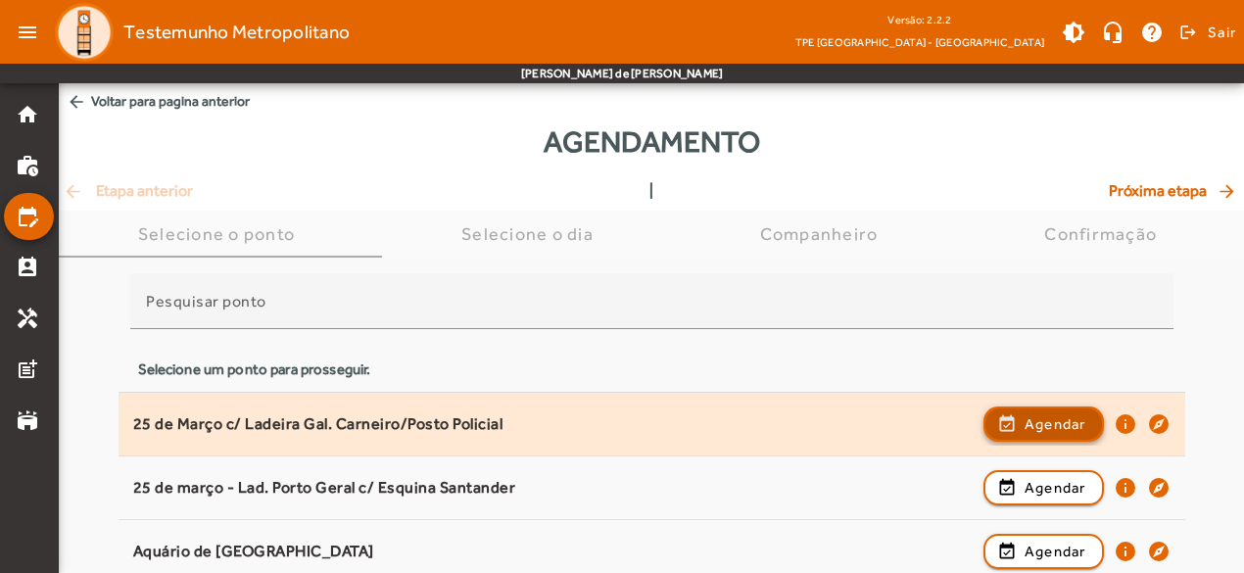
click at [1058, 433] on span "Agendar" at bounding box center [1056, 425] width 62 height 24
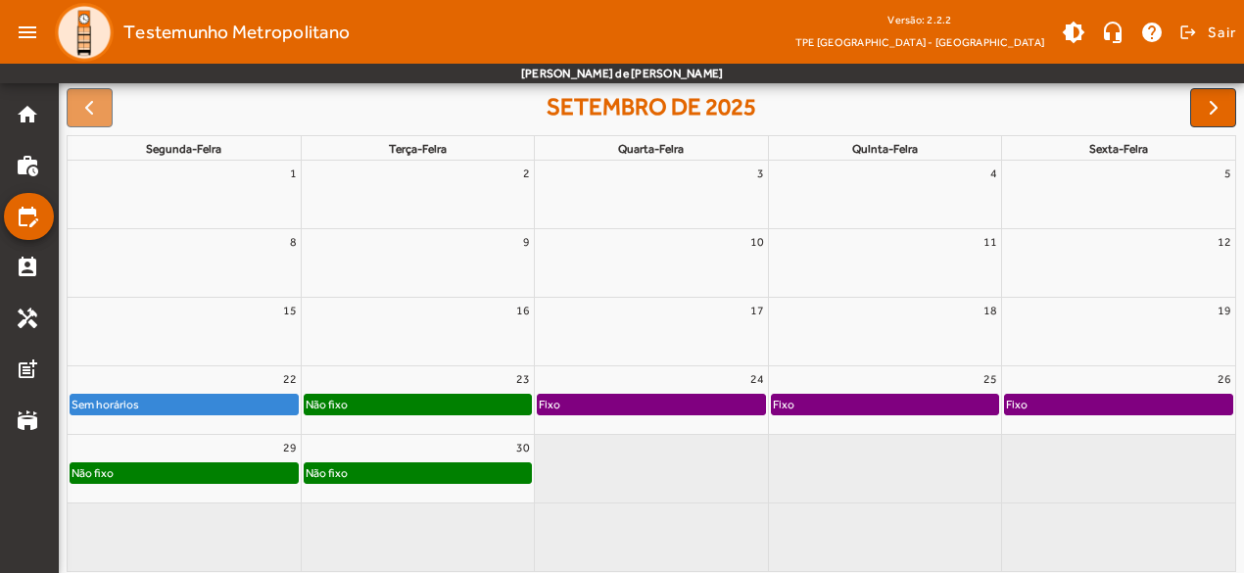
scroll to position [291, 0]
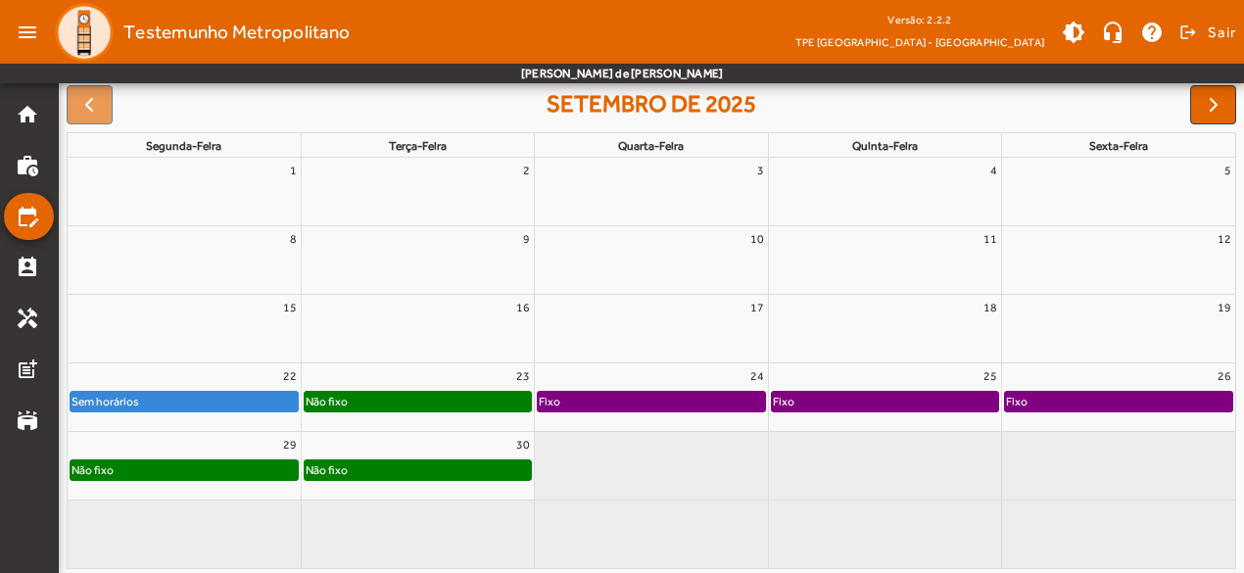
click at [694, 375] on div "24" at bounding box center [651, 376] width 232 height 25
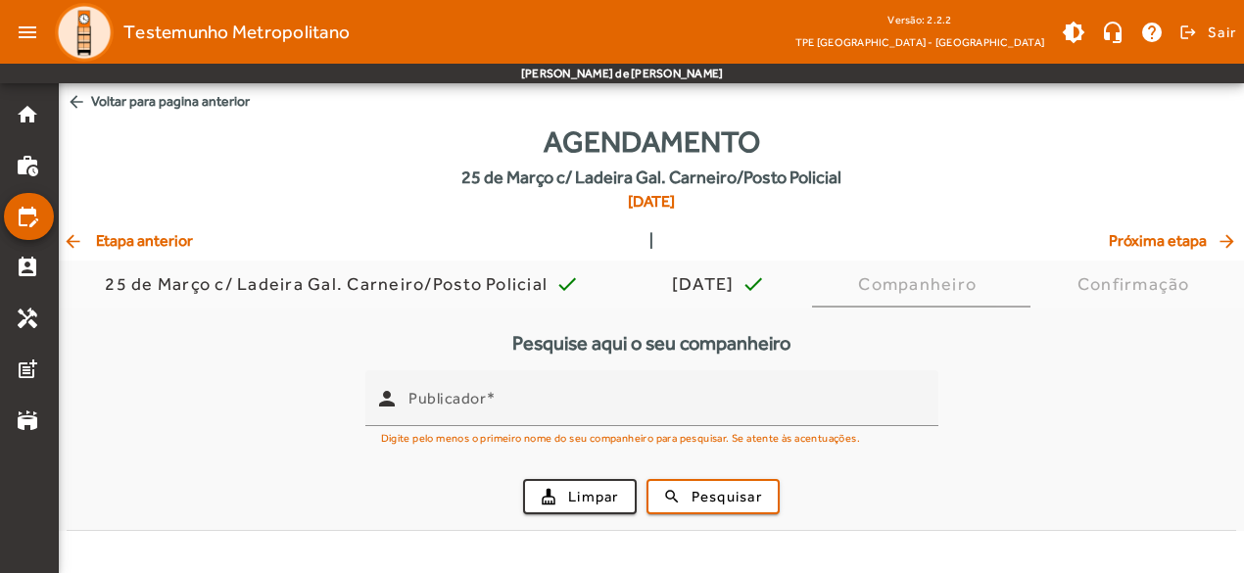
scroll to position [0, 0]
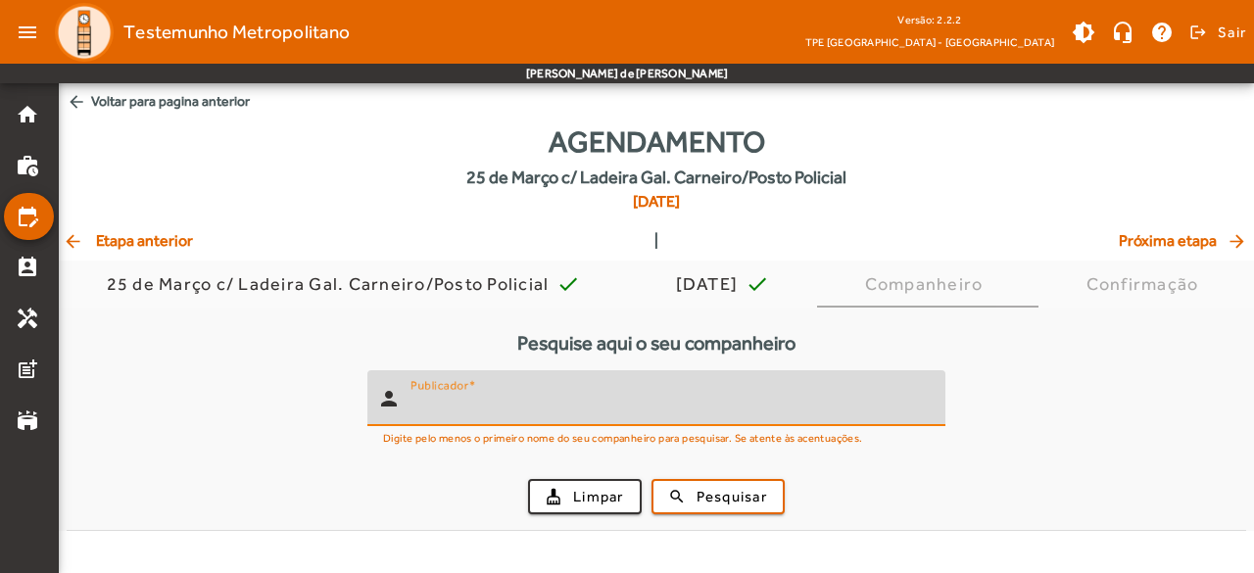
click at [680, 414] on input "Publicador" at bounding box center [670, 407] width 519 height 24
click at [715, 488] on span "Pesquisar" at bounding box center [732, 497] width 71 height 23
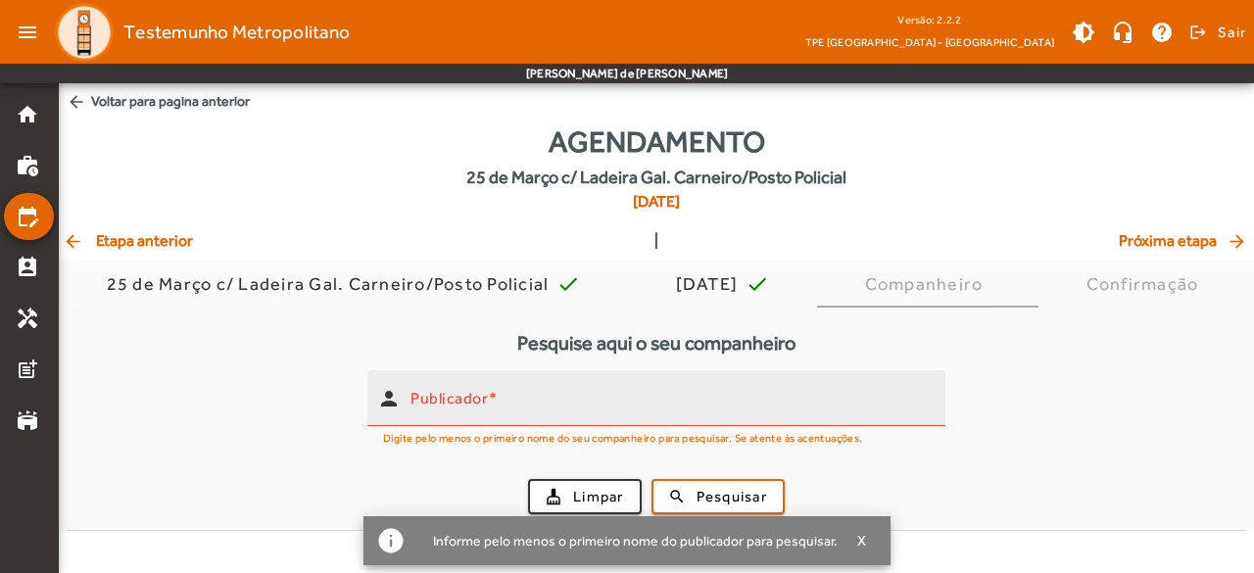
click at [731, 415] on input "Publicador" at bounding box center [670, 407] width 519 height 24
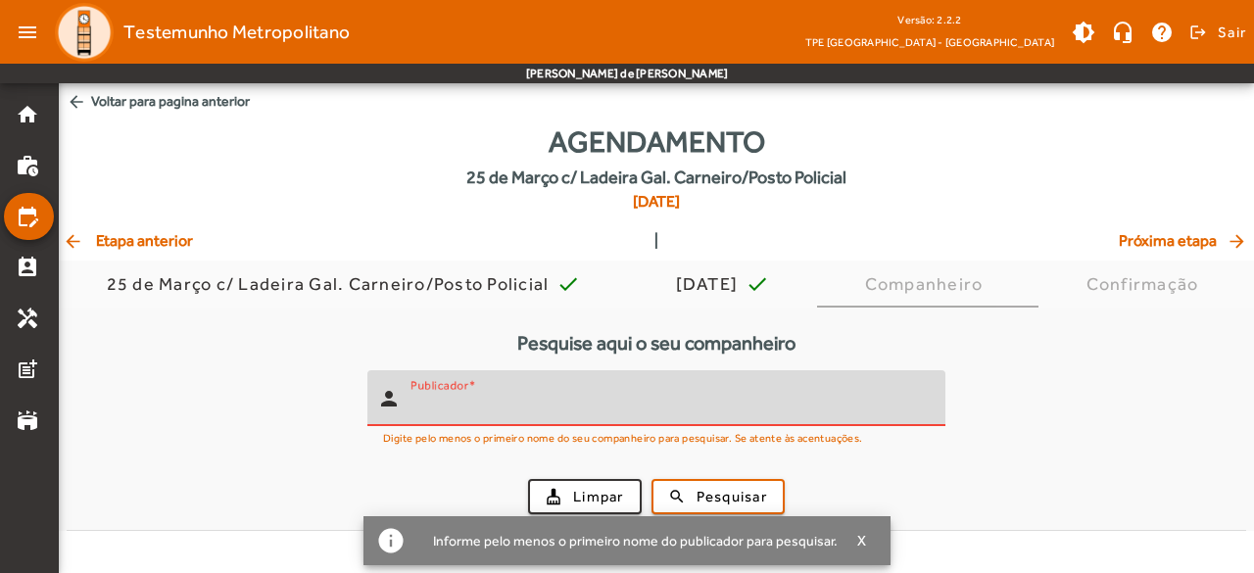
type input "*"
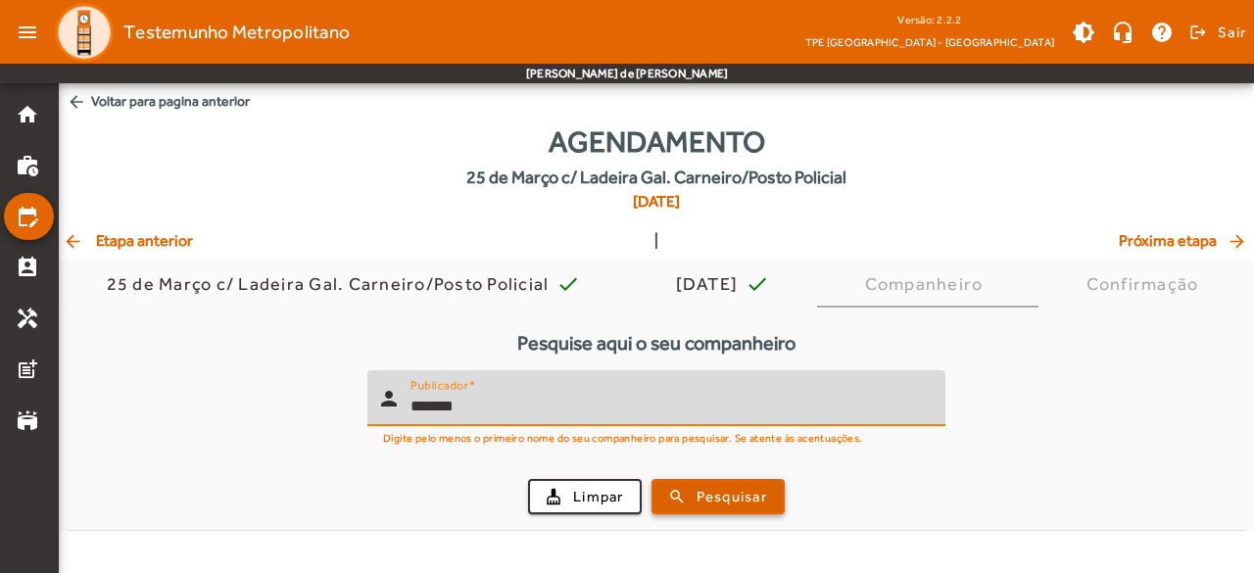
type input "*******"
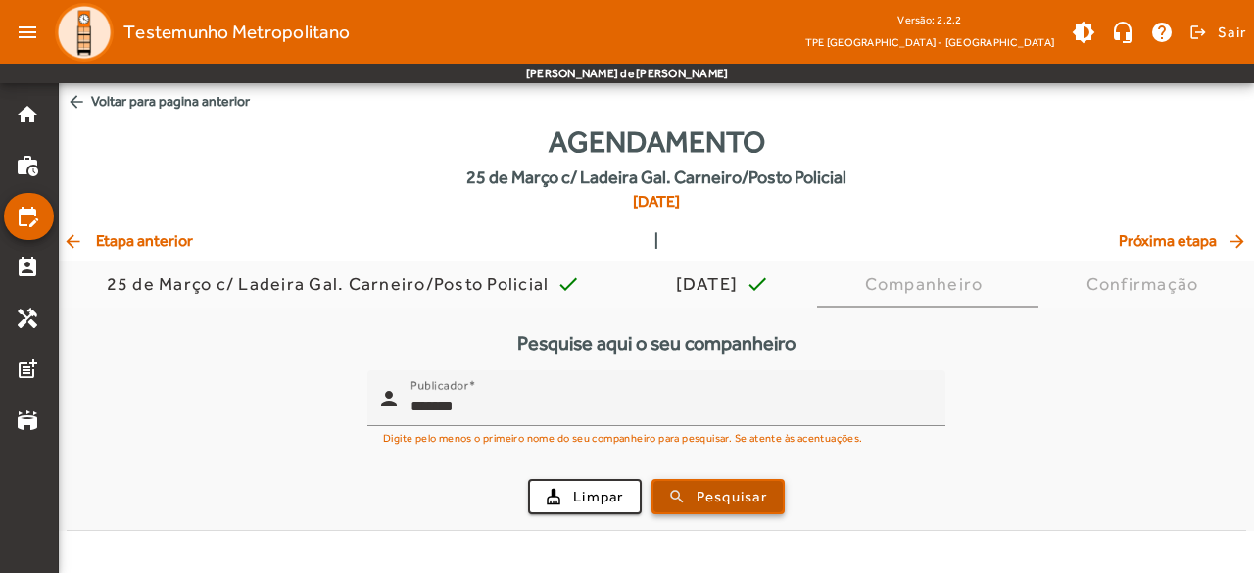
click at [745, 495] on span "Pesquisar" at bounding box center [732, 497] width 71 height 23
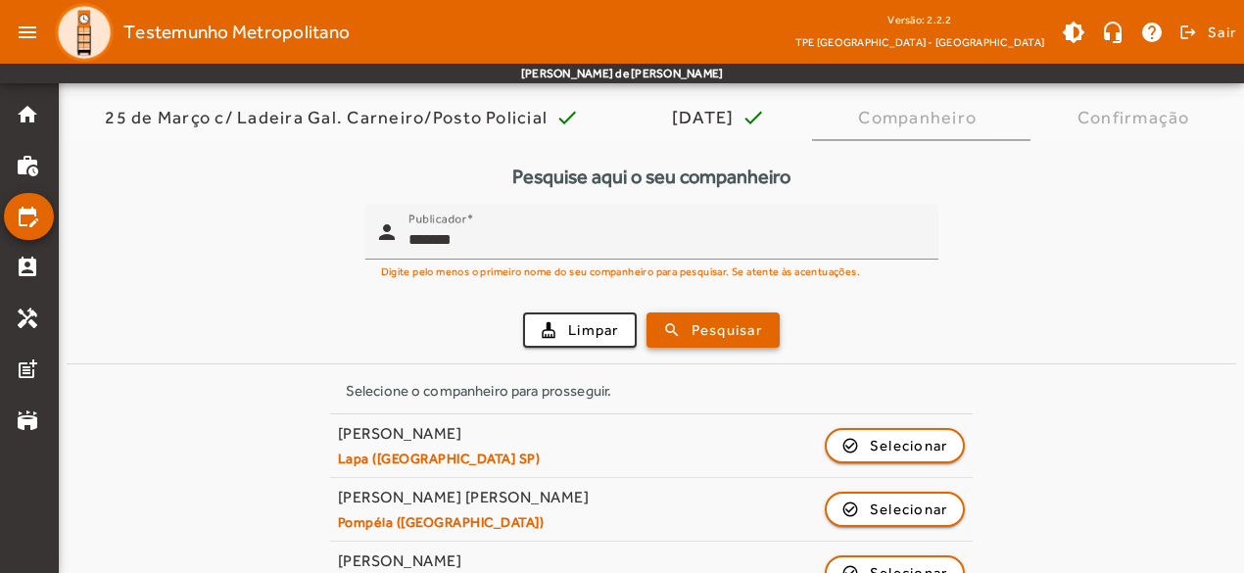
scroll to position [168, 0]
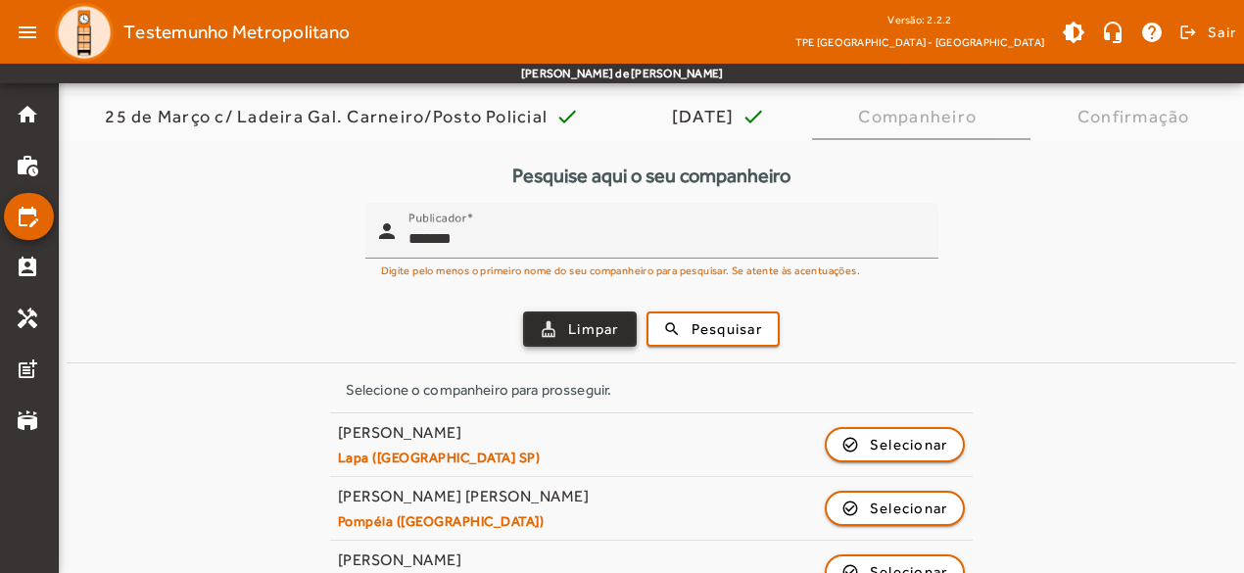
click at [594, 323] on span "Limpar" at bounding box center [593, 329] width 51 height 23
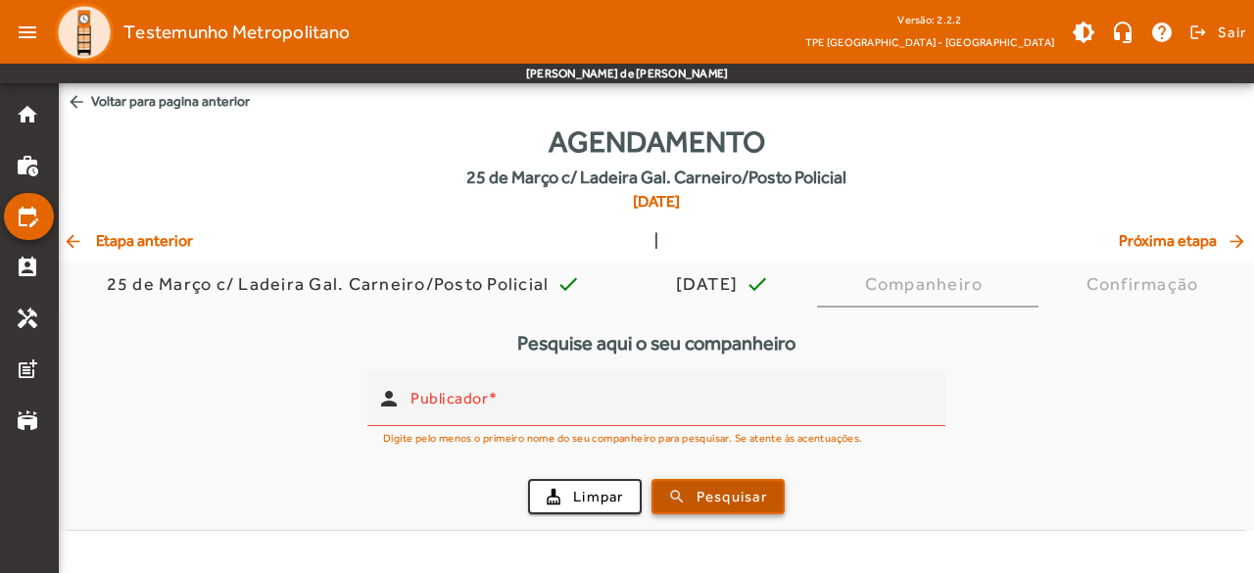
click at [711, 494] on span "Pesquisar" at bounding box center [732, 497] width 71 height 23
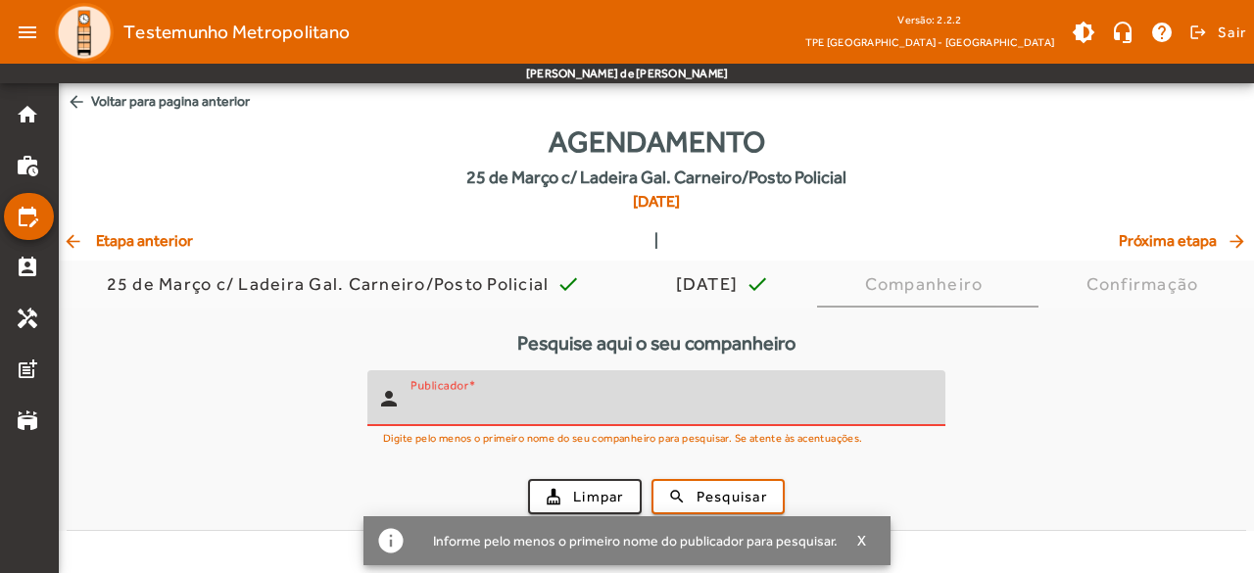
click at [674, 397] on input "Publicador" at bounding box center [670, 407] width 519 height 24
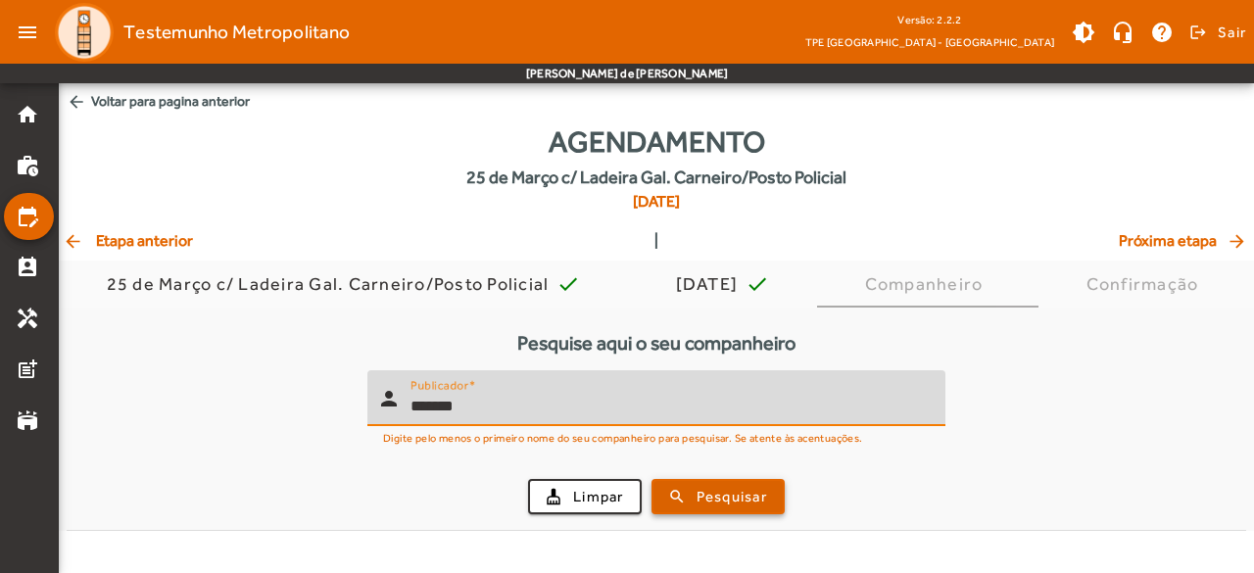
click at [724, 486] on span "Pesquisar" at bounding box center [732, 497] width 71 height 23
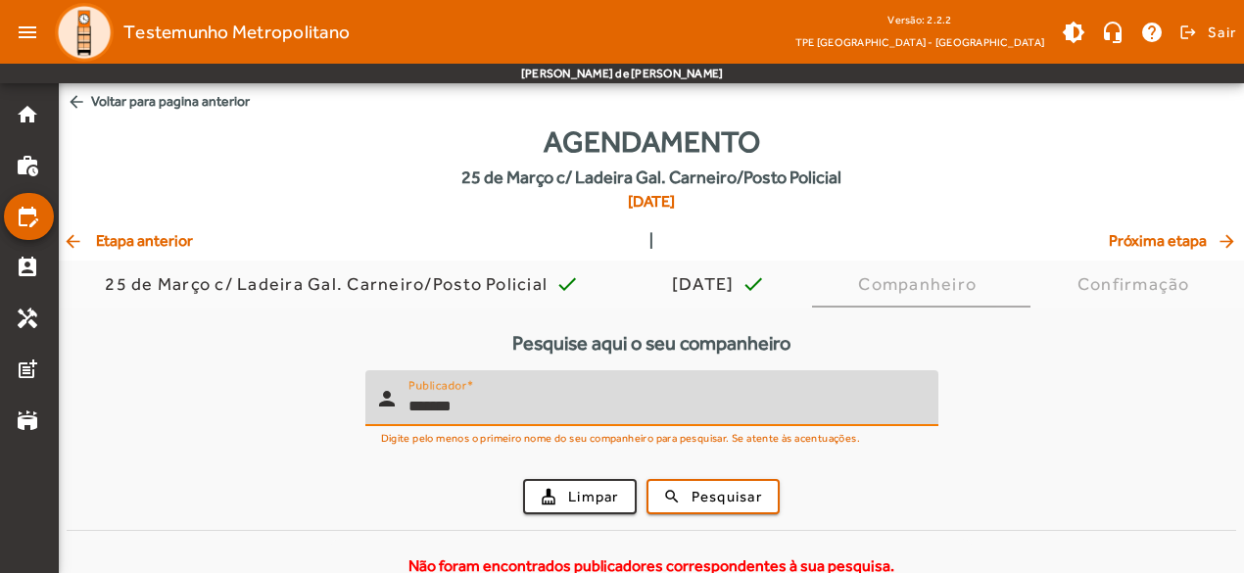
click at [734, 395] on input "*******" at bounding box center [666, 407] width 514 height 24
type input "*"
